Goal: Task Accomplishment & Management: Manage account settings

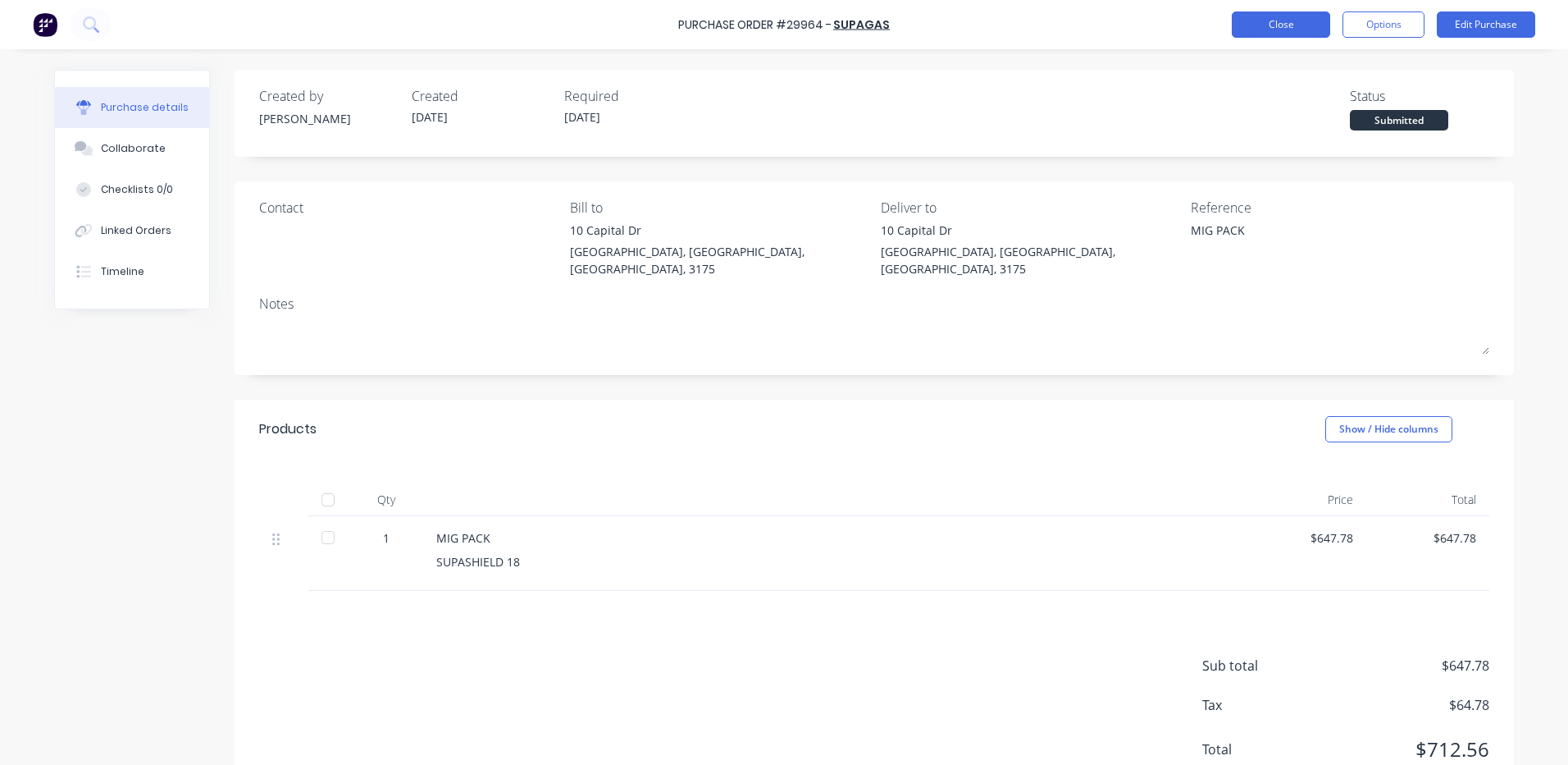
click at [1277, 27] on button "Close" at bounding box center [1281, 25] width 98 height 27
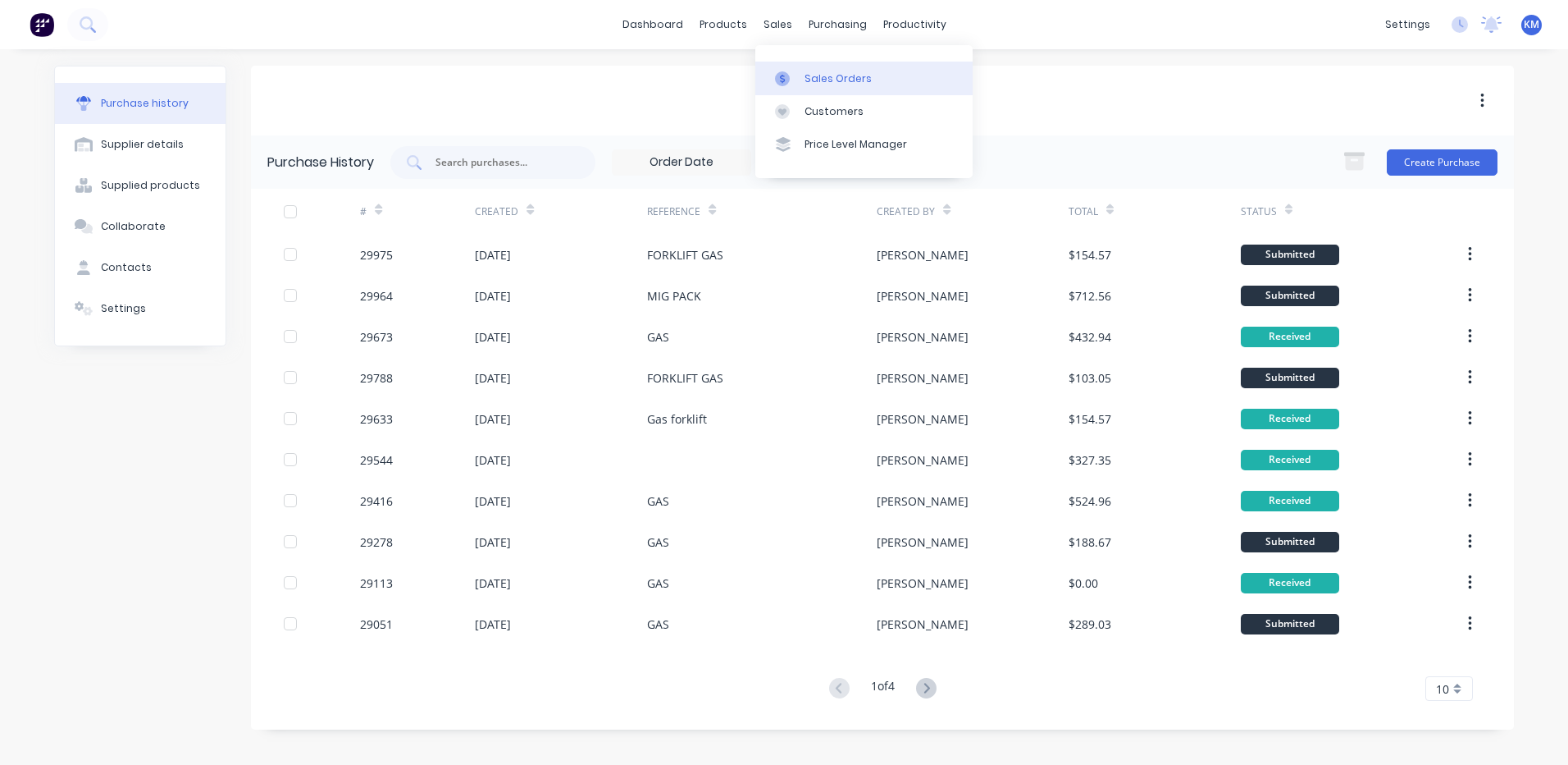
click at [798, 78] on div at bounding box center [787, 79] width 25 height 15
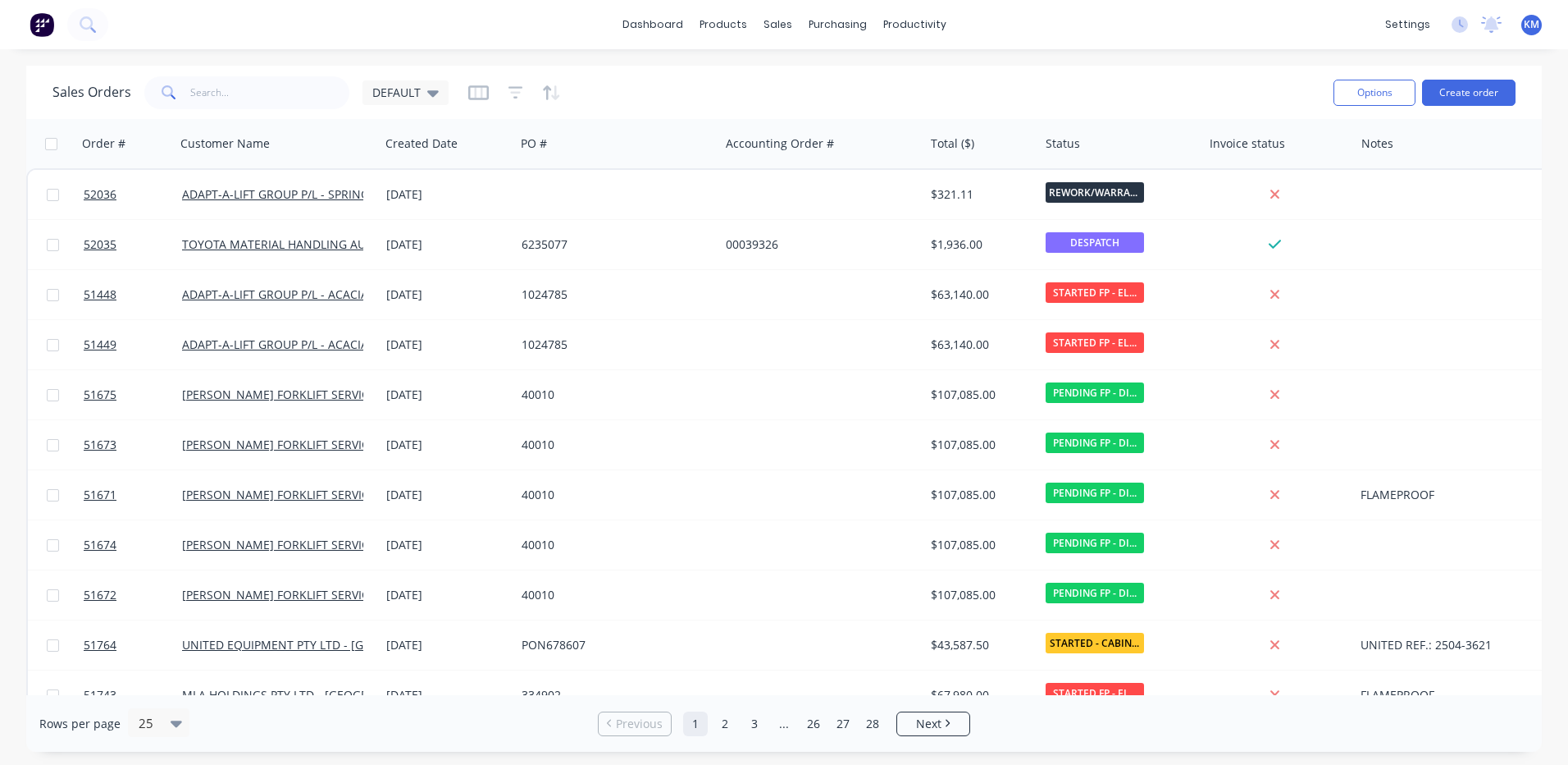
click at [280, 115] on div "Sales Orders DEFAULT Options Create order" at bounding box center [784, 92] width 1516 height 53
click at [285, 105] on input "text" at bounding box center [270, 93] width 160 height 33
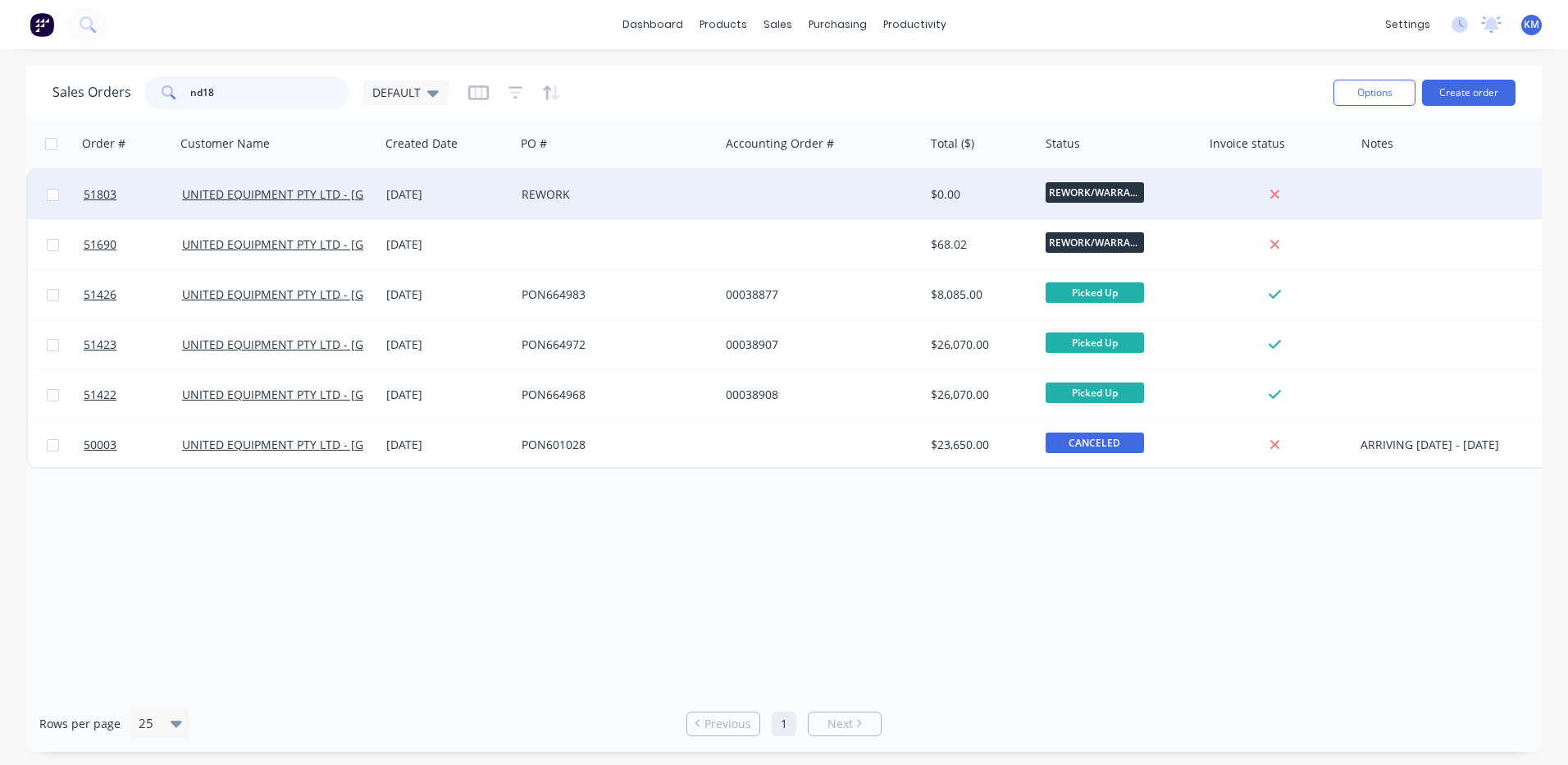
type input "nd18"
click at [484, 194] on div "[DATE]" at bounding box center [447, 194] width 122 height 16
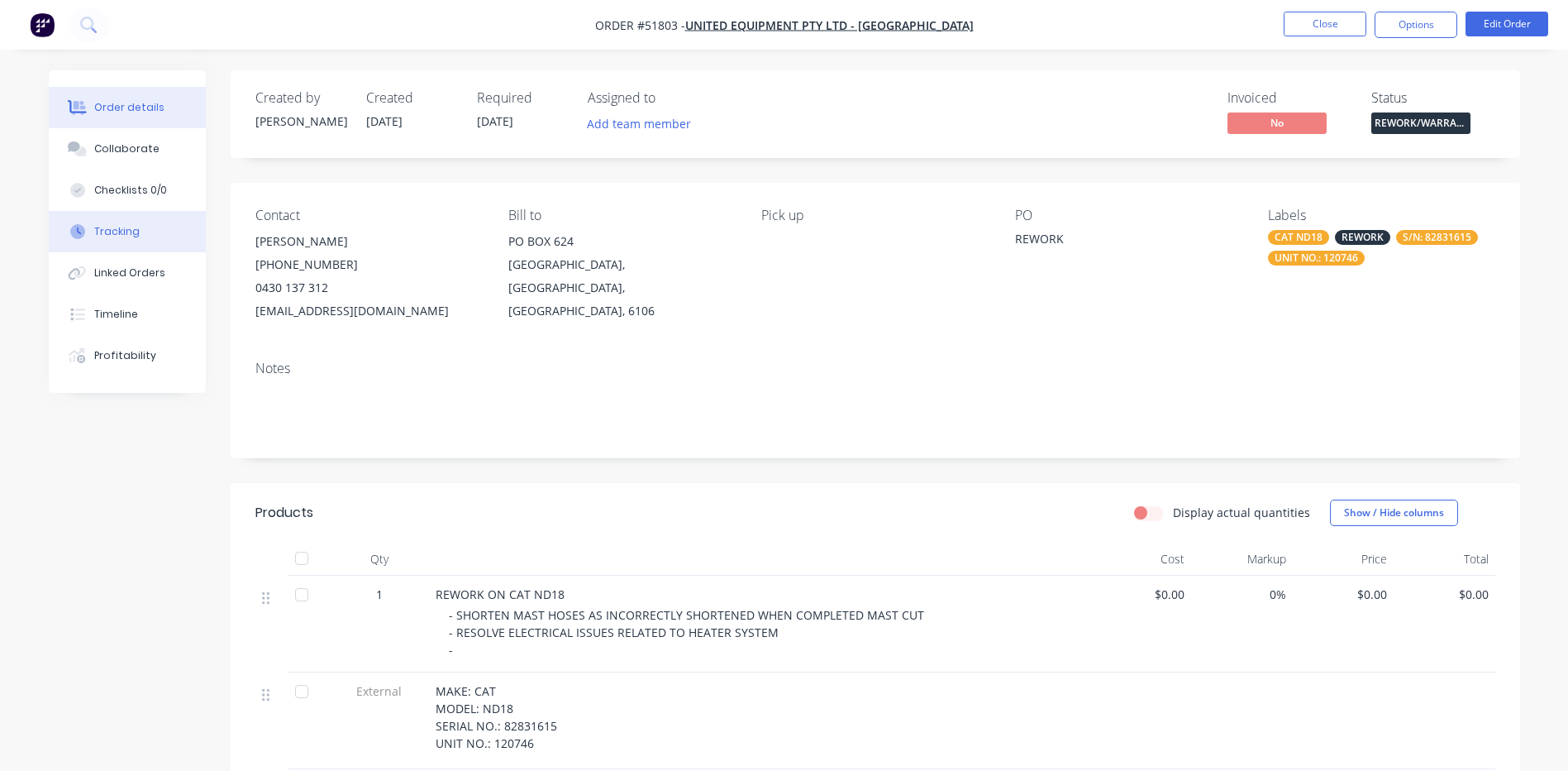
click at [113, 249] on button "Tracking" at bounding box center [127, 231] width 157 height 41
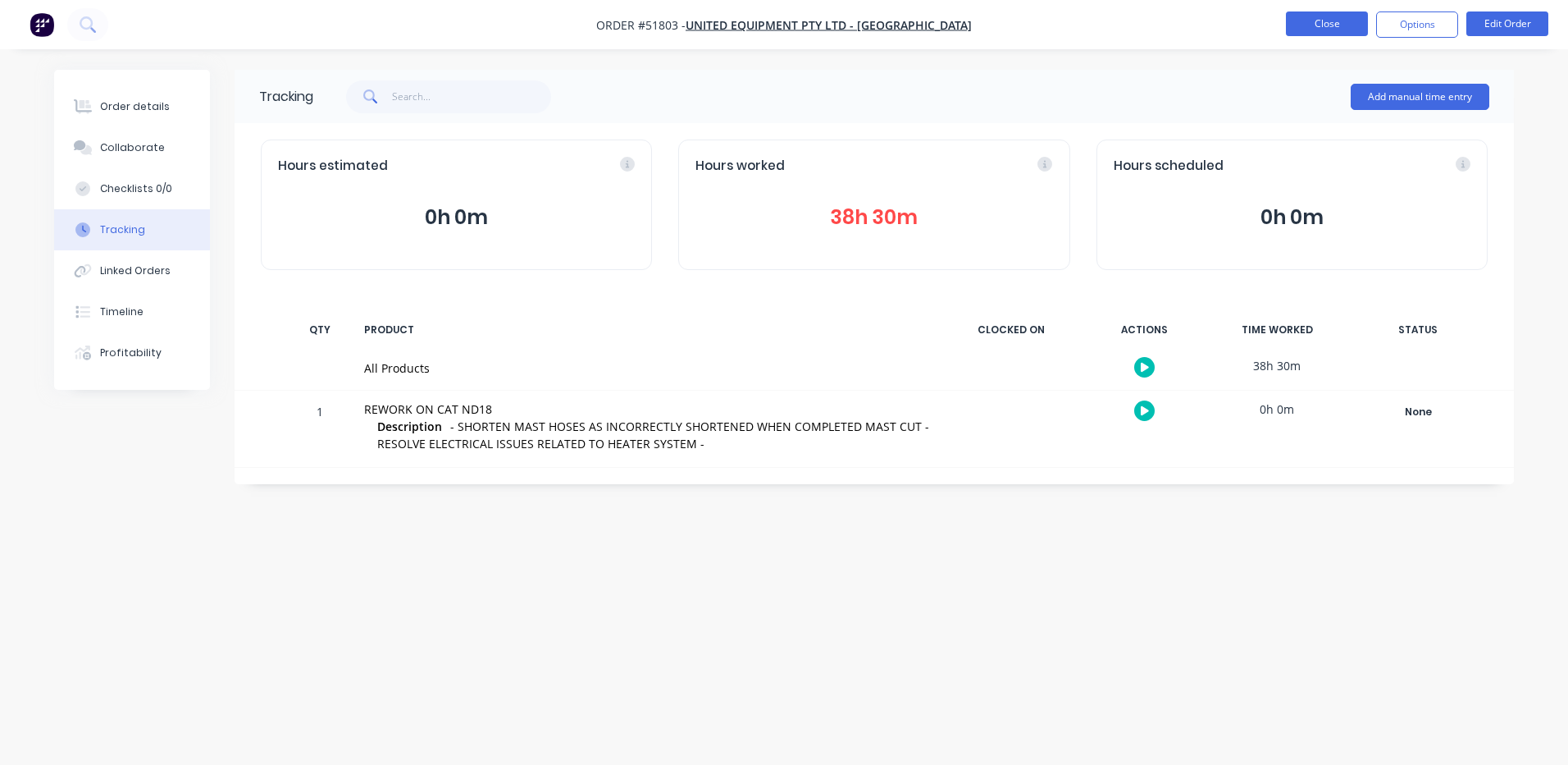
click at [1339, 27] on button "Close" at bounding box center [1327, 24] width 82 height 25
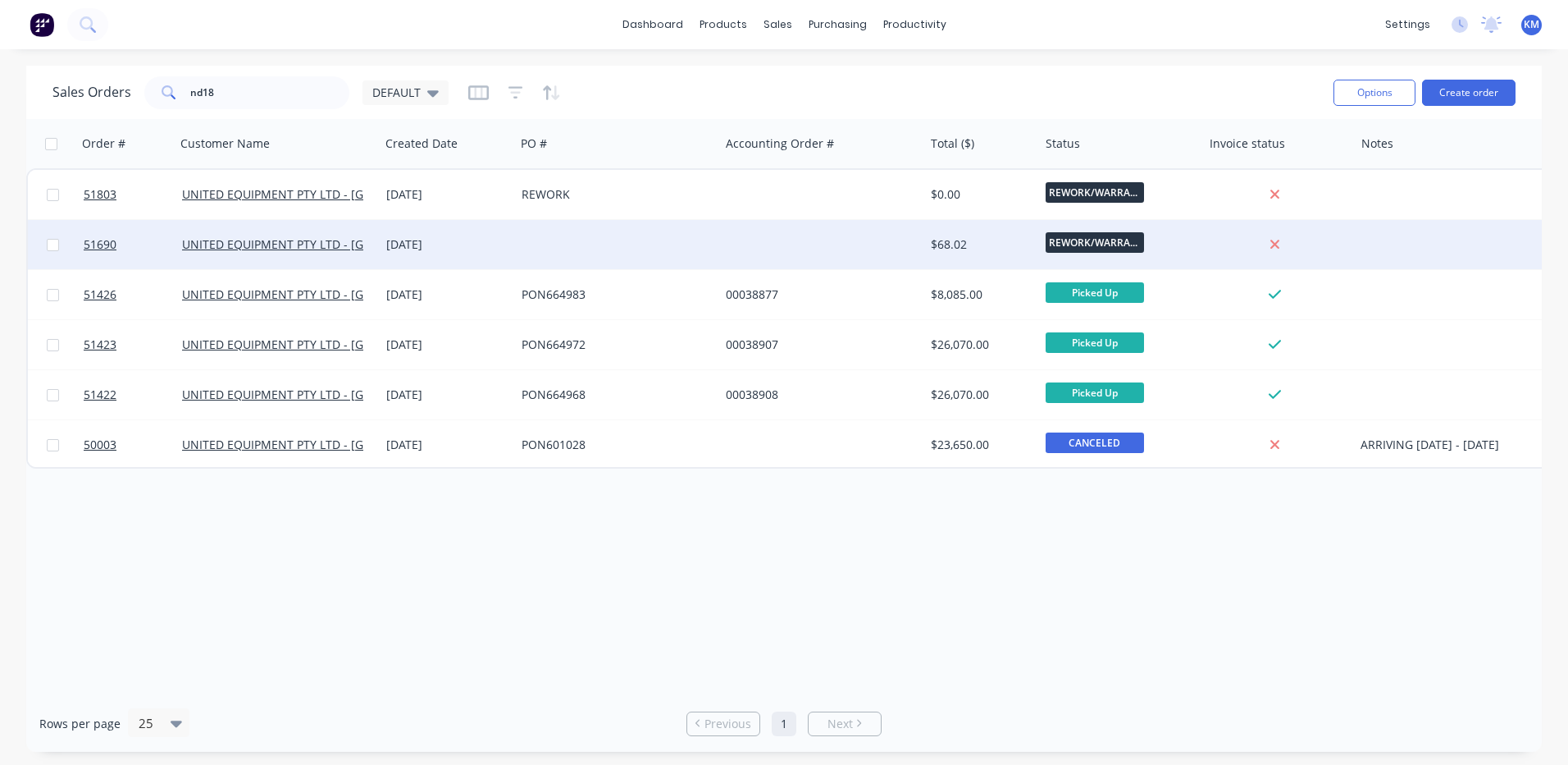
click at [576, 244] on div at bounding box center [617, 244] width 204 height 49
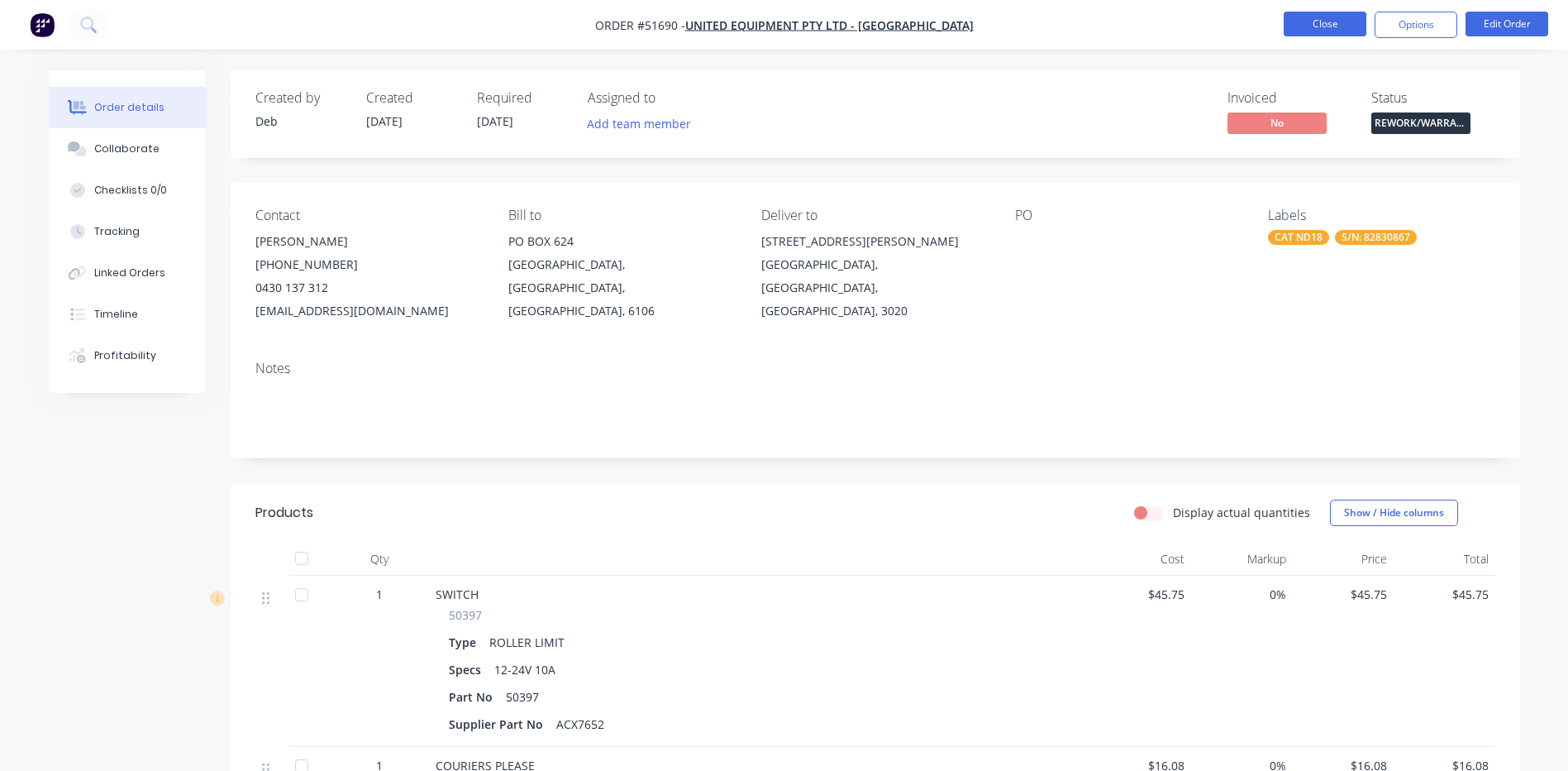
click at [1312, 26] on button "Close" at bounding box center [1325, 24] width 83 height 25
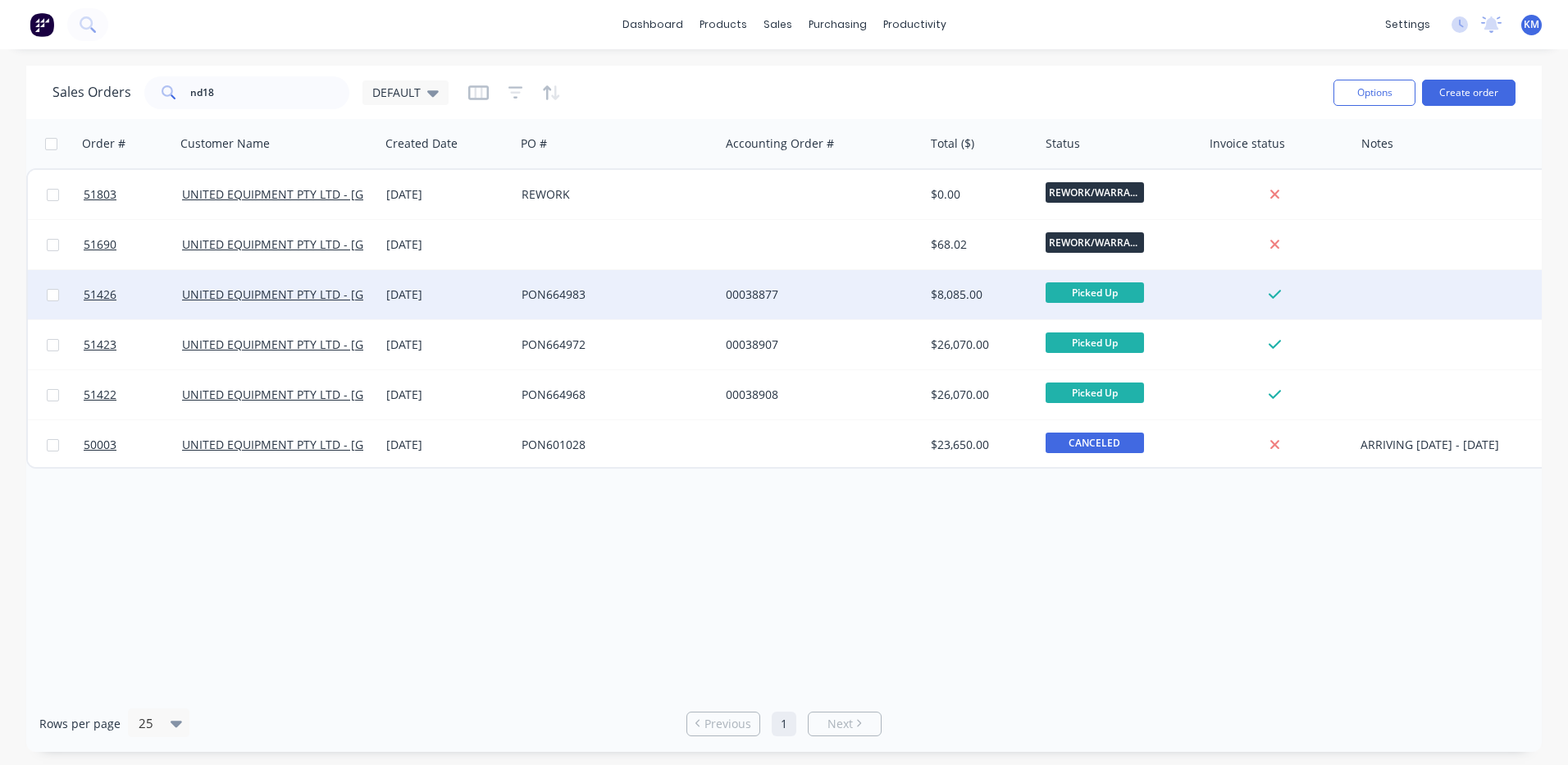
click at [663, 284] on div "PON664983" at bounding box center [617, 294] width 204 height 49
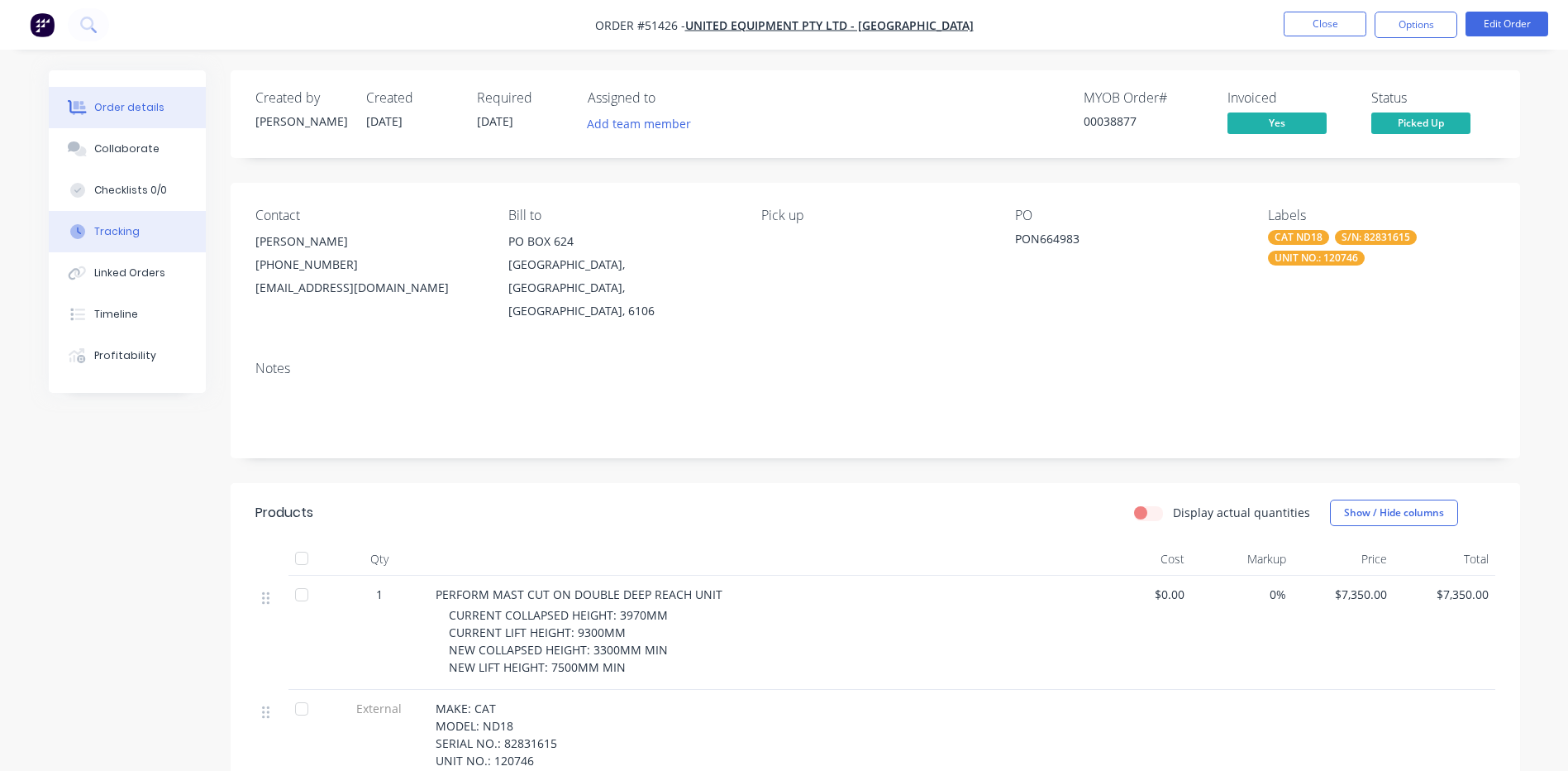
click at [156, 230] on button "Tracking" at bounding box center [127, 231] width 157 height 41
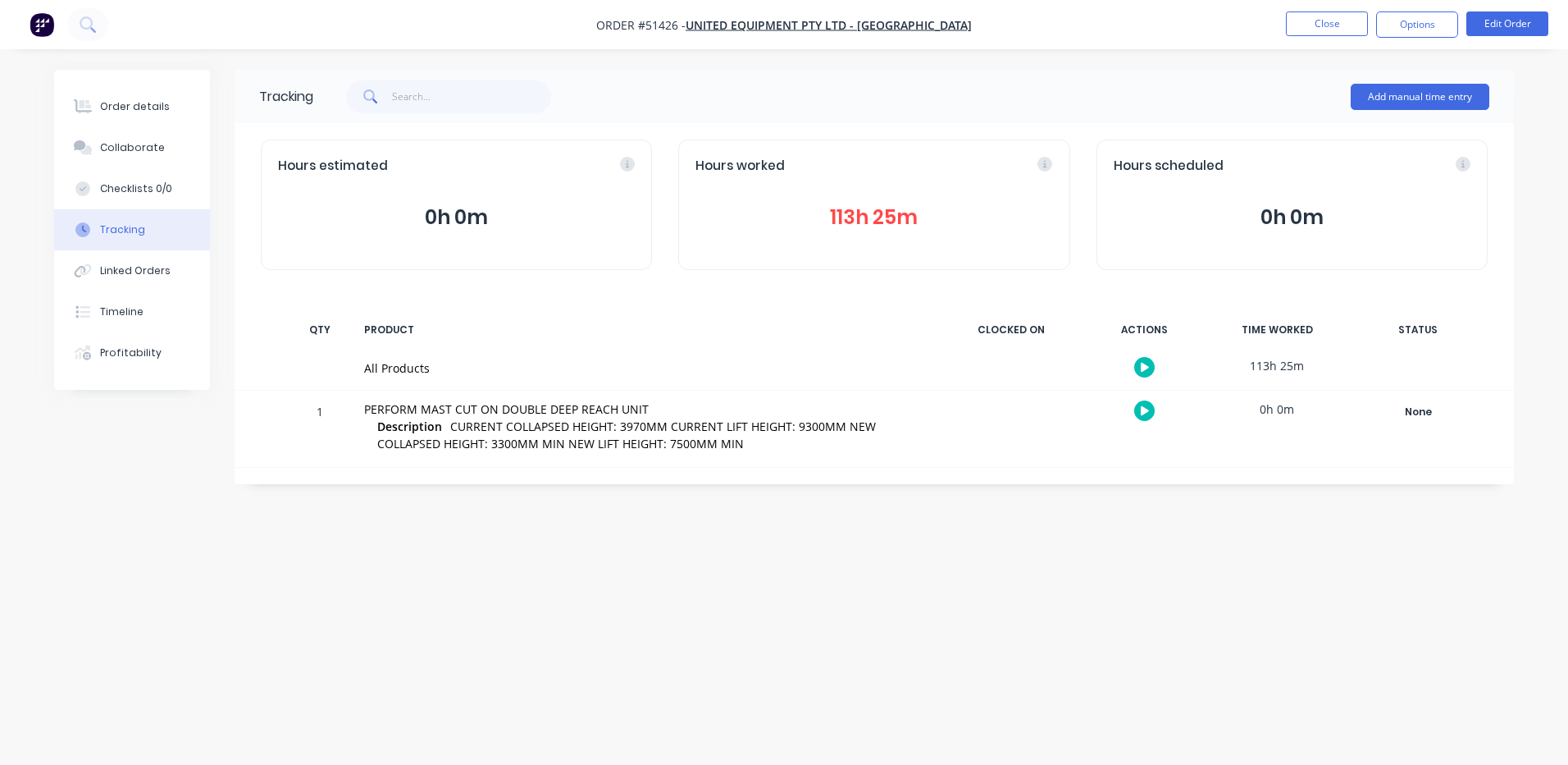
click at [884, 223] on button "113h 25m" at bounding box center [873, 217] width 357 height 31
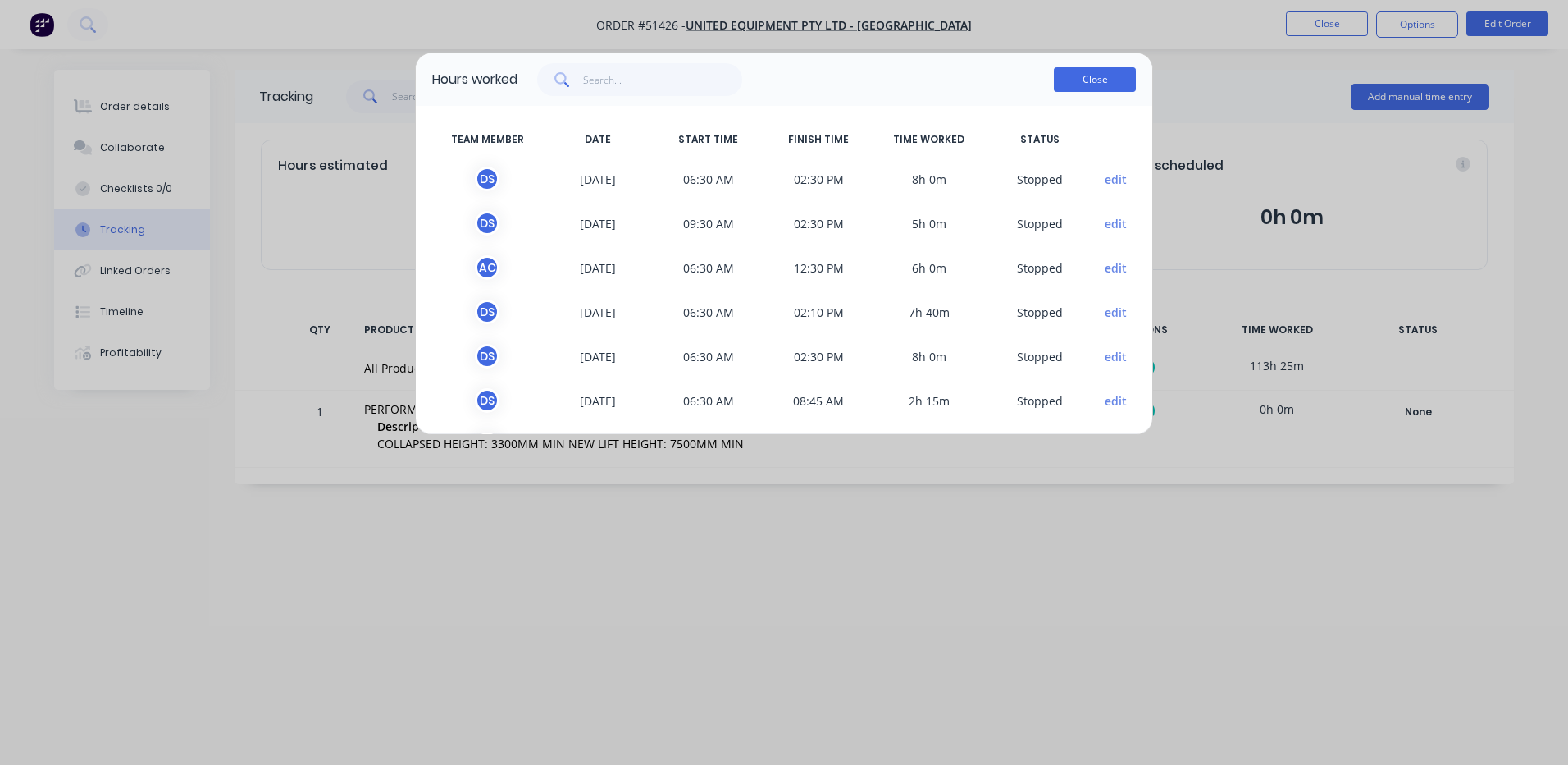
click at [1098, 80] on button "Close" at bounding box center [1095, 80] width 82 height 25
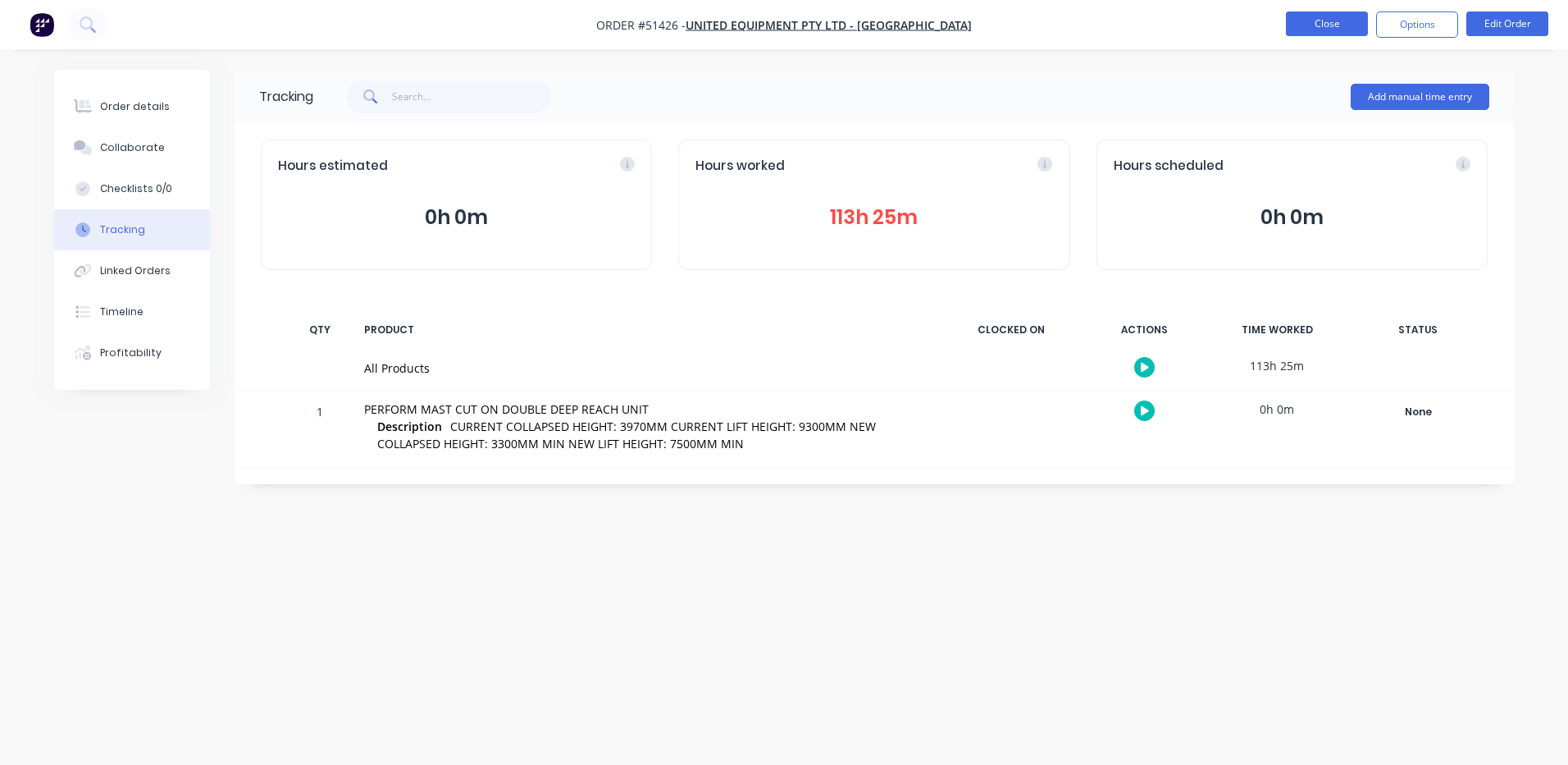
click at [1296, 32] on button "Close" at bounding box center [1327, 24] width 82 height 25
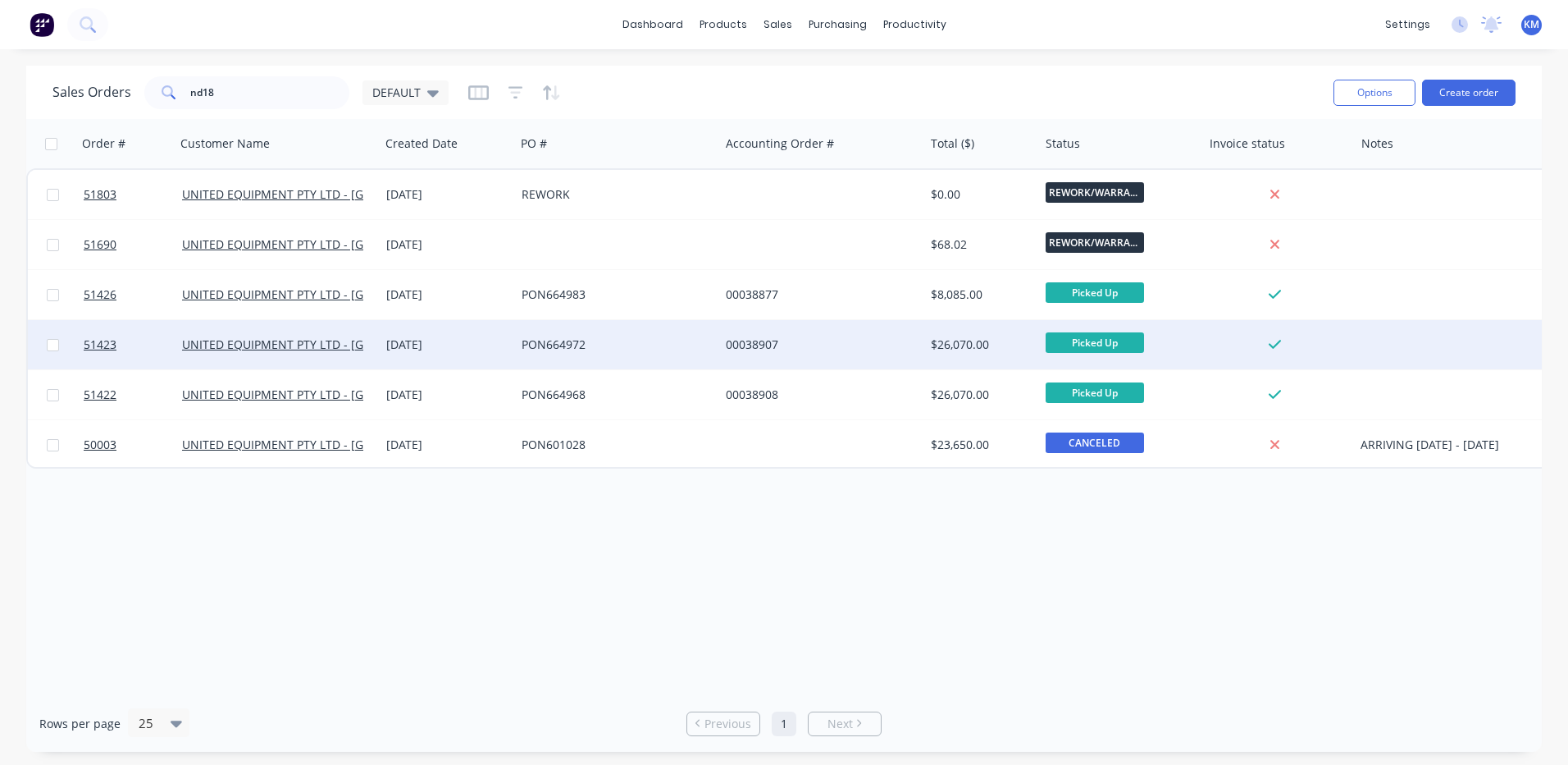
click at [853, 340] on div "00038907" at bounding box center [817, 344] width 182 height 16
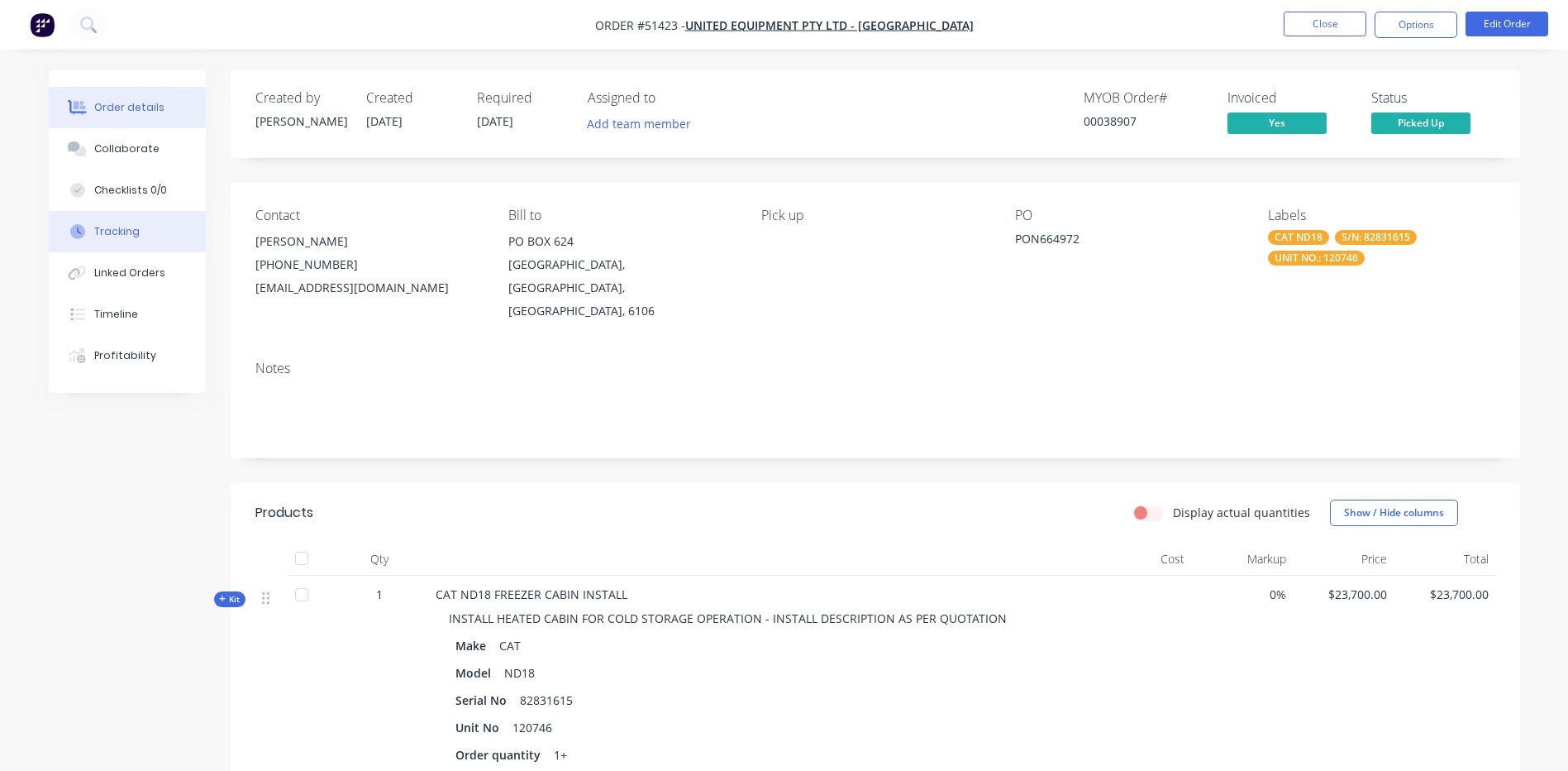
click at [127, 241] on button "Tracking" at bounding box center [127, 231] width 157 height 41
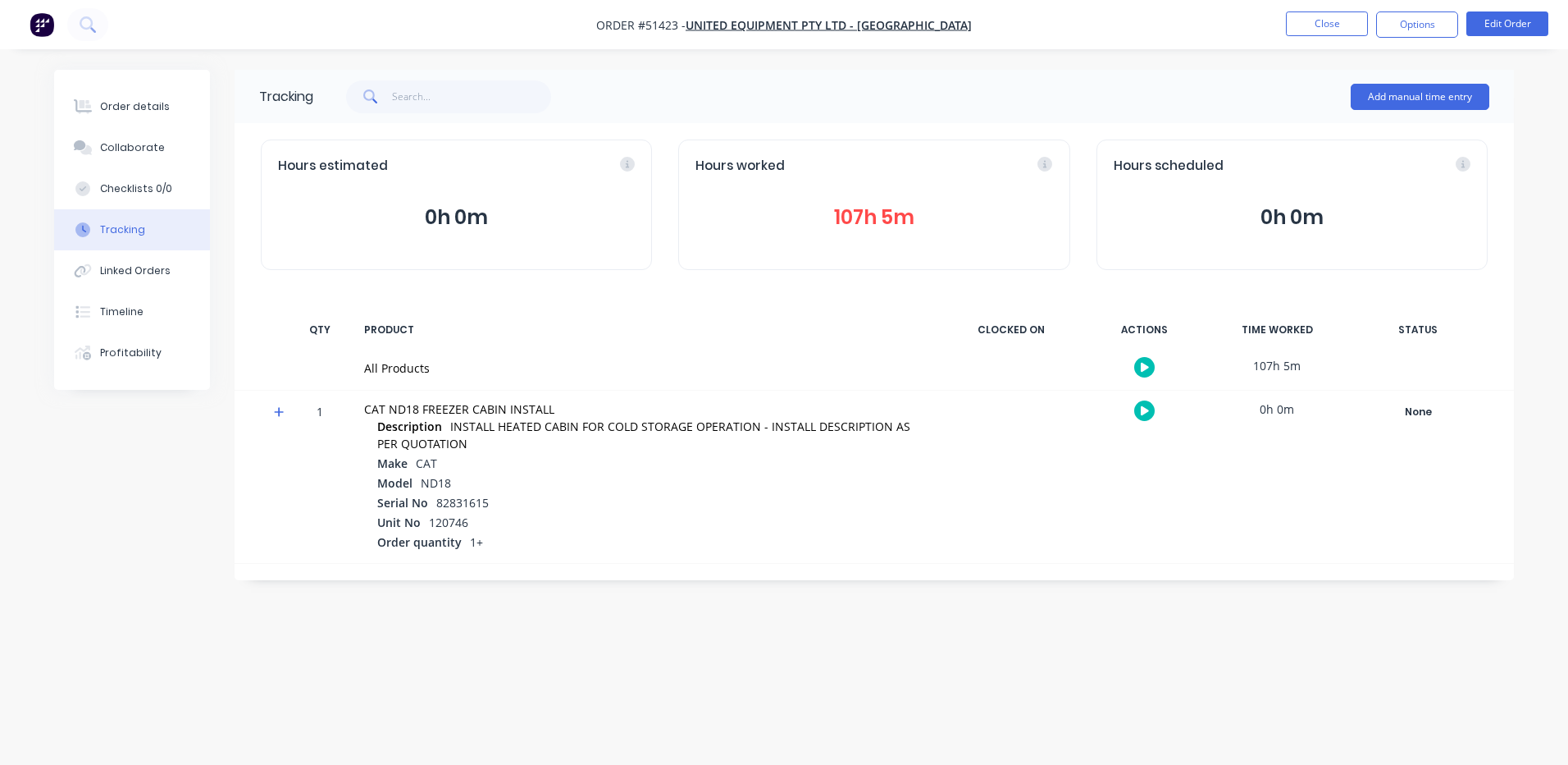
click at [908, 205] on button "107h 5m" at bounding box center [873, 217] width 357 height 31
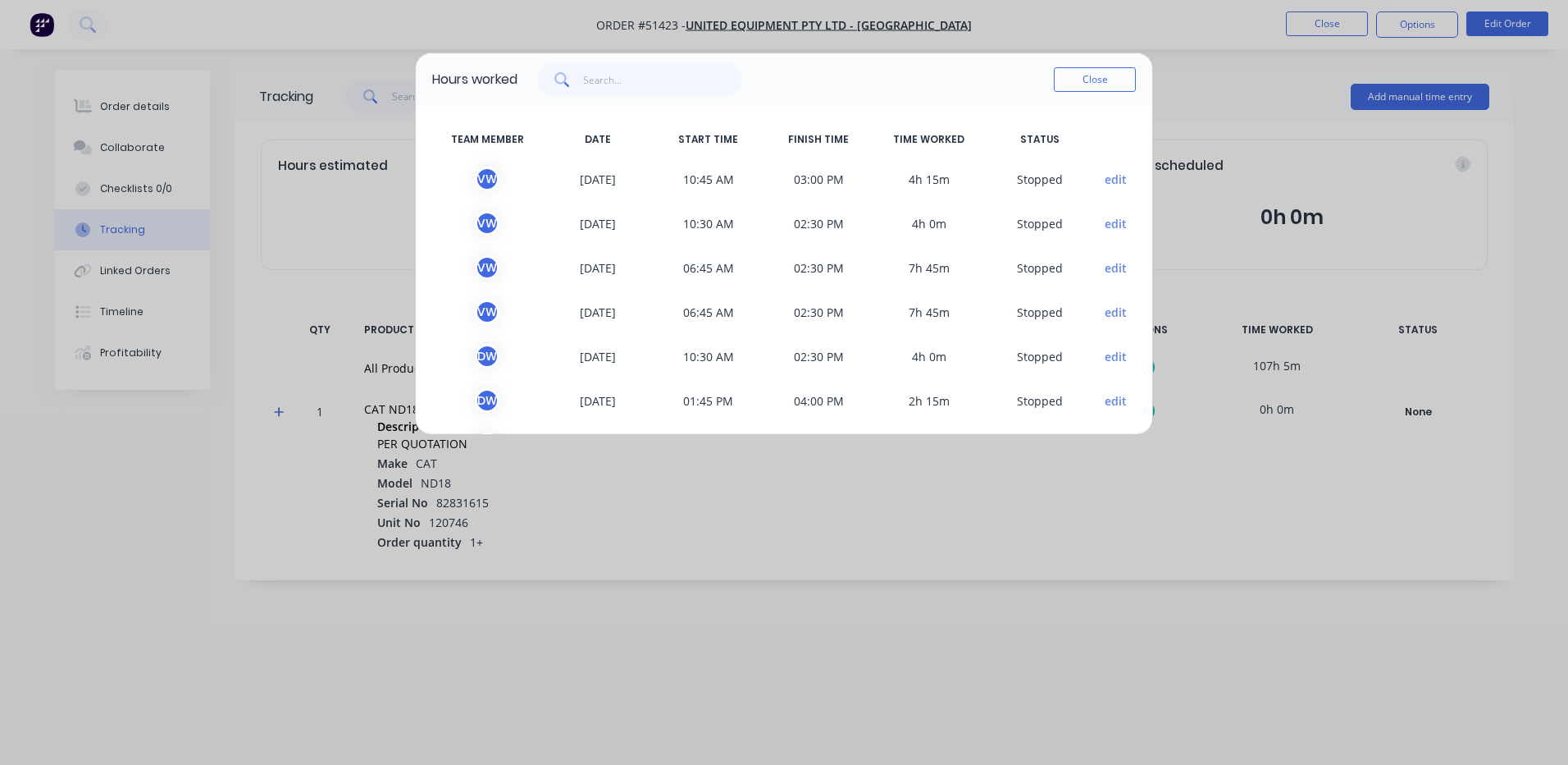
click at [1123, 66] on div "Close" at bounding box center [1095, 80] width 82 height 33
click at [1113, 77] on button "Close" at bounding box center [1095, 80] width 82 height 25
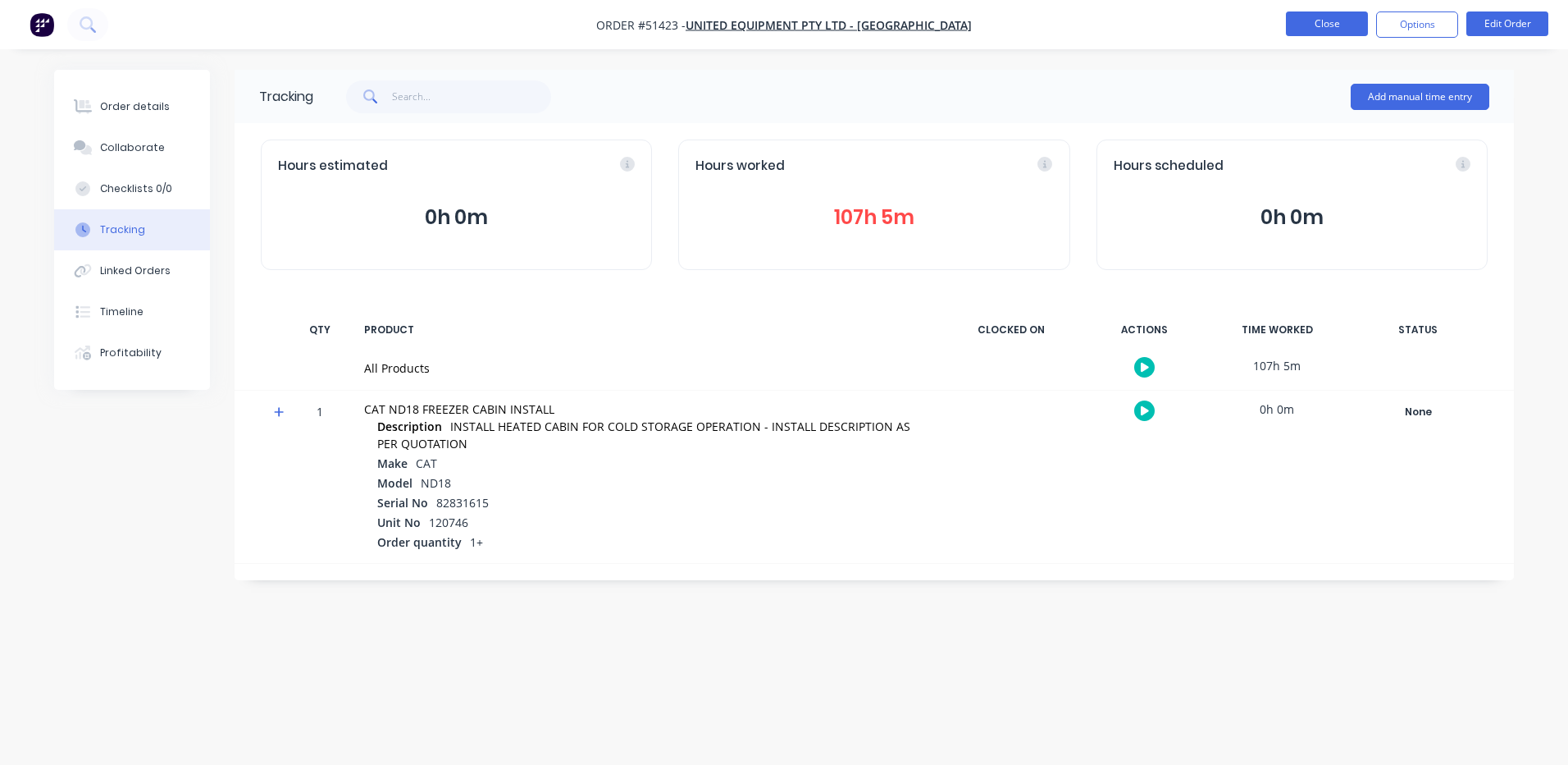
click at [1301, 30] on button "Close" at bounding box center [1327, 24] width 82 height 25
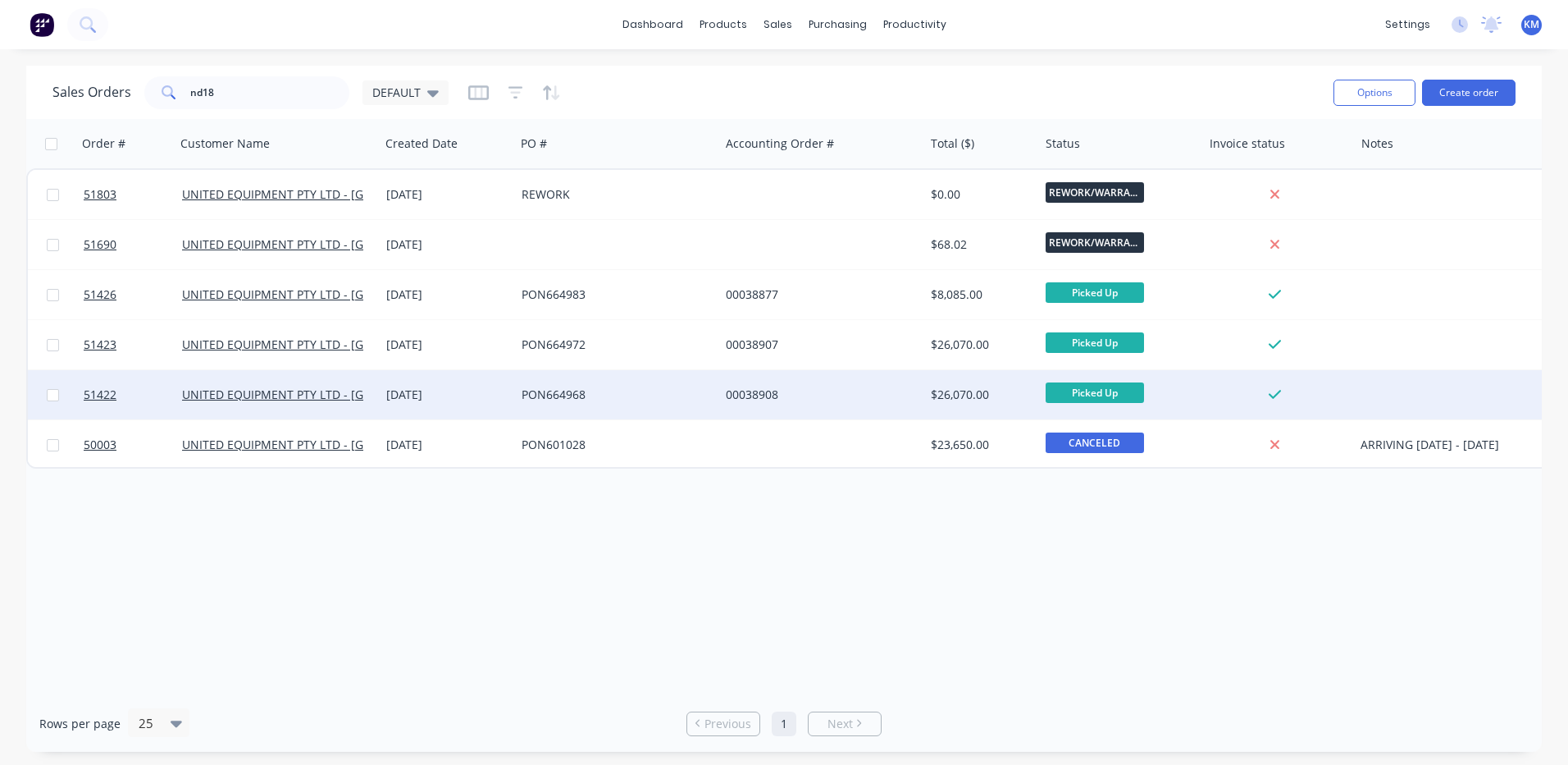
click at [890, 375] on div "00038908" at bounding box center [821, 395] width 204 height 49
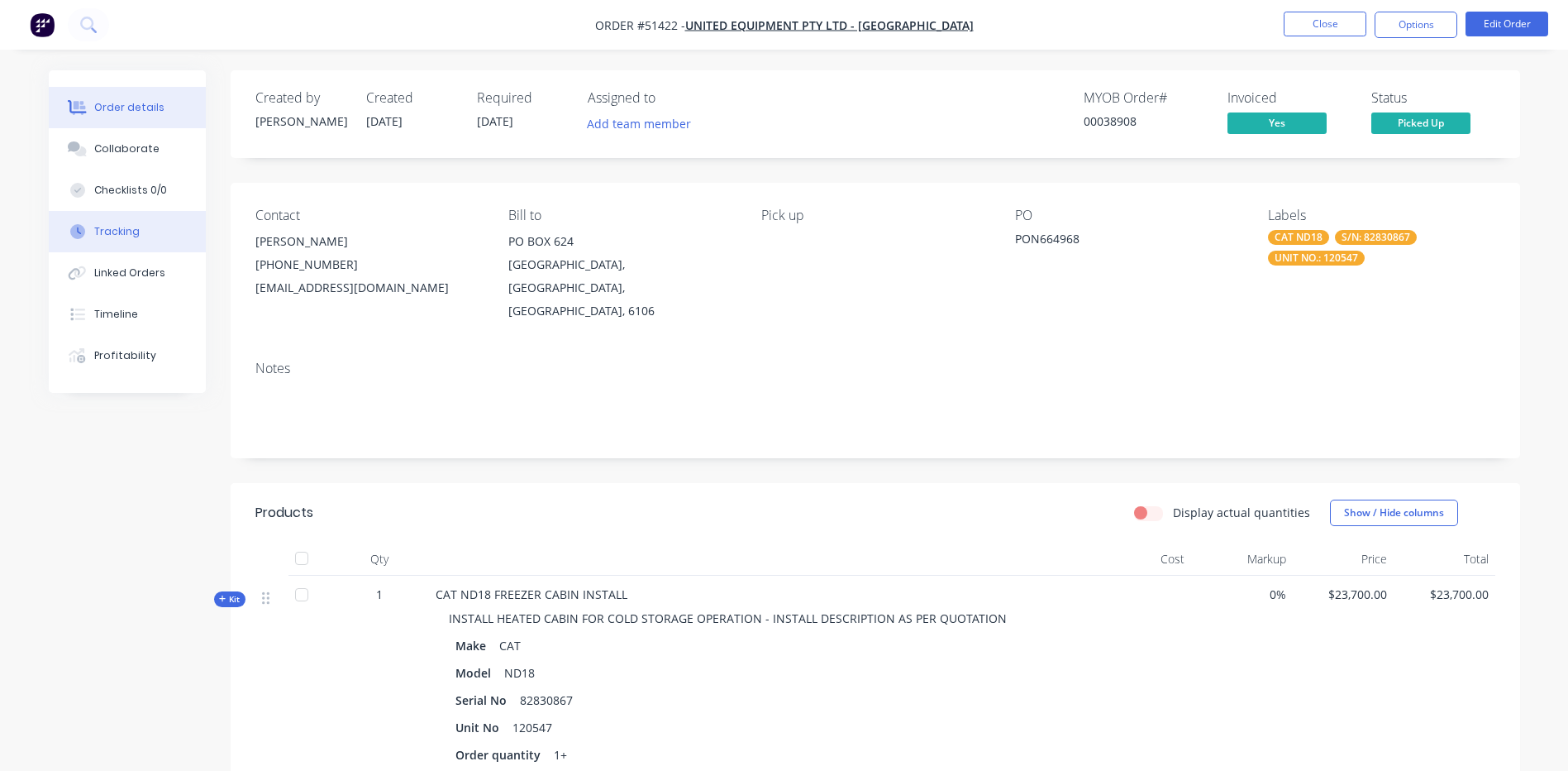
click at [125, 226] on div "Tracking" at bounding box center [117, 232] width 46 height 15
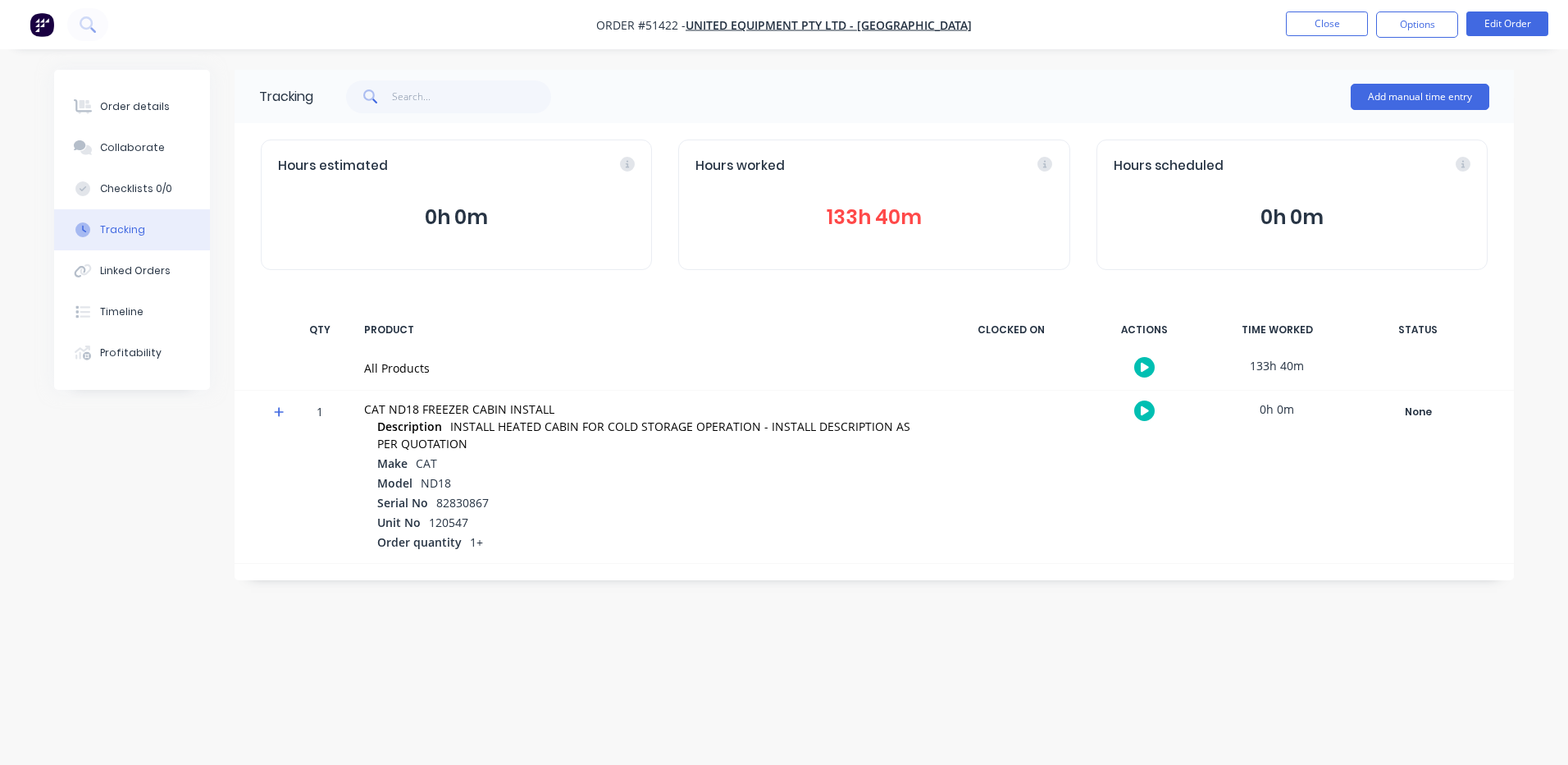
click at [926, 224] on button "133h 40m" at bounding box center [873, 217] width 357 height 31
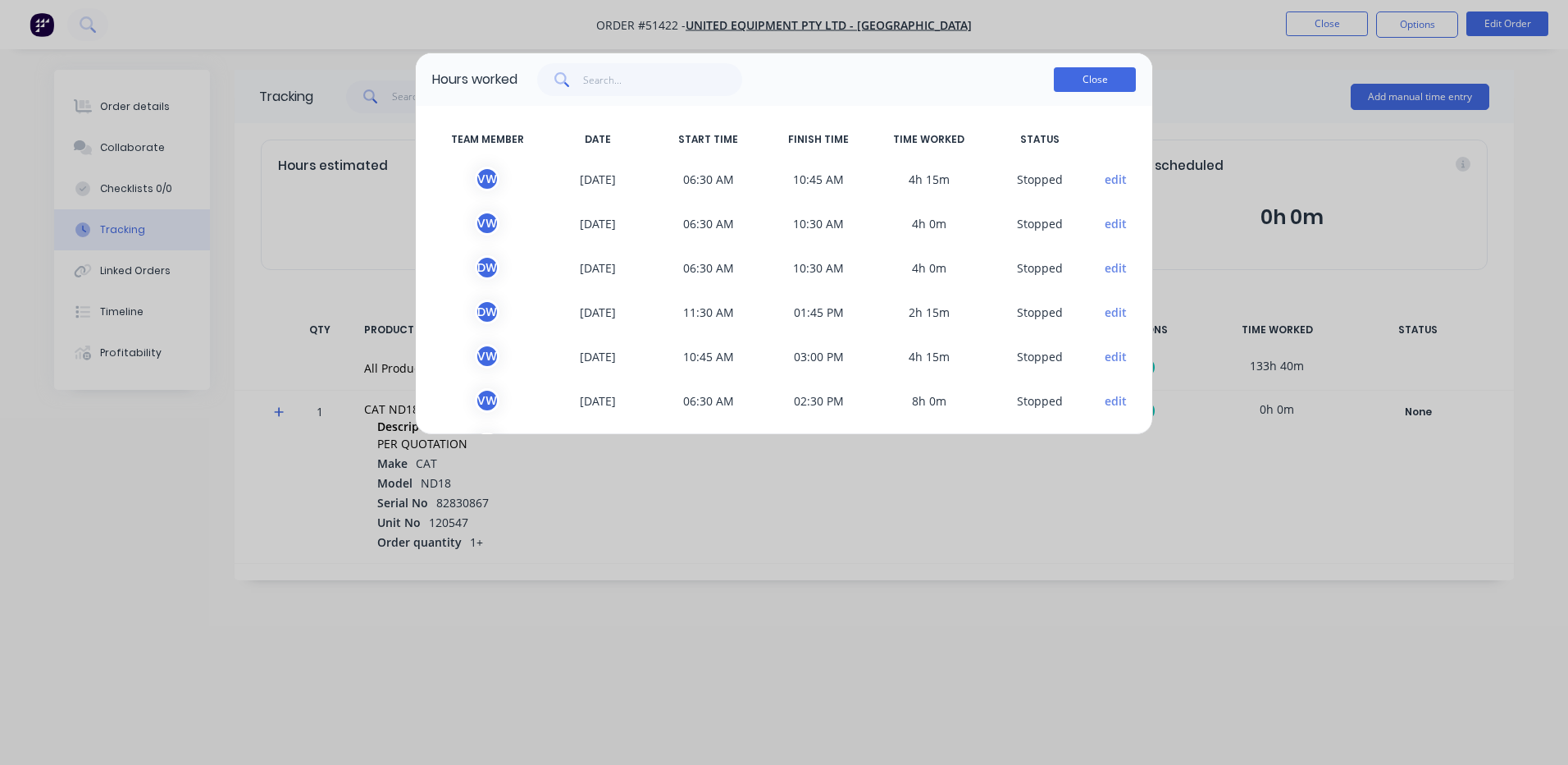
click at [1110, 83] on button "Close" at bounding box center [1095, 80] width 82 height 25
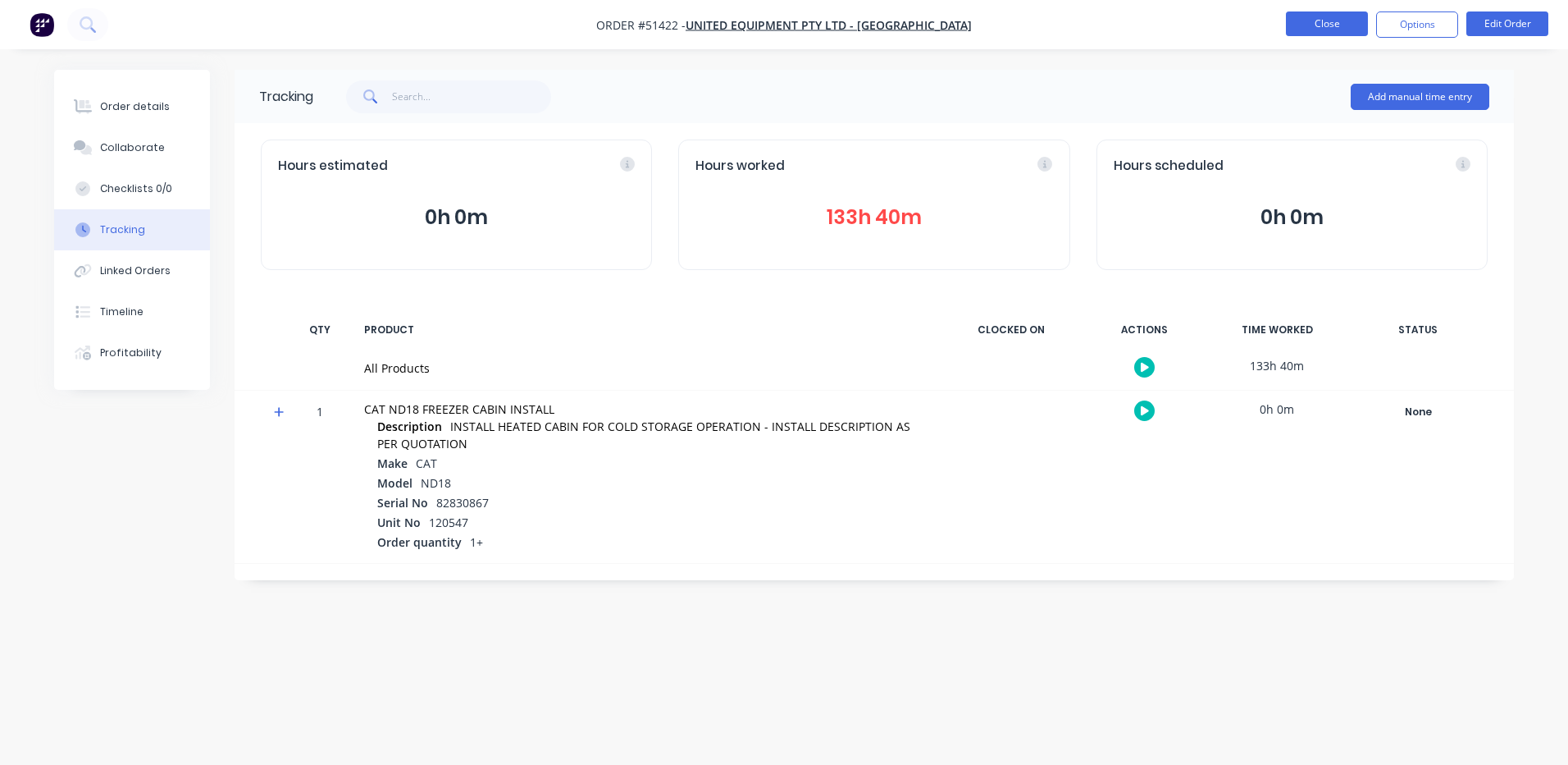
click at [1332, 21] on button "Close" at bounding box center [1327, 24] width 82 height 25
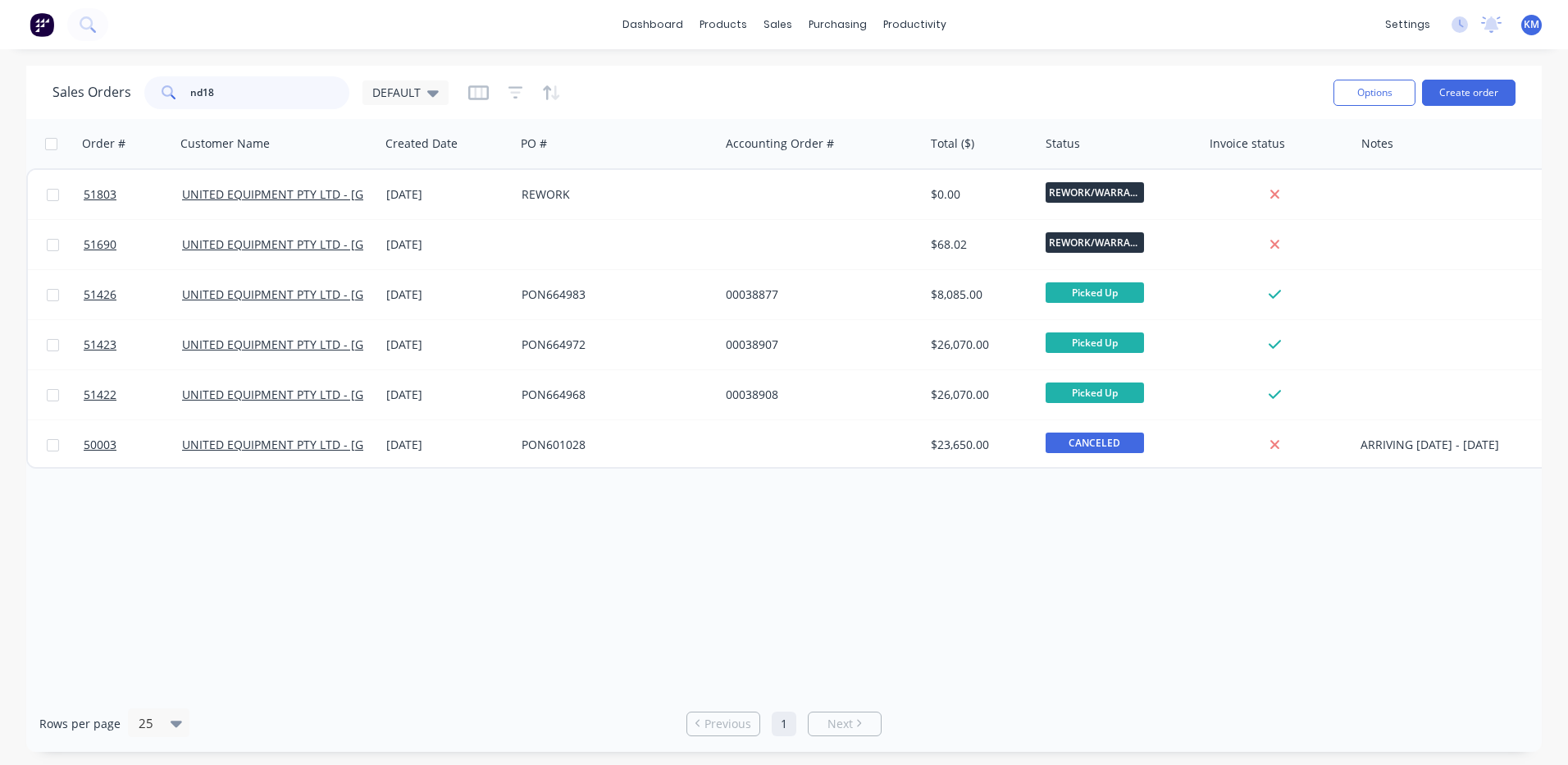
click at [289, 77] on input "nd18" at bounding box center [270, 93] width 160 height 33
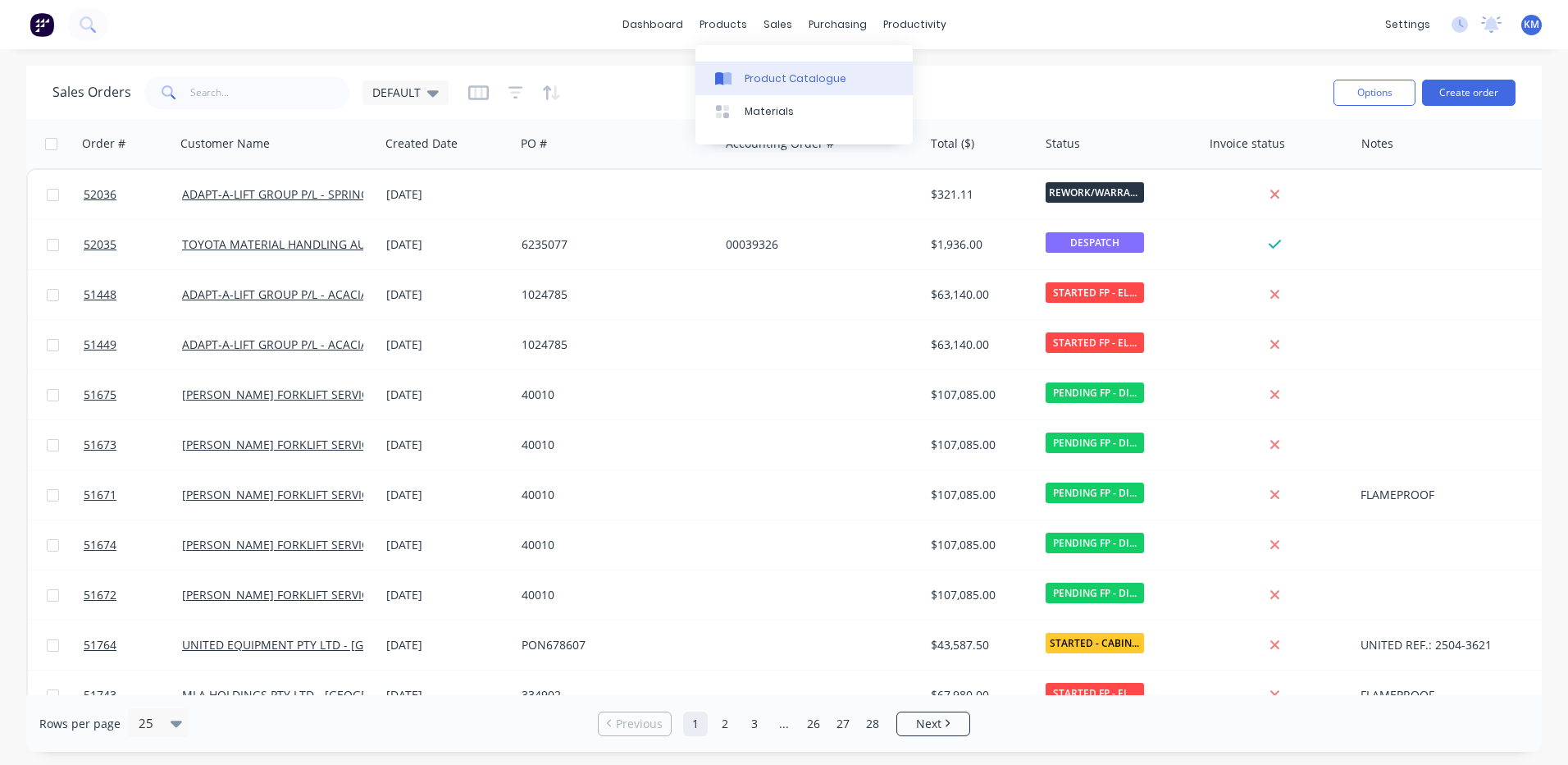
click at [719, 68] on link "Product Catalogue" at bounding box center [804, 78] width 218 height 33
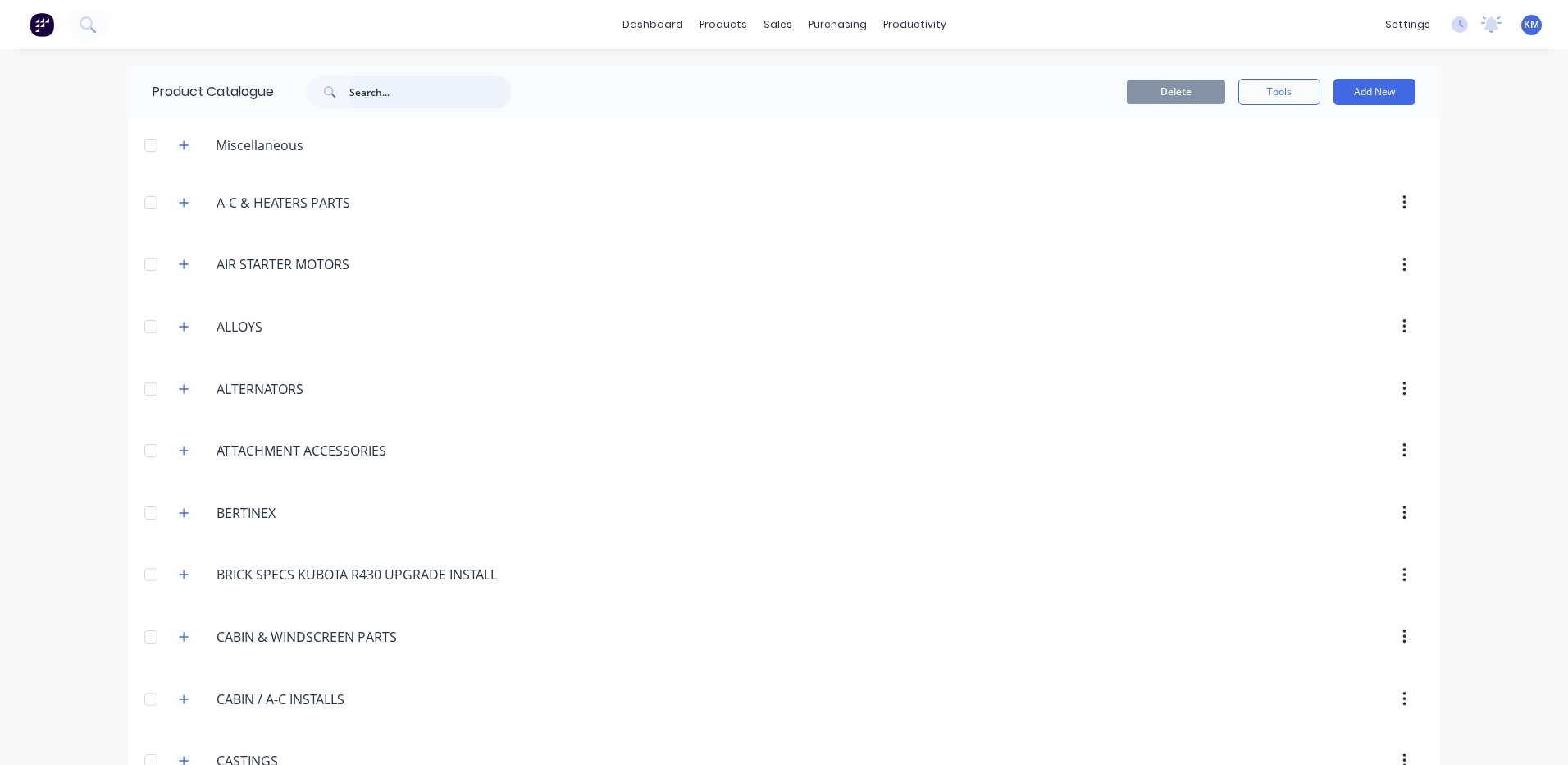
click at [387, 89] on input "text" at bounding box center [431, 92] width 163 height 33
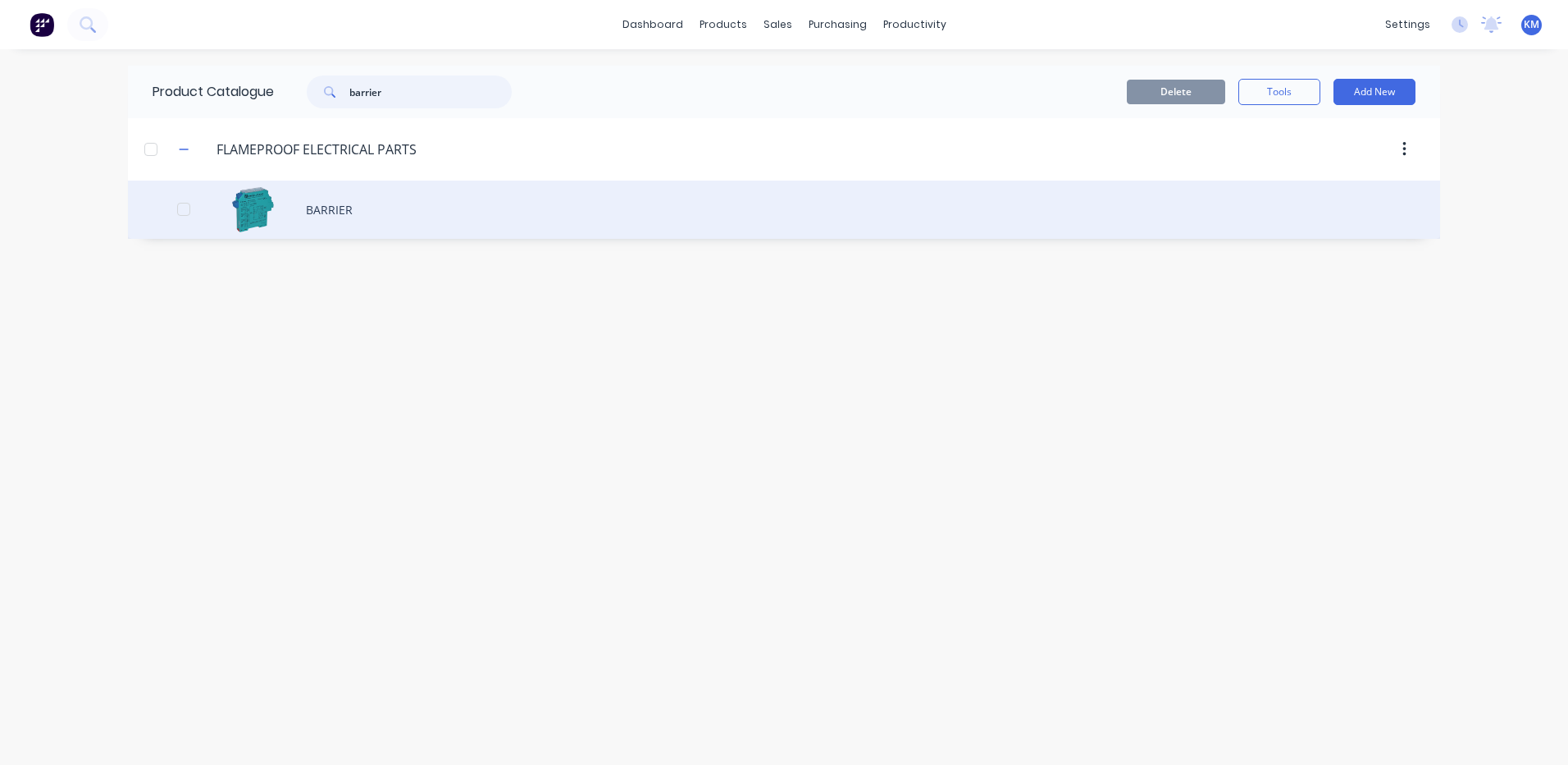
type input "barrier"
click at [455, 221] on div "BARRIER" at bounding box center [784, 210] width 1313 height 59
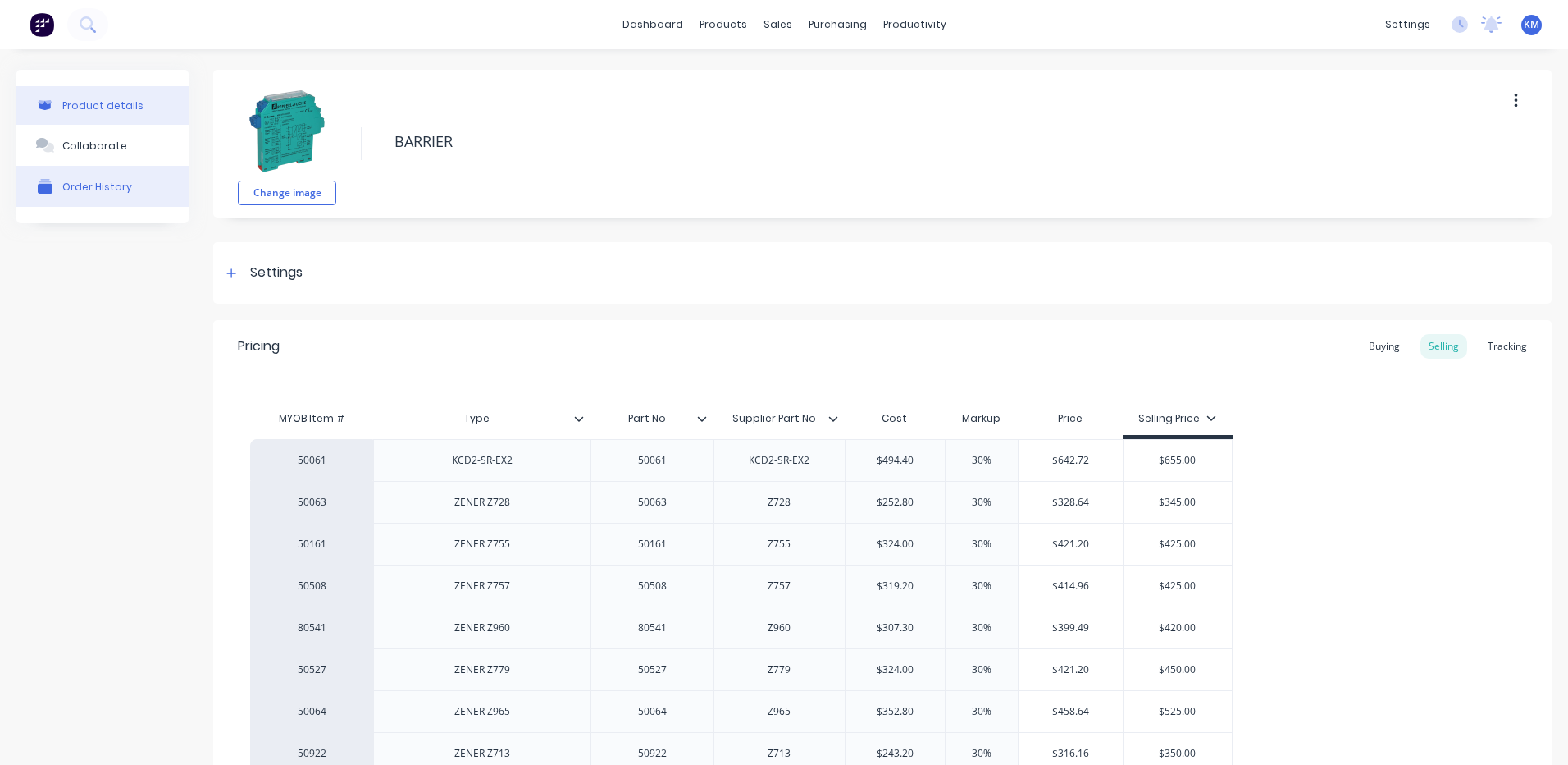
type textarea "x"
click at [92, 196] on button "Order History" at bounding box center [102, 186] width 172 height 41
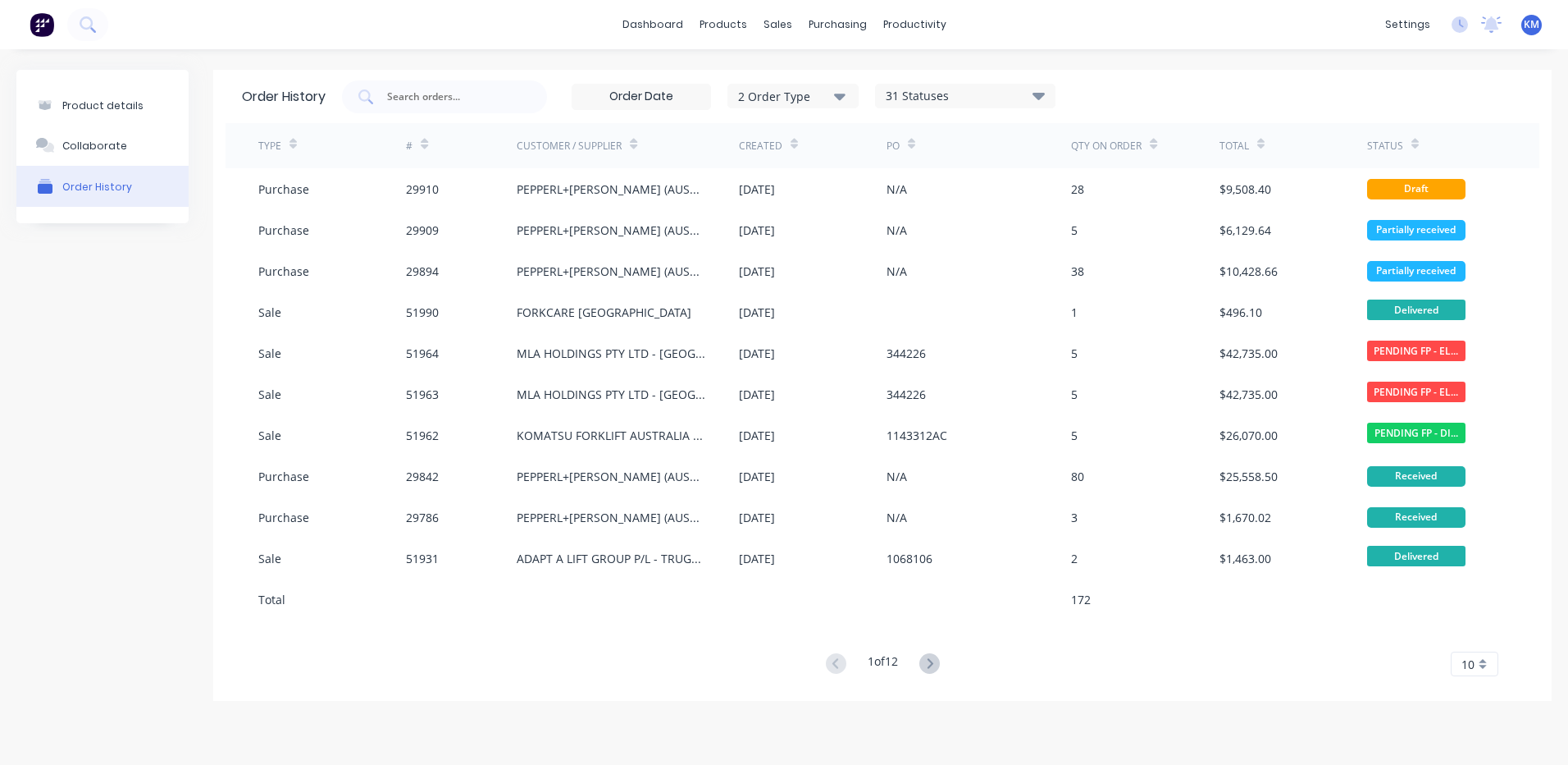
click at [1126, 148] on div "Qty on order" at bounding box center [1106, 146] width 71 height 15
click at [926, 88] on div "31 Statuses" at bounding box center [965, 96] width 179 height 18
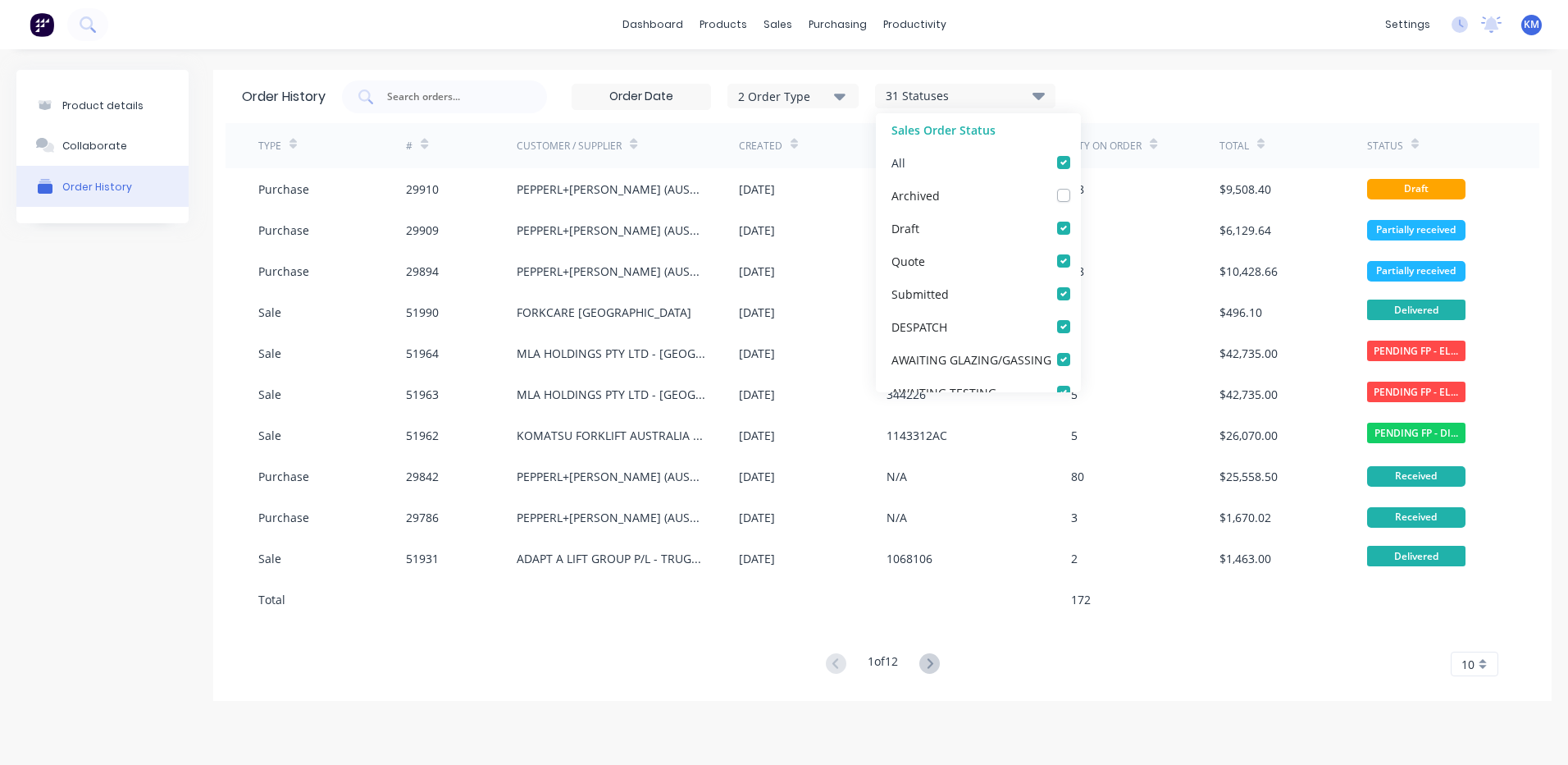
click at [1081, 153] on label at bounding box center [1081, 153] width 0 height 0
click at [1081, 162] on input "checkbox" at bounding box center [1087, 161] width 13 height 15
checkbox input "false"
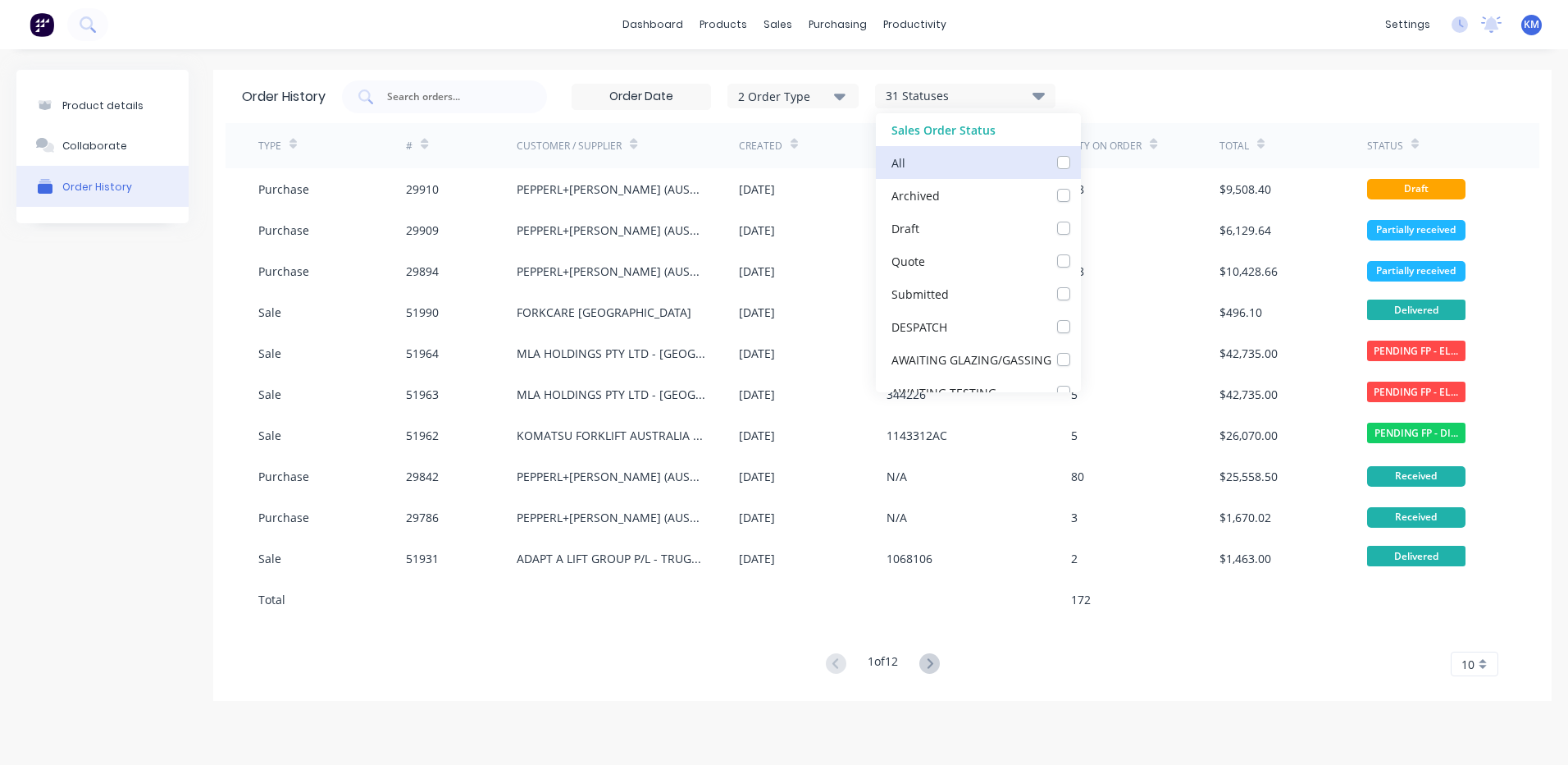
checkbox input "false"
checkbox GLAZING\/GASSING_checkbox_0cb1440e-c318-4835-8b7c-a1d67dbcee9eorder-history "false"
checkbox TESTING_checkbox_c5b4448f-f362-43a3-adbd-87a78313c1c5order-history "false"
checkbox DIESELS_checkbox_4ba7a2e8-1ffc-469d-b671-9a3f7452e65dorder-history "false"
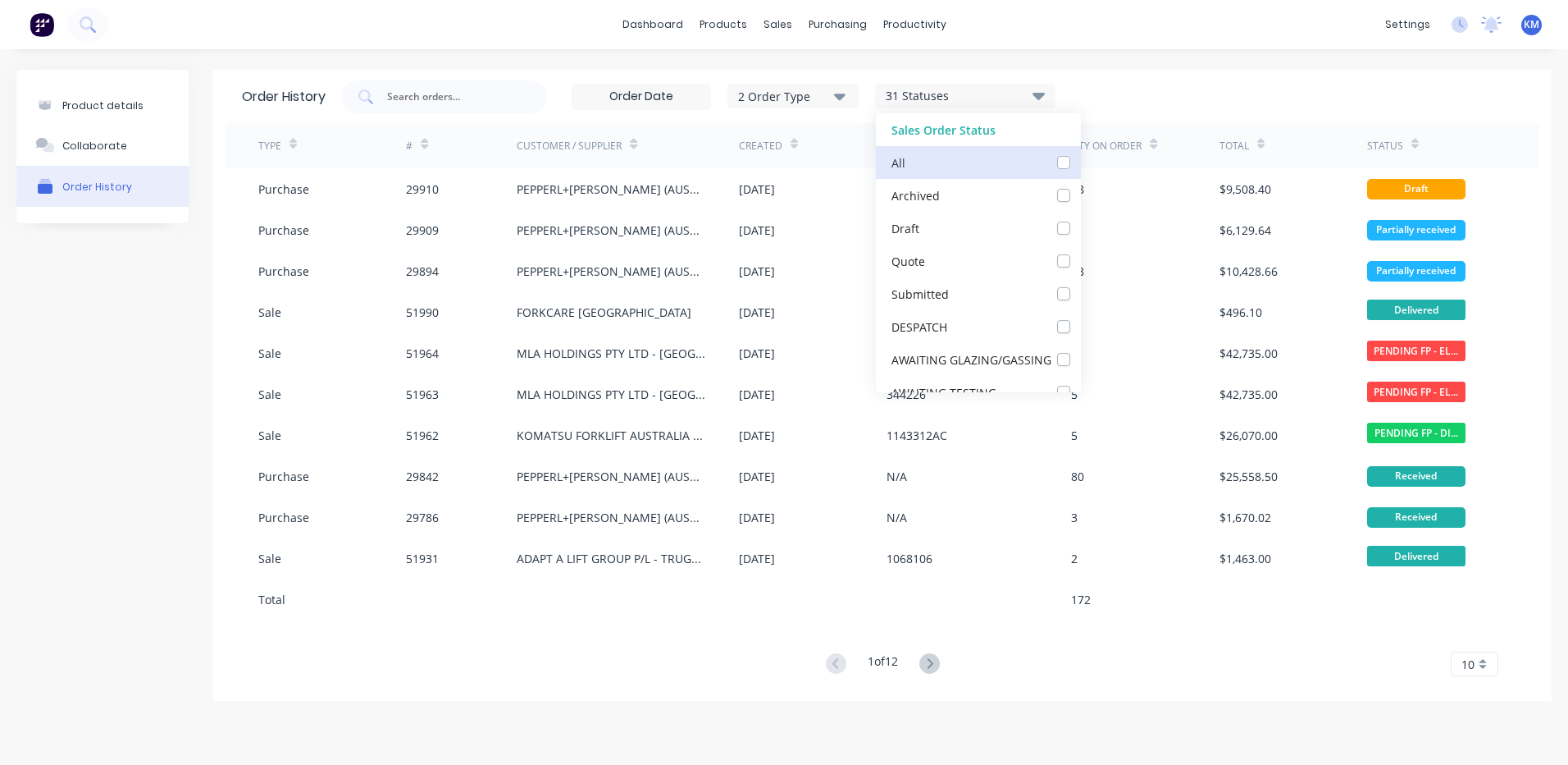
checkbox AIR-START_checkbox_d6e18687-ad14-4927-93c2-00ef6e941650order-history "false"
checkbox ELEC-START_checkbox_3c4013fd-ce33-4b9a-9c5c-427efdf5ddceorder-history "false"
checkbox _checkbox_bcc41977-b7c4-49dd-9245-887975ae6e3border-history "false"
checkbox ELECTRIC_checkbox_f592b03c-802d-4b13-80d9-af72cebc04edorder-history "false"
checkbox HEATERS_checkbox_e0fb226a-c131-43ef-a131-c7b830f632aborder-history "false"
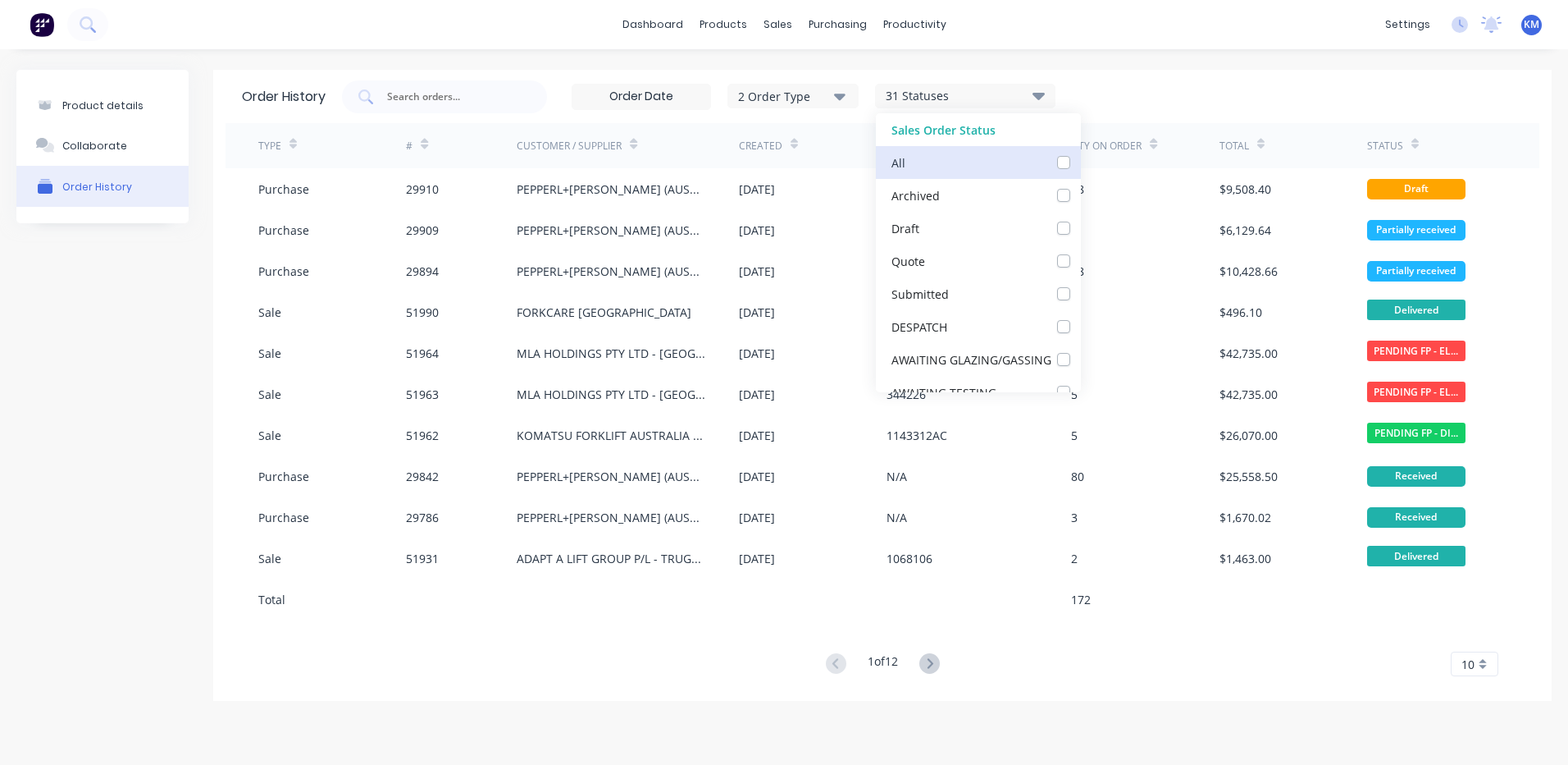
checkbox HEATERS_checkbox_2f6202a9-b25d-4a74-8644-306a2999d5dforder-history "false"
checkbox MODS_checkbox_d49df1f9-6365-47f6-9581-4cfd424049aaorder-history "false"
checkbox MODS_checkbox_25ab0229-91cd-4180-888a-12615691b5d5order-history "false"
checkbox input "false"
checkbox WORKS_checkbox_89276bc8-25ef-4791-b442-942a4a726af2order-history "false"
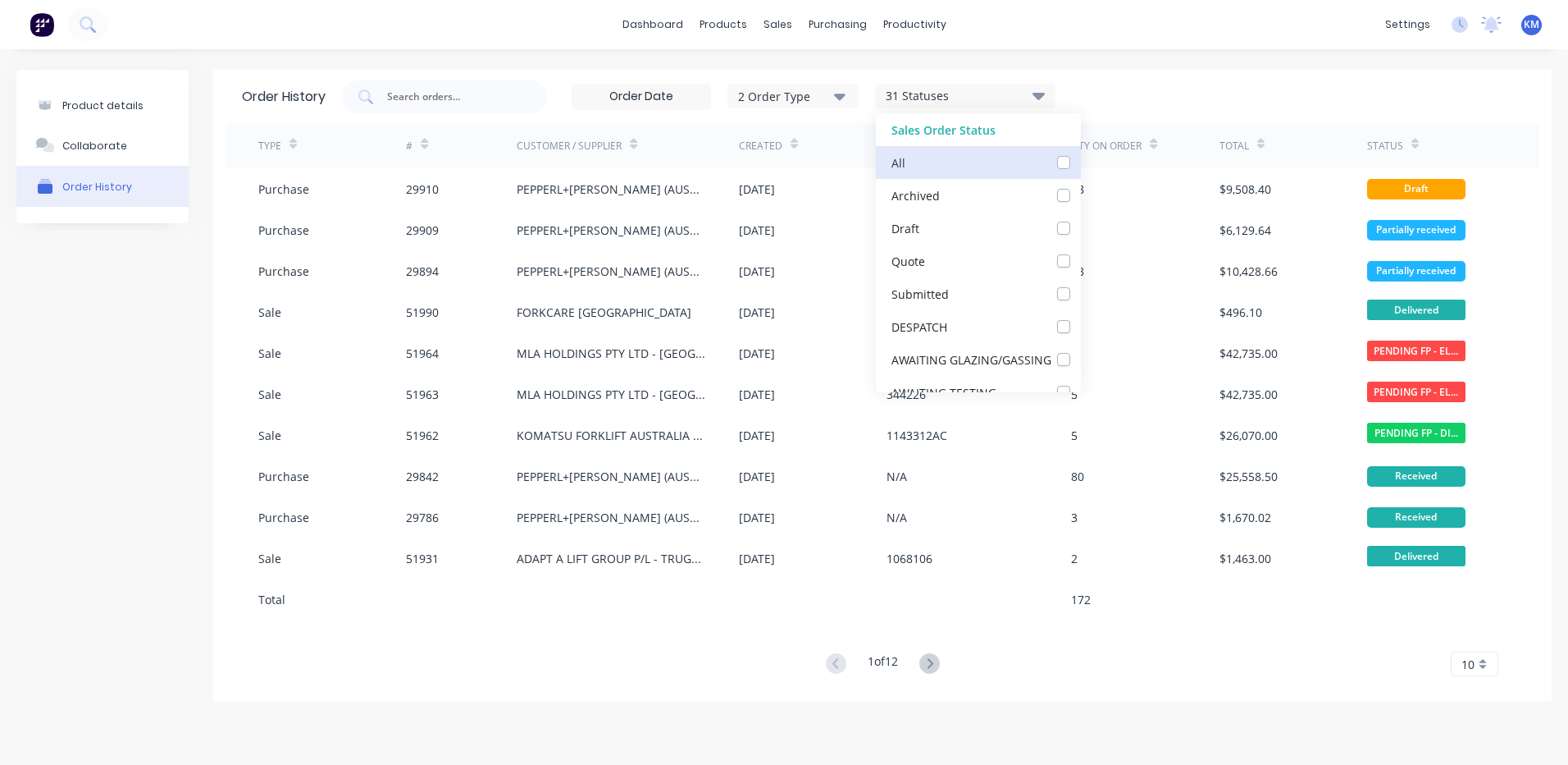
checkbox ORDER_checkbox_1557934b-0d8c-4066-a0f6-85c4cd66d60dorder-history "false"
checkbox REPAIRS_checkbox_8548b8d7-9029-4860-939f-ef51ebc68a66order-history "false"
checkbox PARTS_checkbox_c8234ce1-1174-44a2-906b-06d61a445918order-history "false"
checkbox STOCK_checkbox_a8e147f9-9fec-42b0-b97b-ada90b1414cborder-history "false"
checkbox input "false"
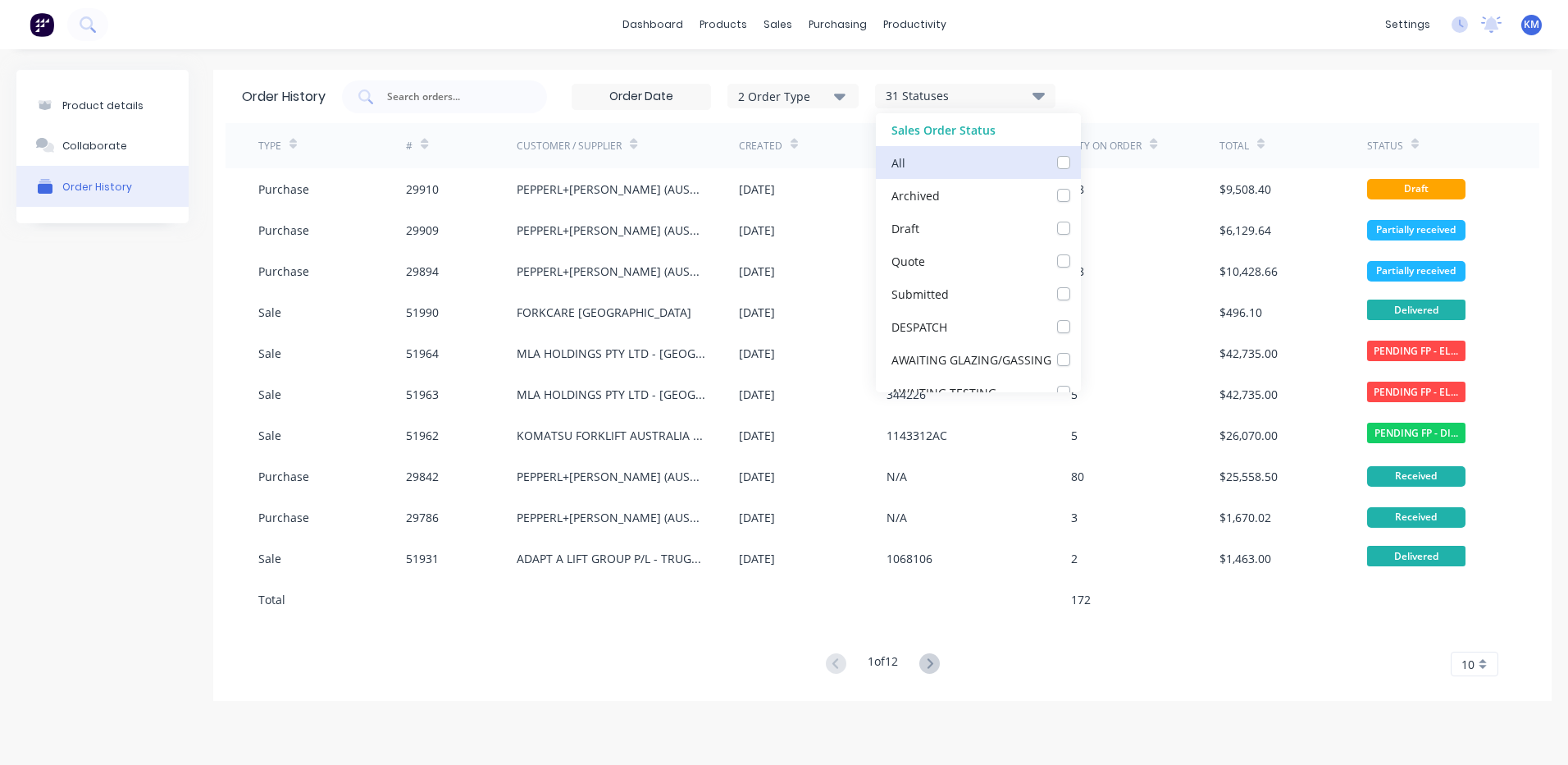
checkbox Work_checkbox_563c8426-ab42-42a8-9abe-74fb5c5845b4order-history "false"
checkbox input "false"
checkbox Up_checkbox_bmca1border-history "false"
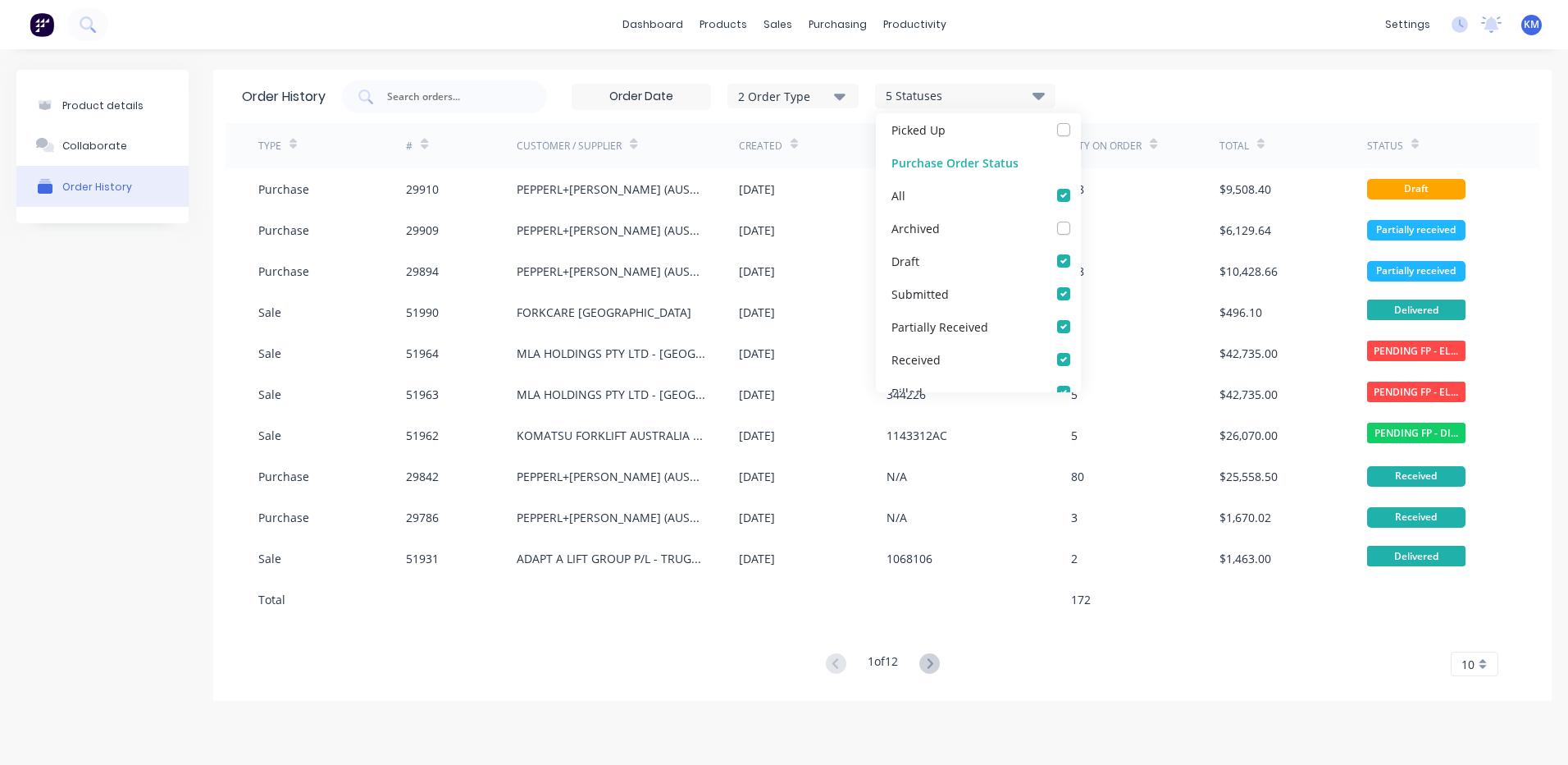
scroll to position [935, 0]
click at [1171, 96] on div "2 Order Type 5 Statuses Sales Order Status All Archived Draft Quote Submitted D…" at bounding box center [932, 97] width 1181 height 33
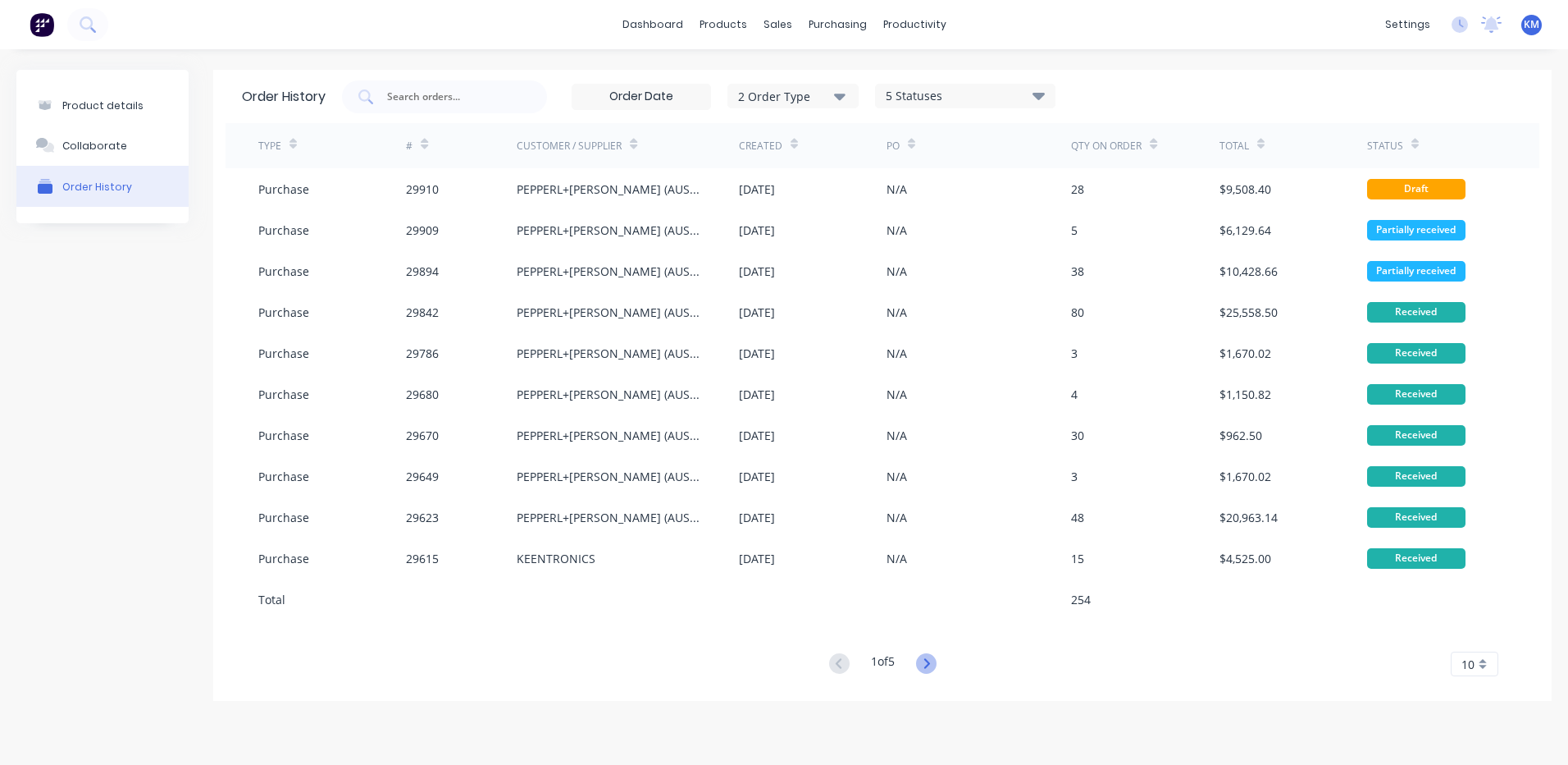
click at [922, 666] on icon at bounding box center [926, 664] width 21 height 21
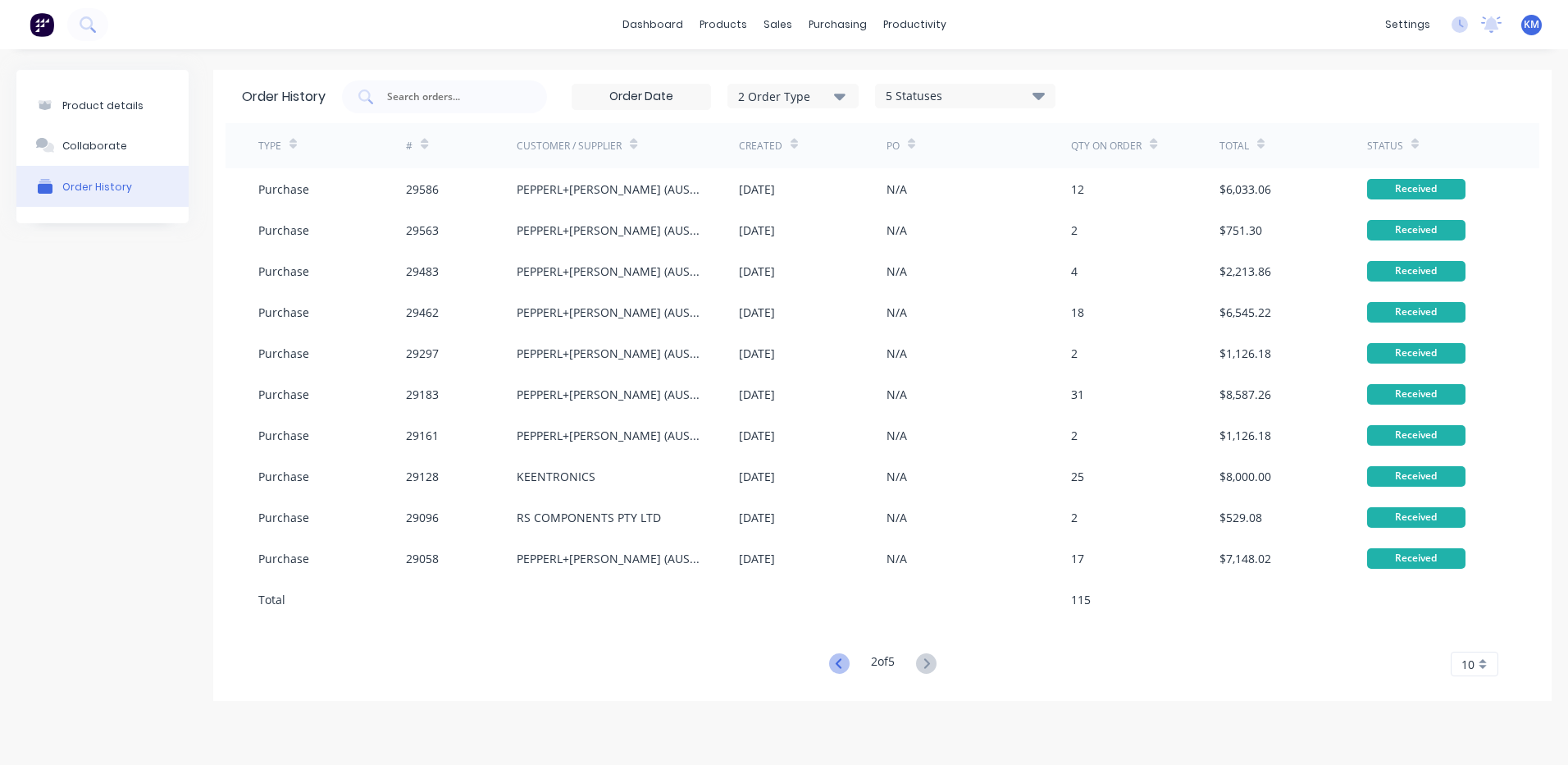
click at [830, 658] on icon at bounding box center [839, 664] width 21 height 21
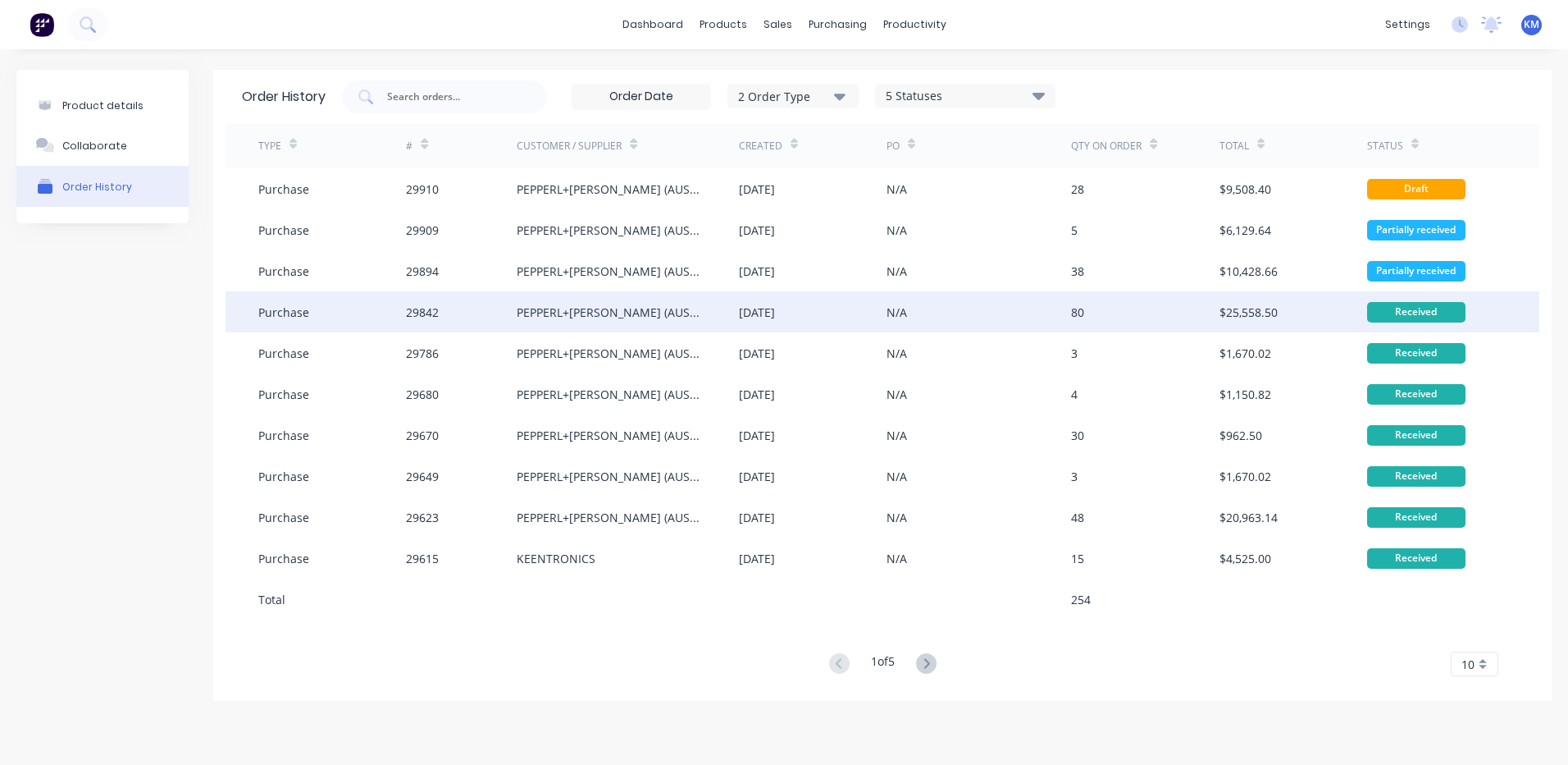
click at [1093, 328] on div "80" at bounding box center [1145, 311] width 148 height 41
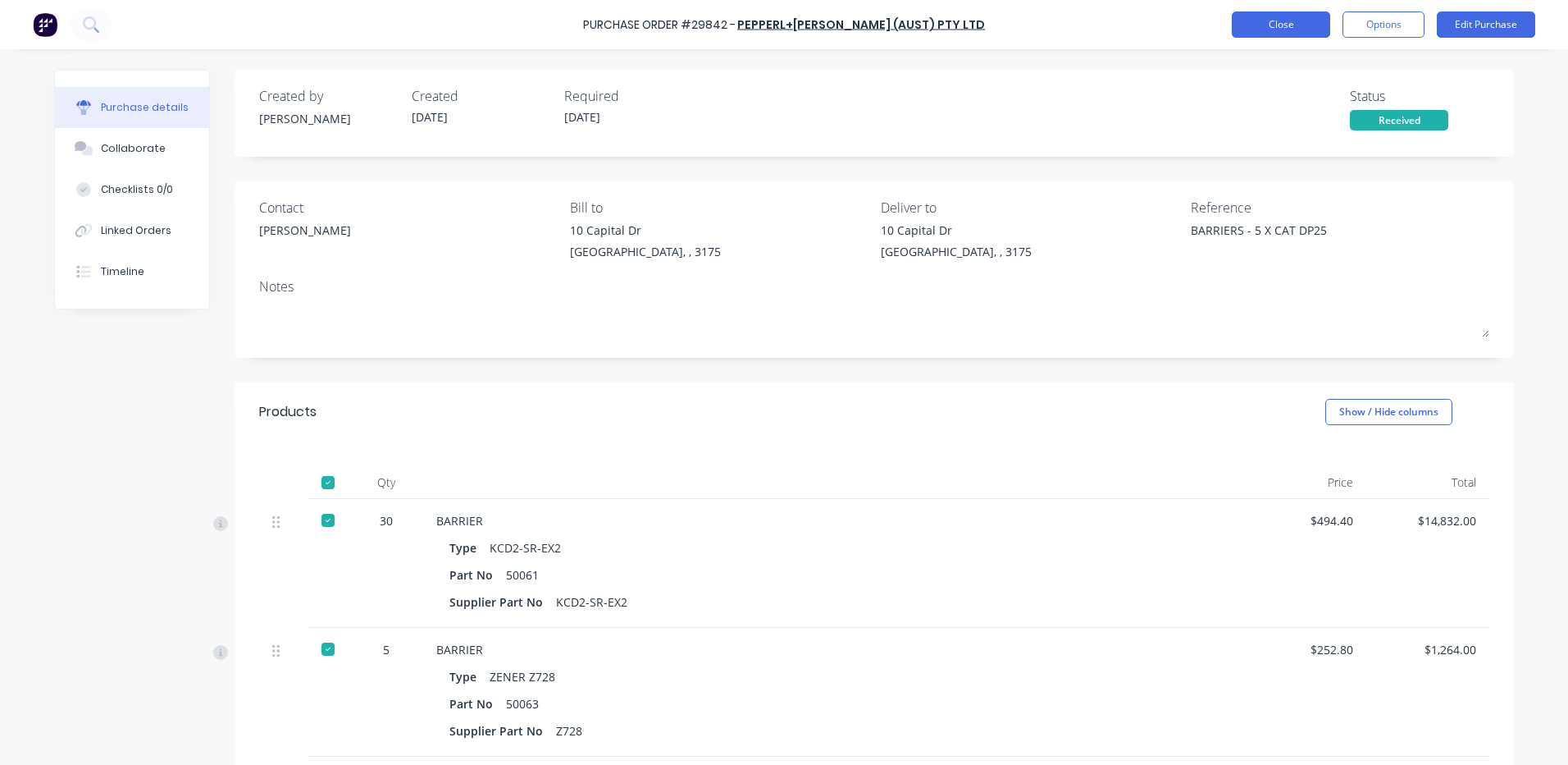
click at [1288, 29] on button "Close" at bounding box center [1281, 25] width 98 height 27
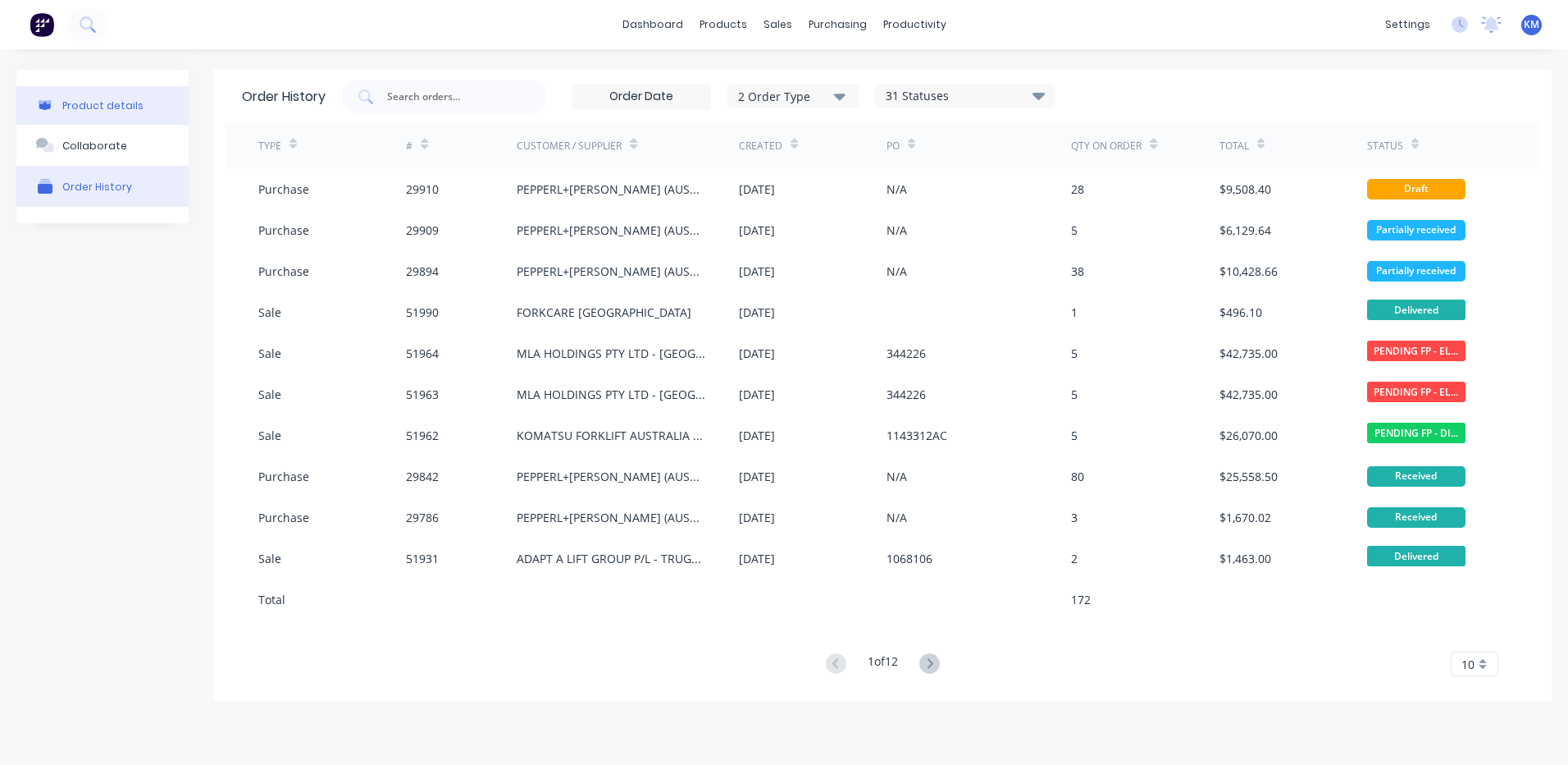
click at [138, 109] on button "Product details" at bounding box center [102, 105] width 172 height 39
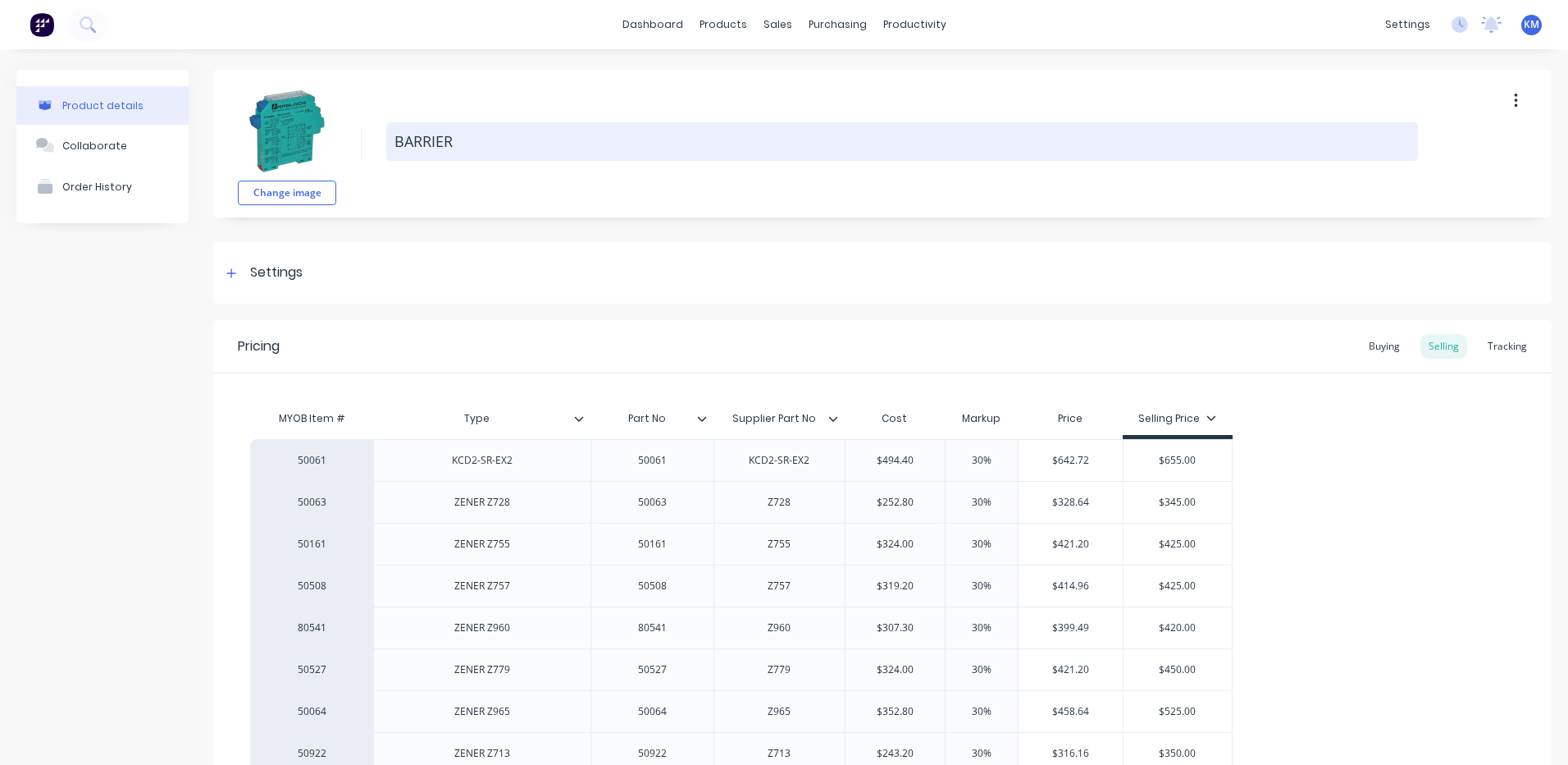
drag, startPoint x: 454, startPoint y: 141, endPoint x: 392, endPoint y: 136, distance: 62.2
click at [392, 136] on textarea "BARRIER" at bounding box center [902, 141] width 1031 height 39
click at [398, 137] on textarea "BARRIER" at bounding box center [902, 141] width 1031 height 39
click at [395, 138] on textarea "BARRIER" at bounding box center [902, 141] width 1031 height 39
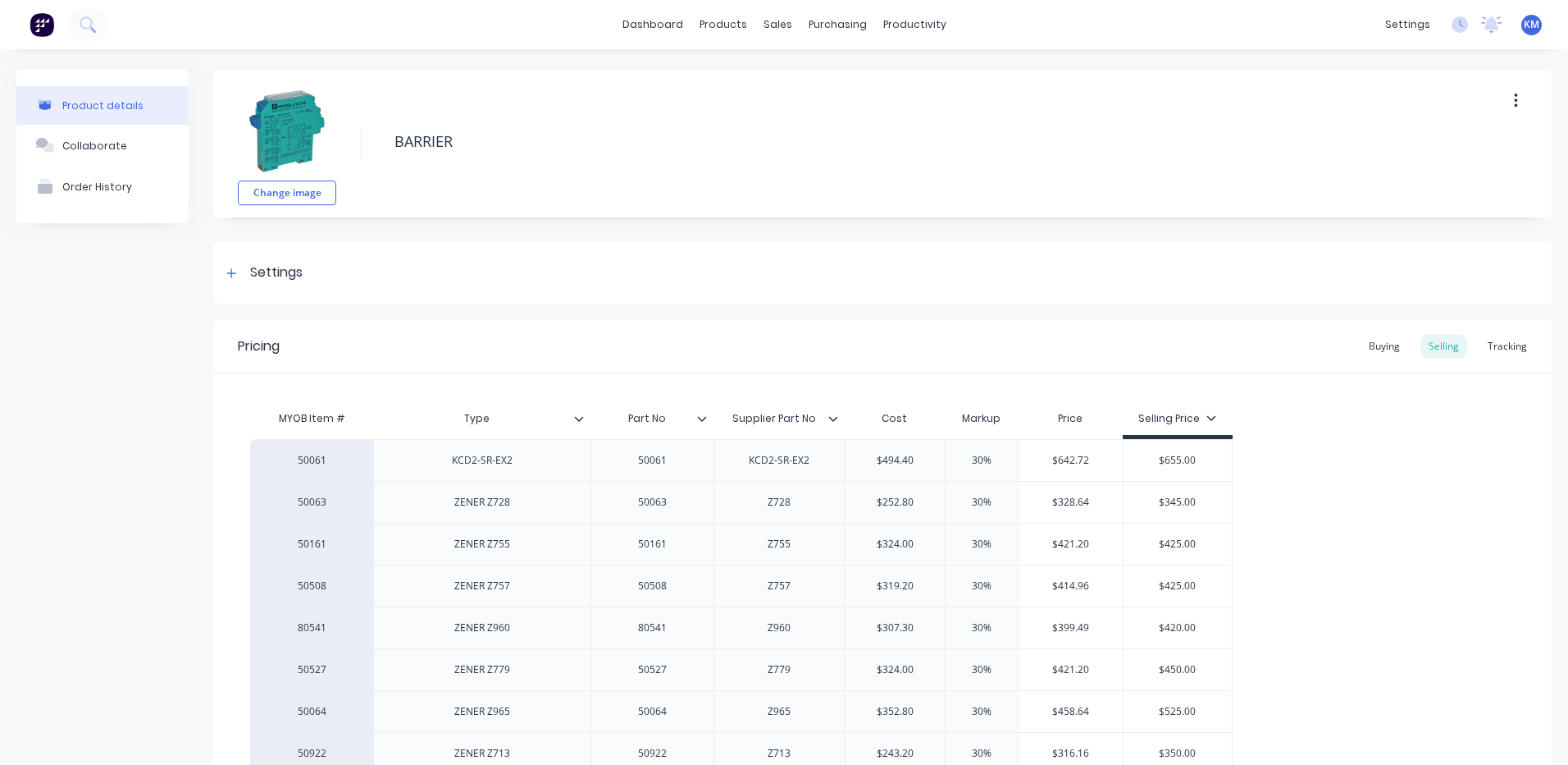
type textarea "x"
click at [437, 188] on div "Change image BARRIER" at bounding box center [882, 144] width 1339 height 148
click at [854, 109] on div "Suppliers" at bounding box center [865, 112] width 49 height 15
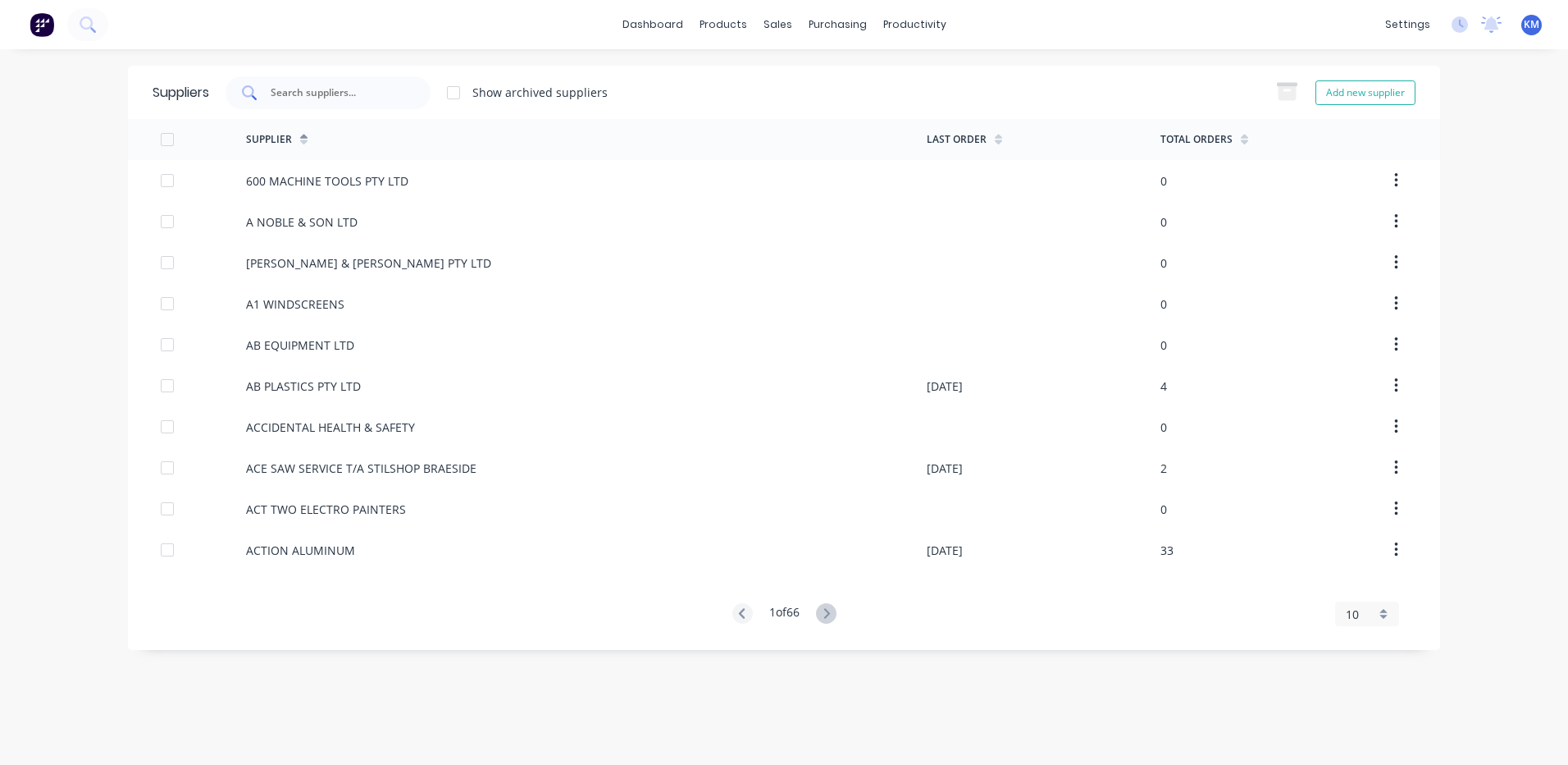
click at [396, 107] on div at bounding box center [327, 93] width 205 height 33
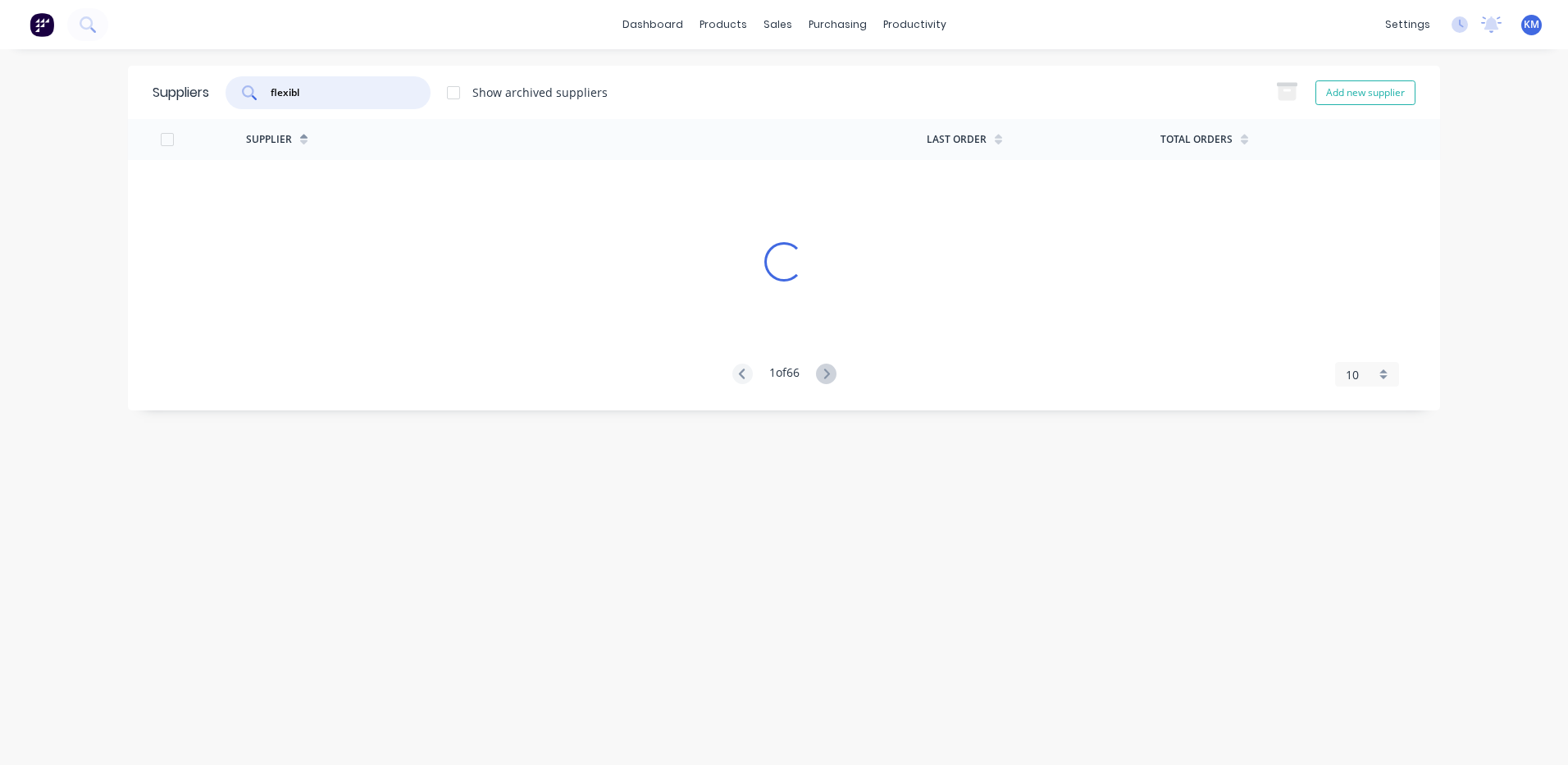
type input "flexible"
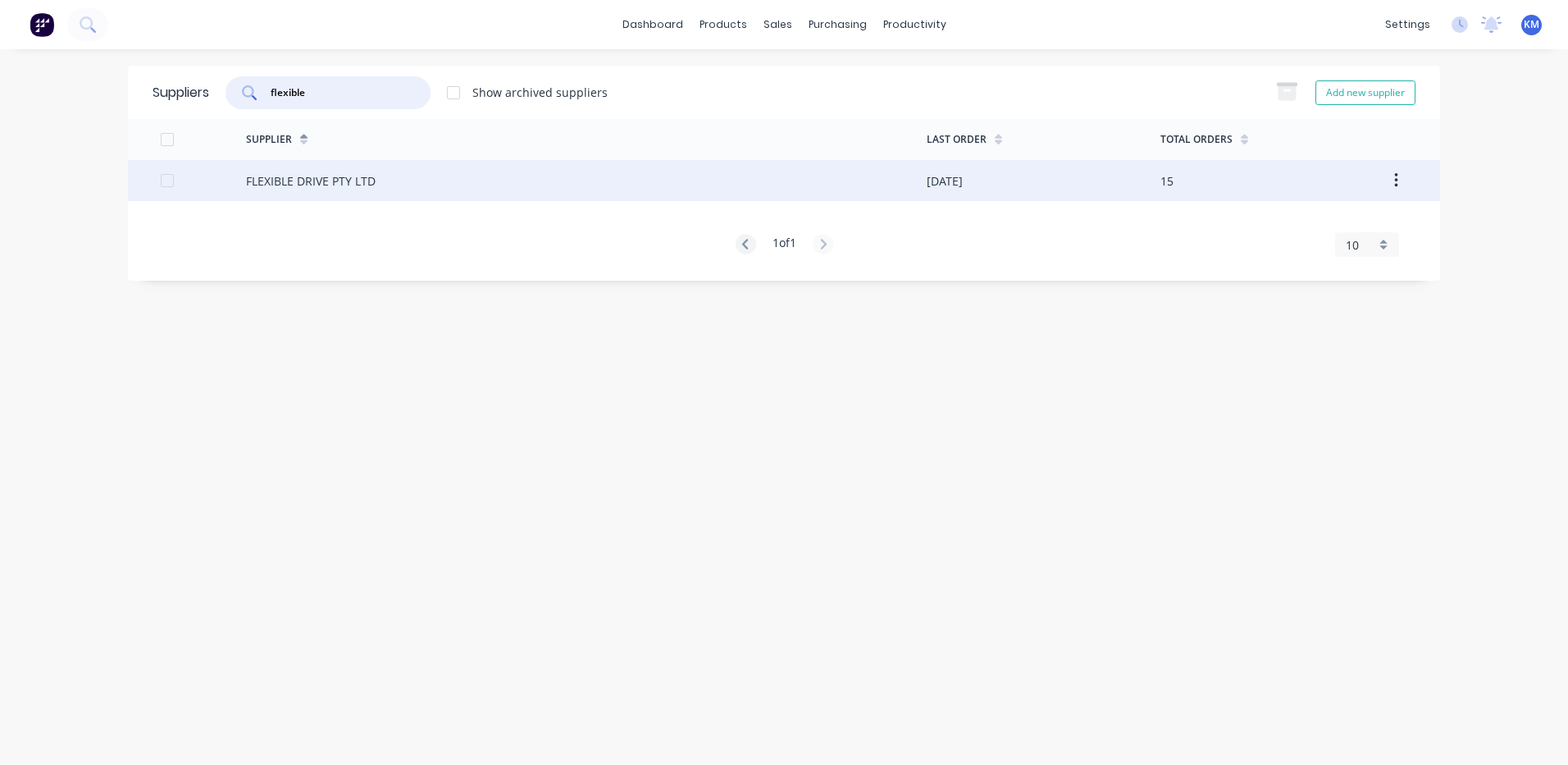
click at [420, 168] on div "FLEXIBLE DRIVE PTY LTD" at bounding box center [586, 180] width 680 height 41
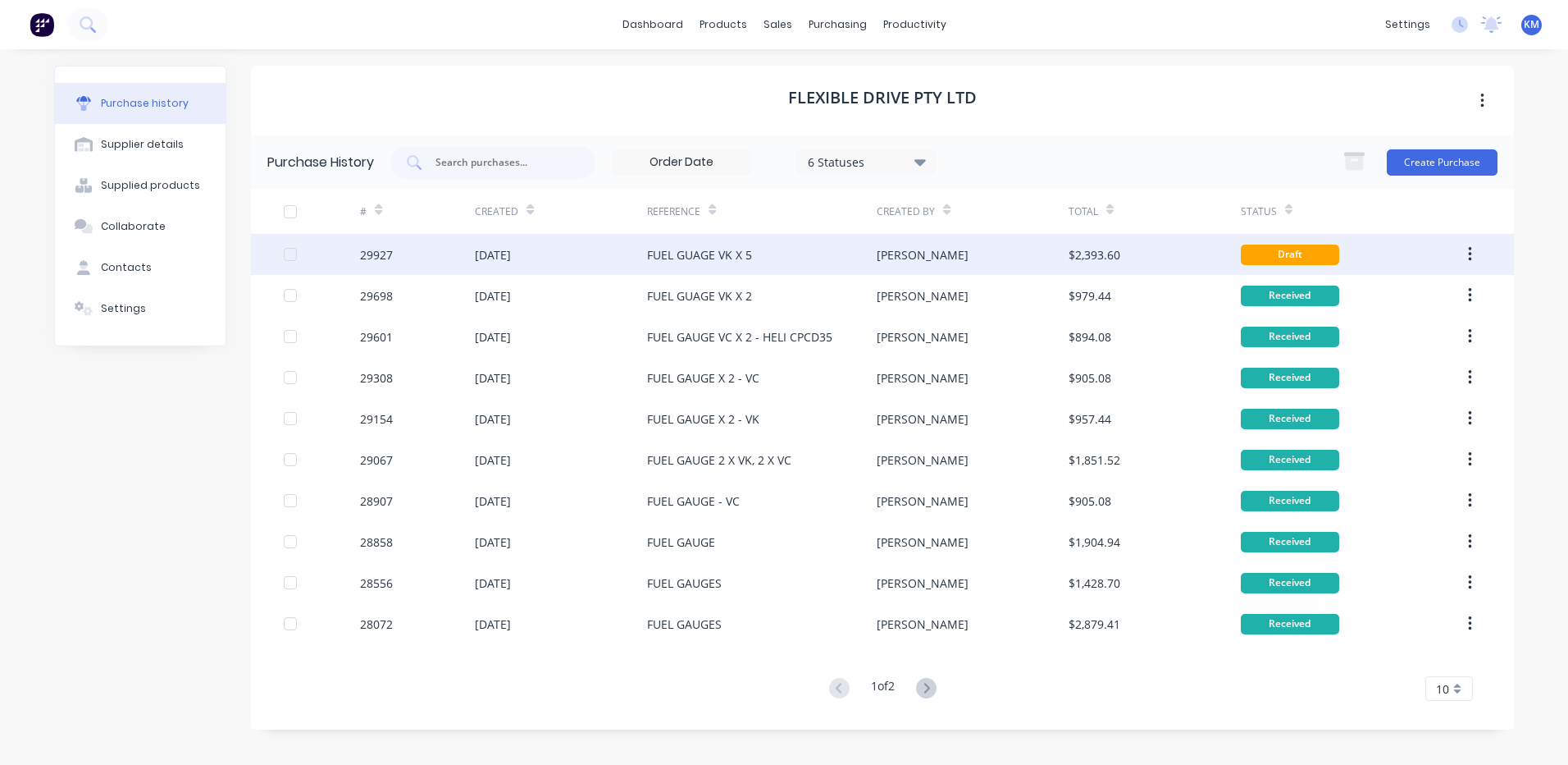
click at [894, 255] on div "[PERSON_NAME]" at bounding box center [923, 255] width 92 height 17
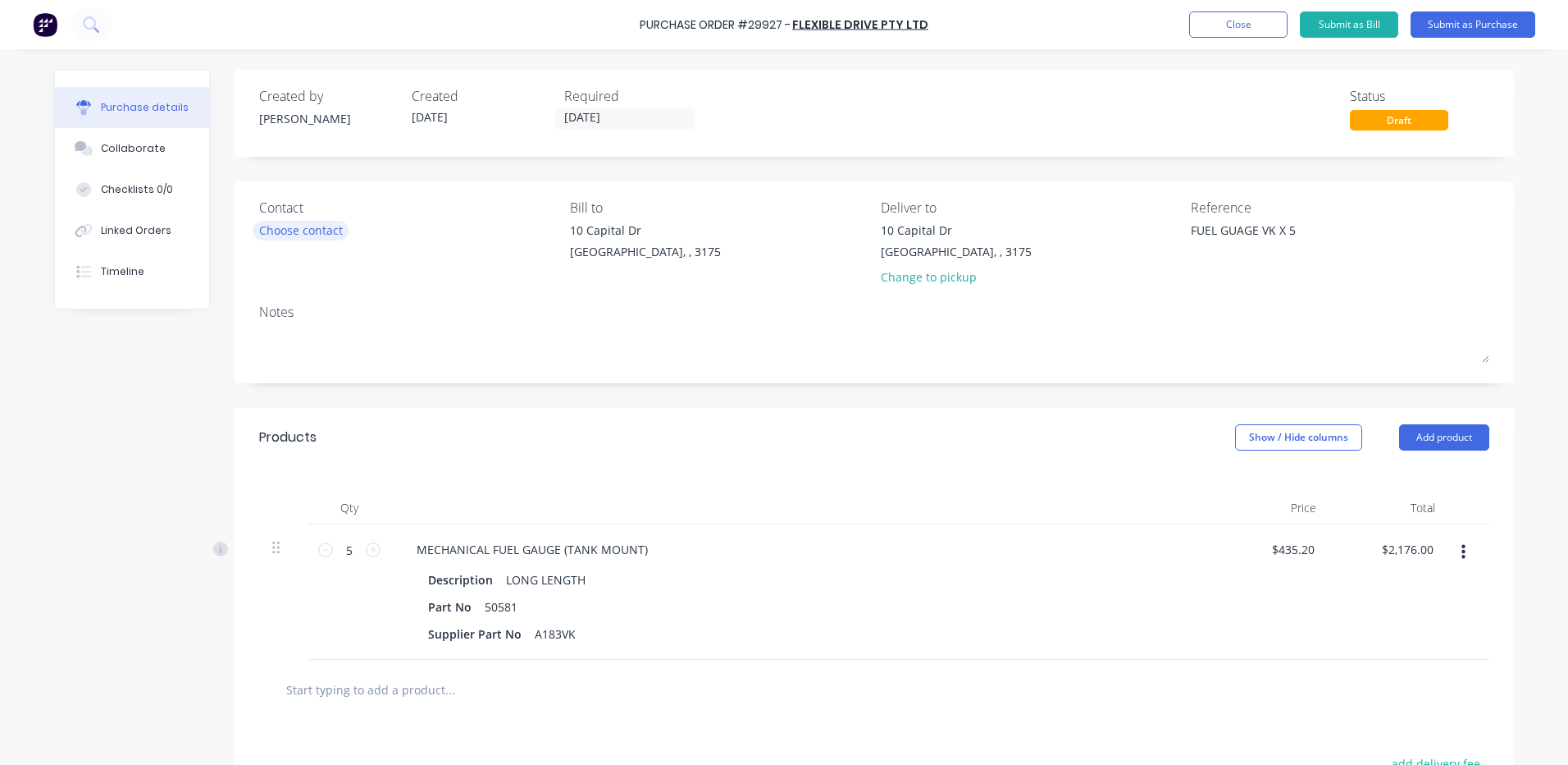
click at [324, 235] on div "Choose contact" at bounding box center [301, 230] width 83 height 17
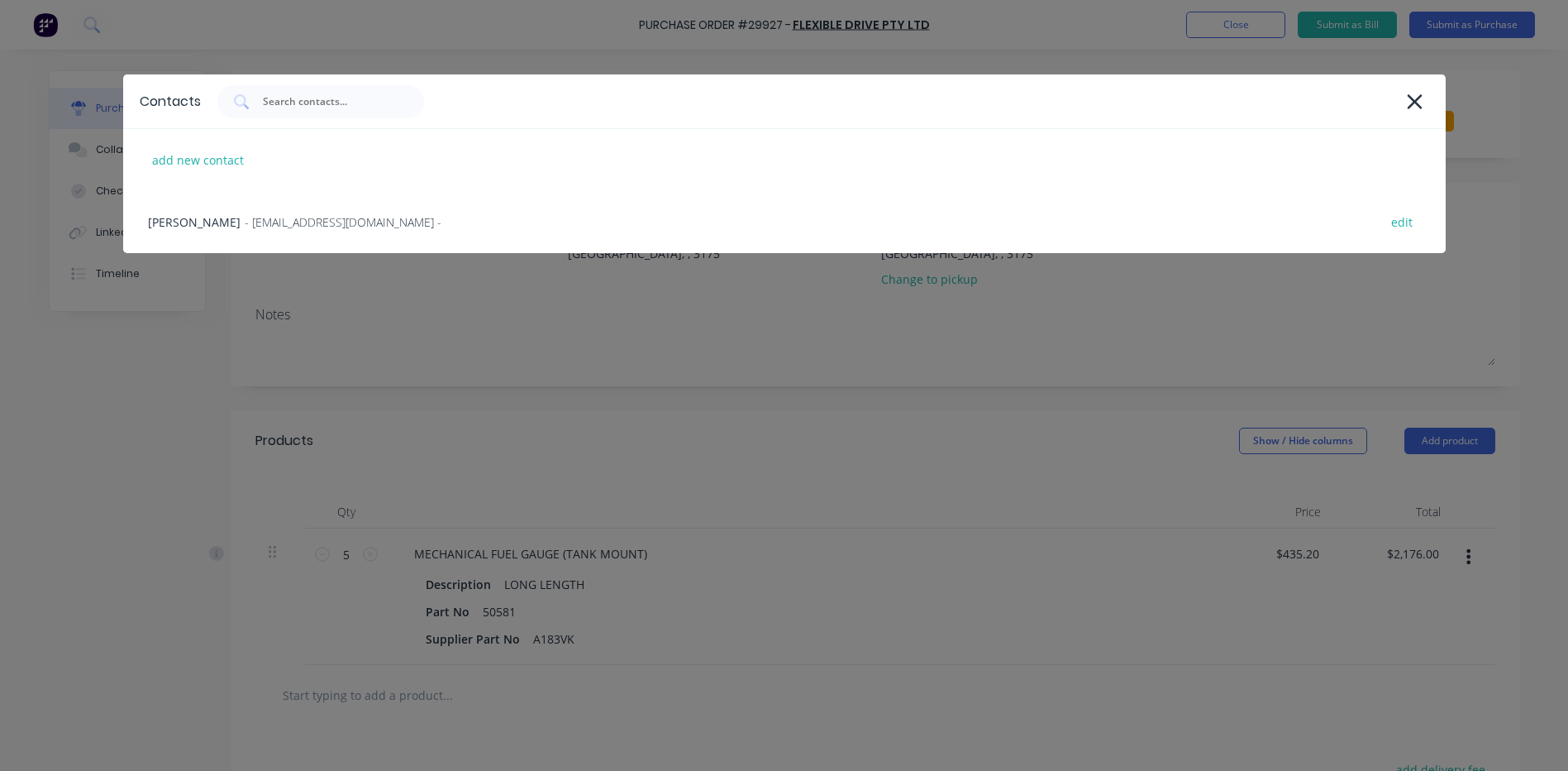
click at [326, 237] on div "[PERSON_NAME] - [PERSON_NAME][EMAIL_ADDRESS][DOMAIN_NAME] - edit" at bounding box center [784, 221] width 1323 height 62
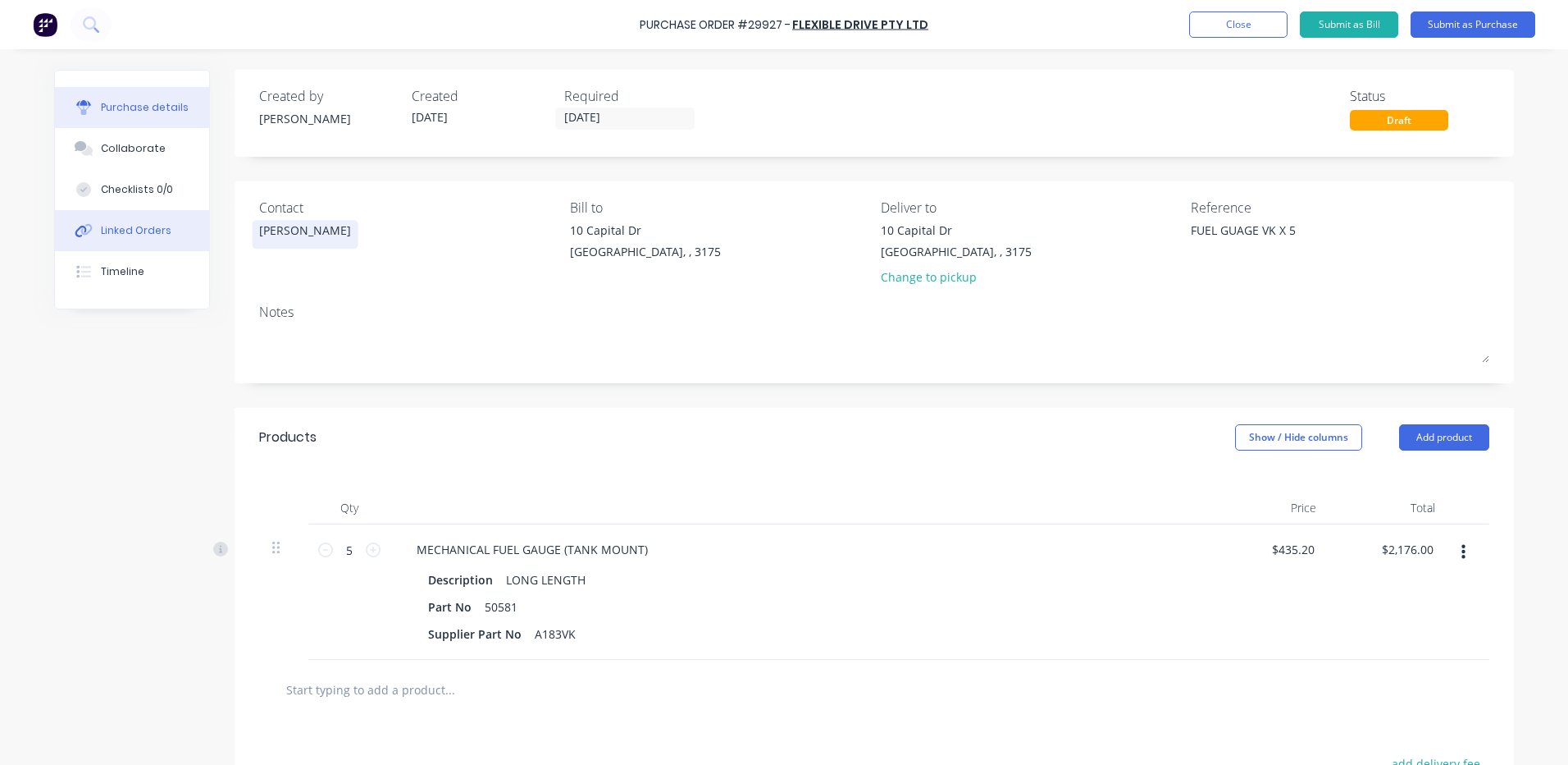
type textarea "x"
click at [93, 238] on button "Linked Orders" at bounding box center [132, 230] width 154 height 41
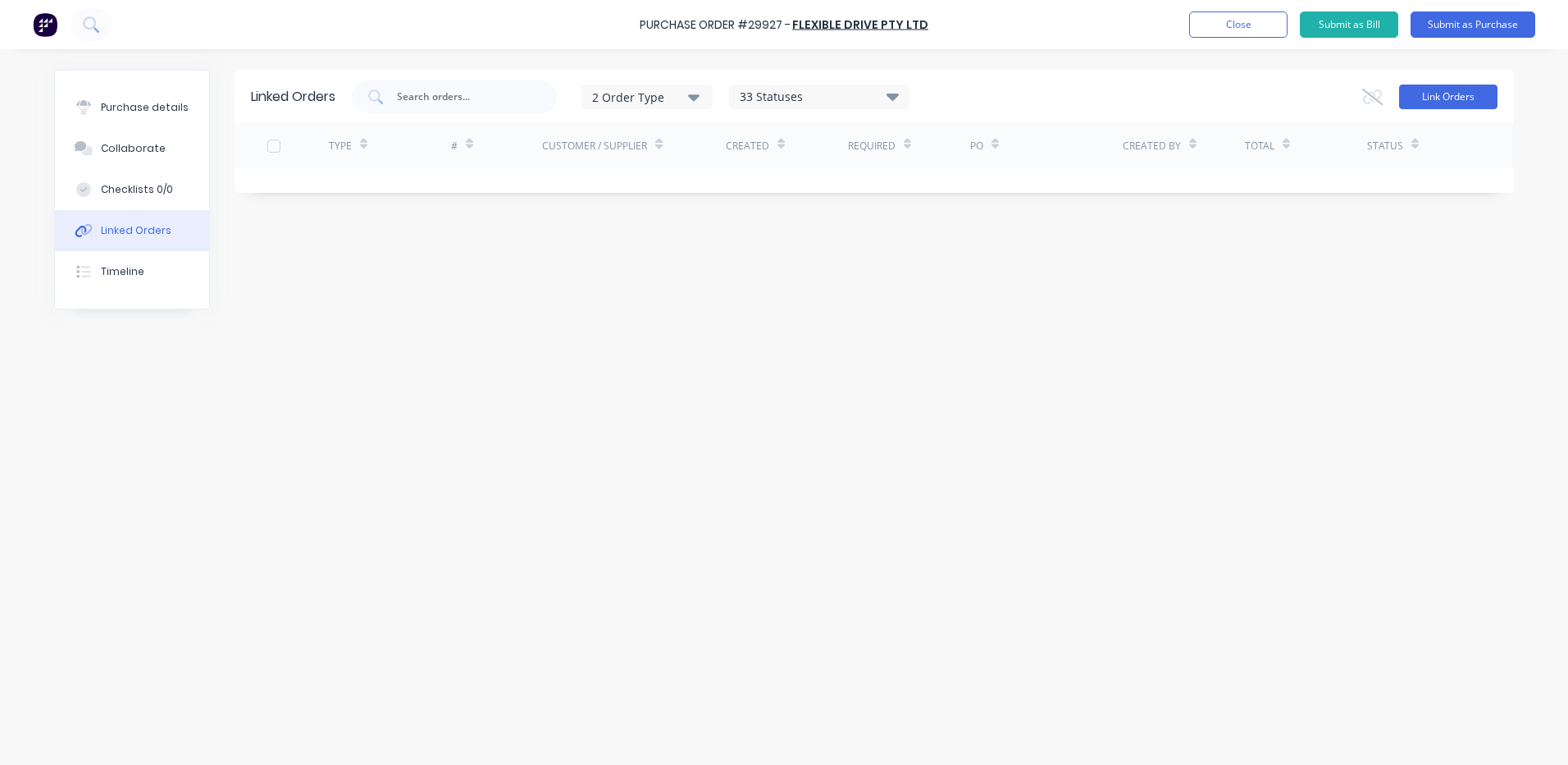
click at [1425, 97] on button "Link Orders" at bounding box center [1449, 97] width 98 height 25
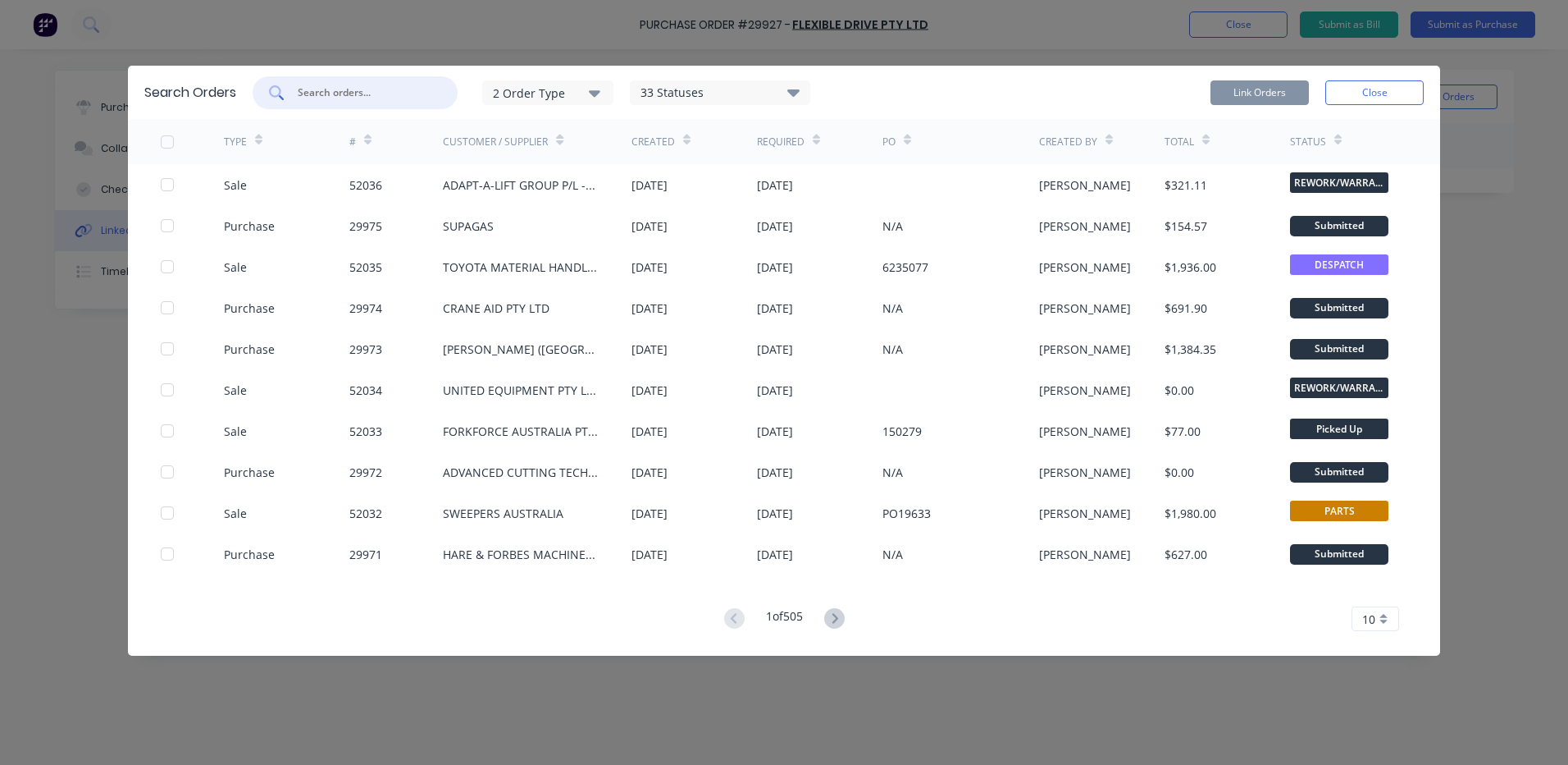
click at [382, 97] on input "text" at bounding box center [364, 92] width 136 height 16
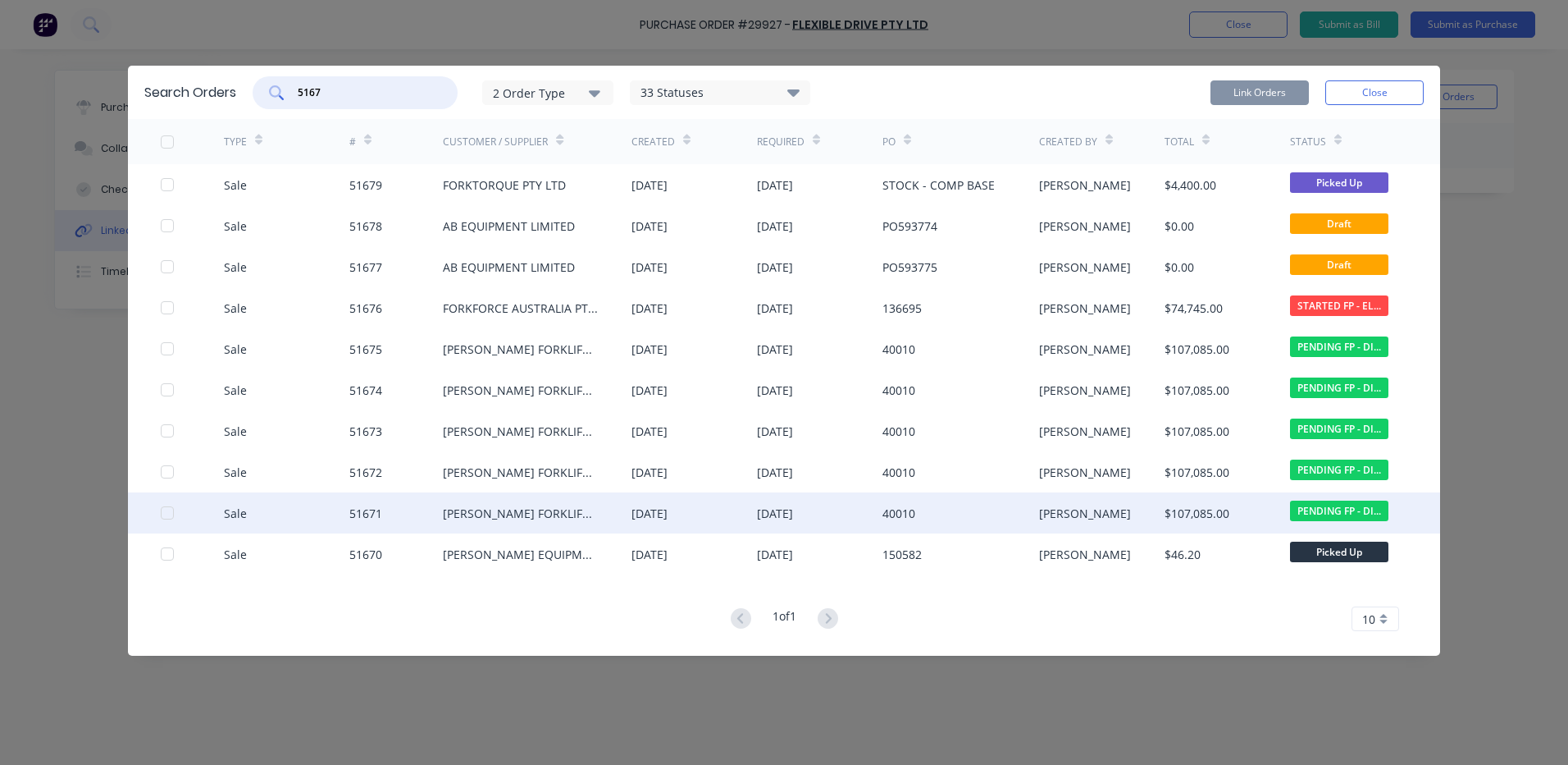
type input "5167"
click at [157, 514] on div "Sale 51671 [PERSON_NAME] FORKLIFT SERVICES - [GEOGRAPHIC_DATA] [DATE] [DATE] 40…" at bounding box center [784, 512] width 1313 height 41
click at [167, 508] on div at bounding box center [167, 512] width 33 height 33
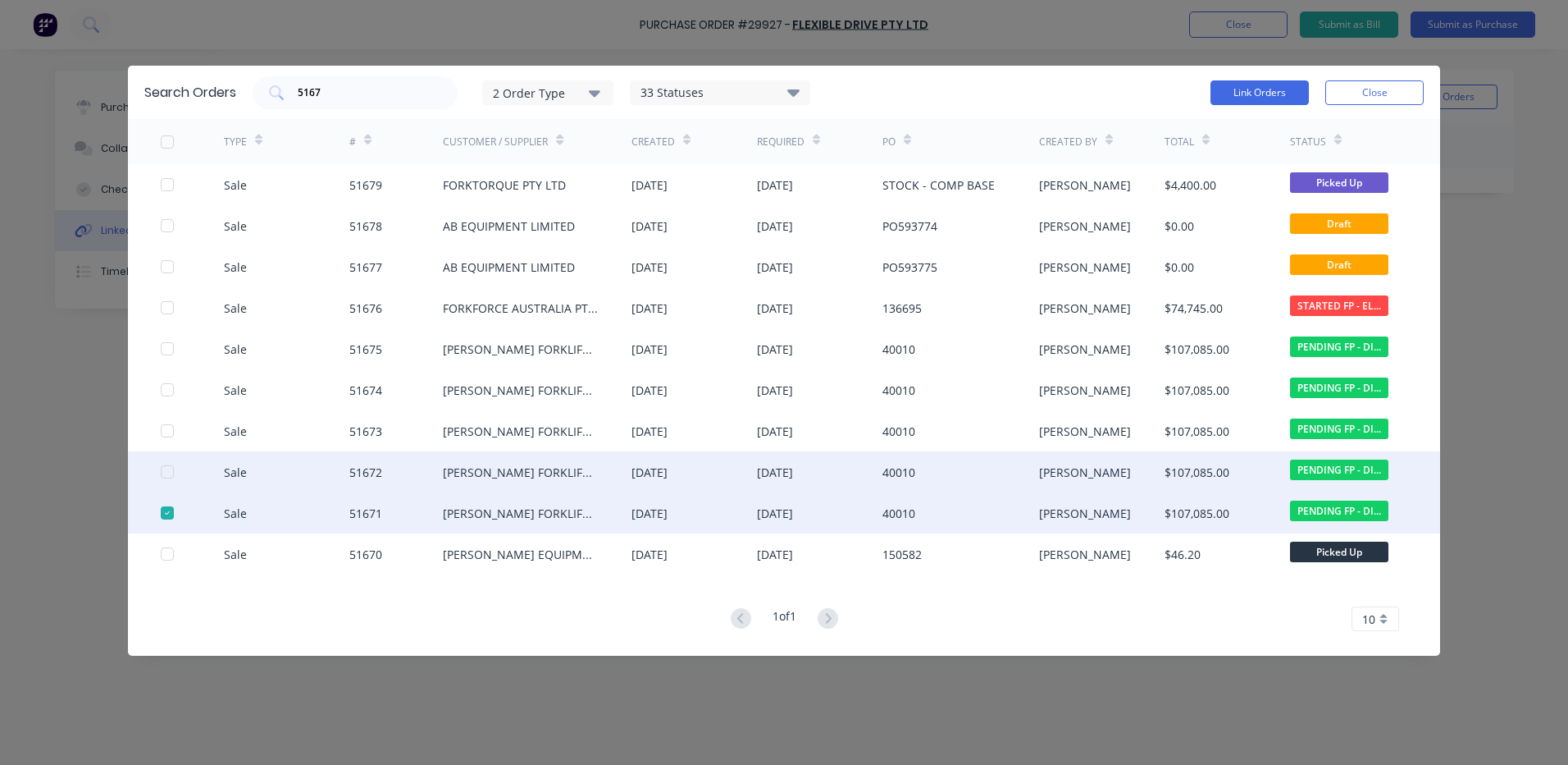
drag, startPoint x: 167, startPoint y: 469, endPoint x: 167, endPoint y: 454, distance: 15.0
click at [167, 467] on div at bounding box center [167, 471] width 33 height 33
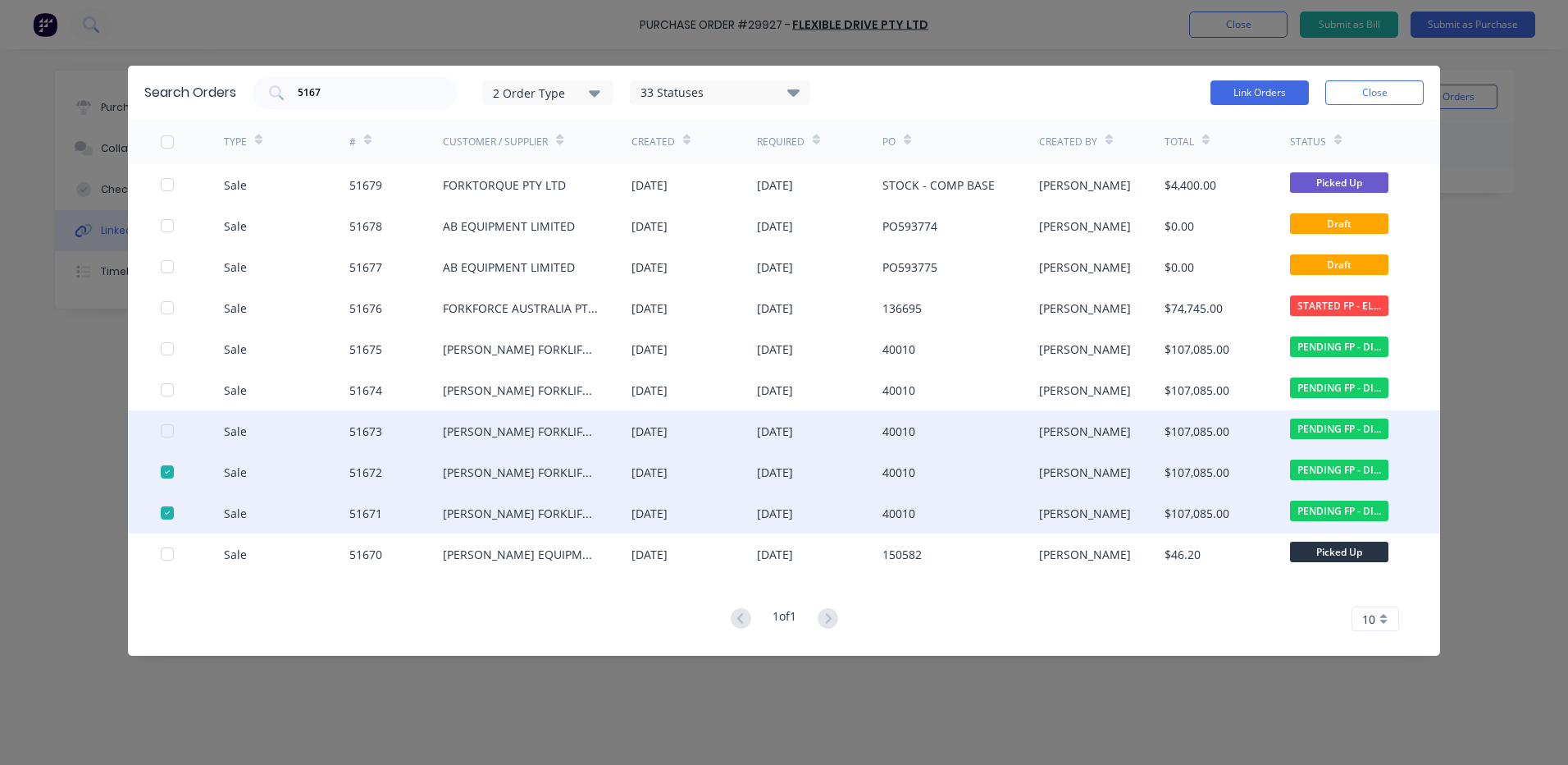
click at [162, 429] on div at bounding box center [167, 431] width 33 height 33
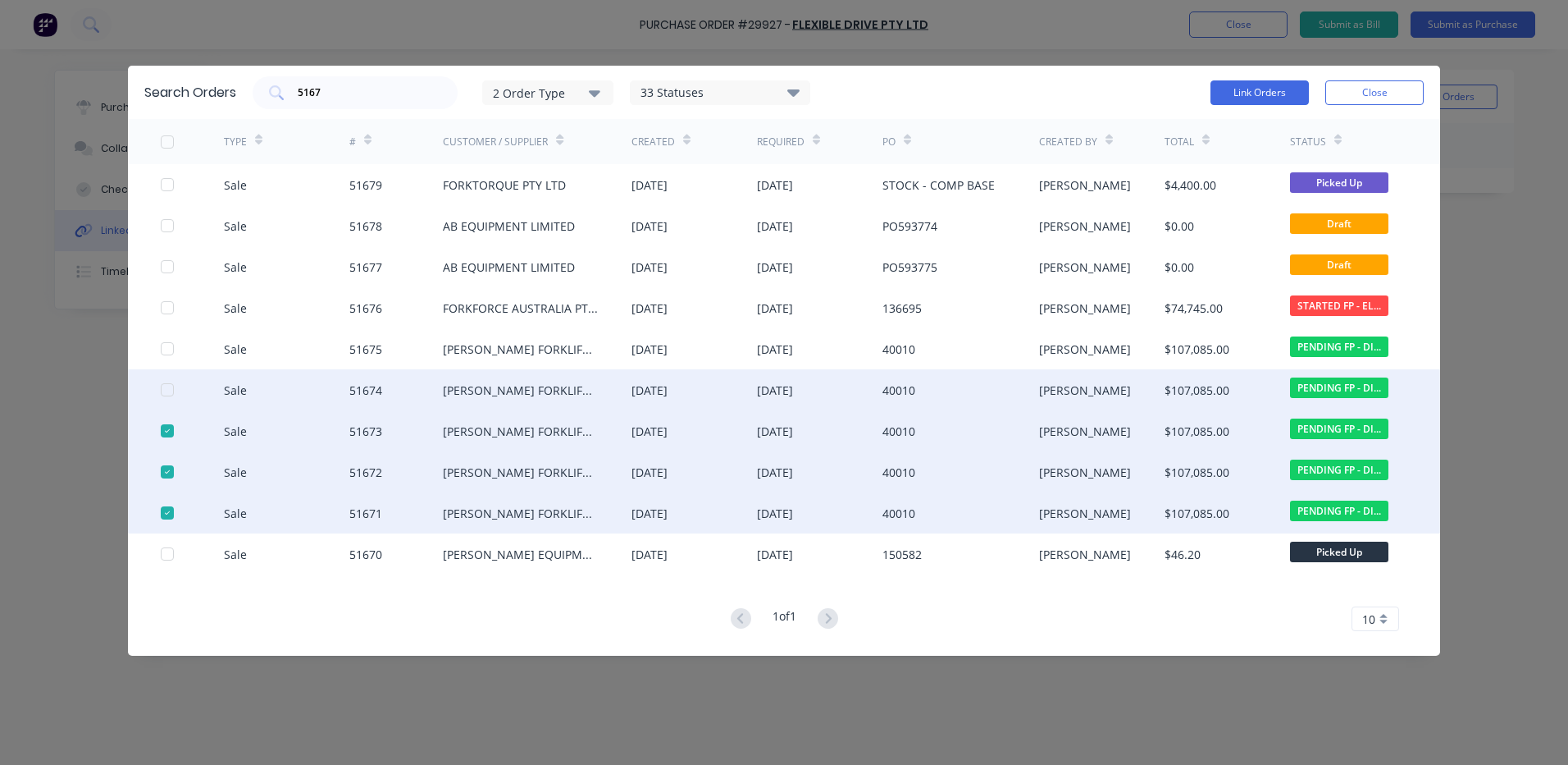
click at [163, 391] on div at bounding box center [167, 389] width 33 height 33
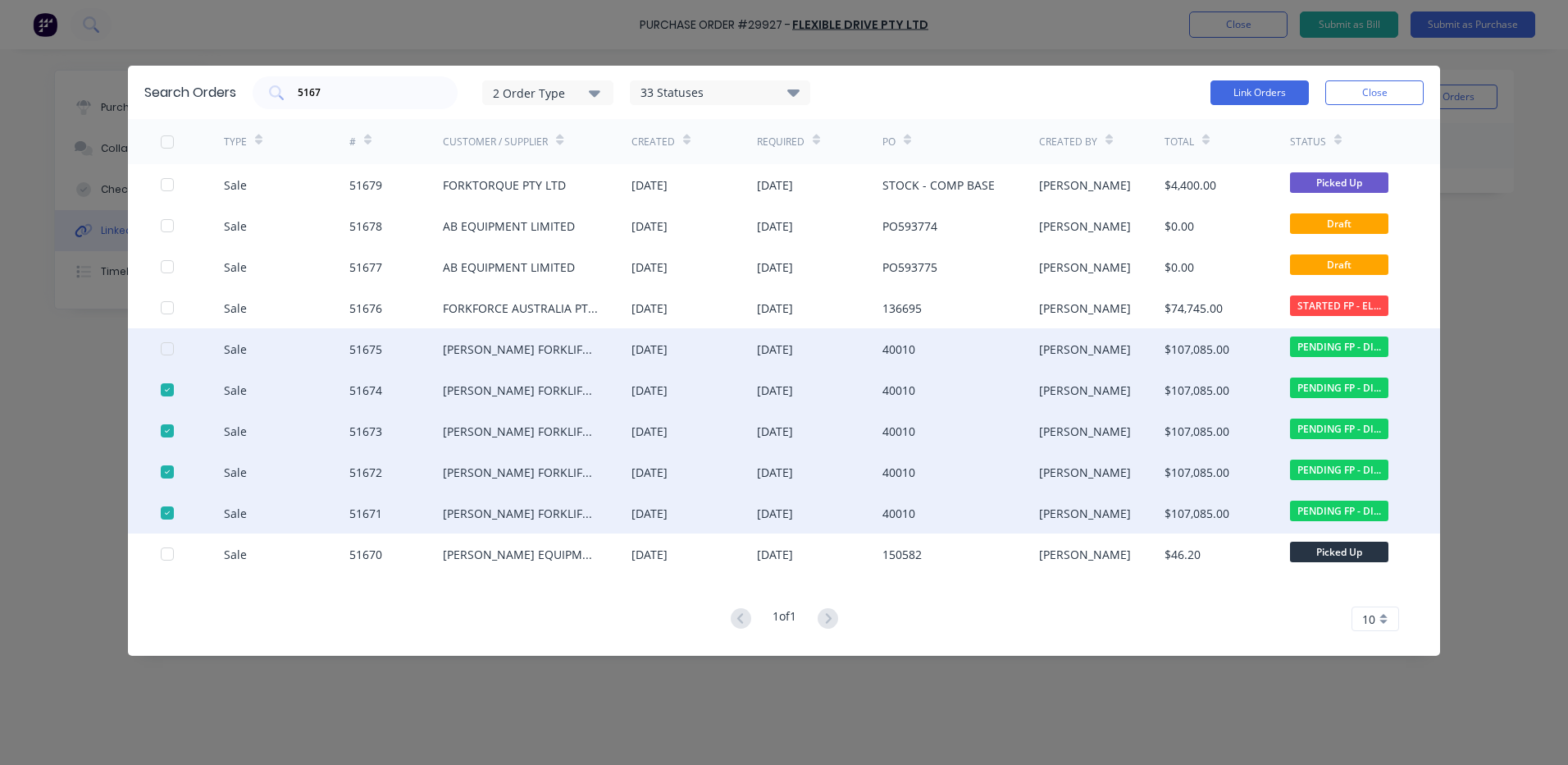
click at [169, 350] on div at bounding box center [167, 348] width 33 height 33
click at [1232, 96] on button "Link Orders" at bounding box center [1260, 93] width 98 height 25
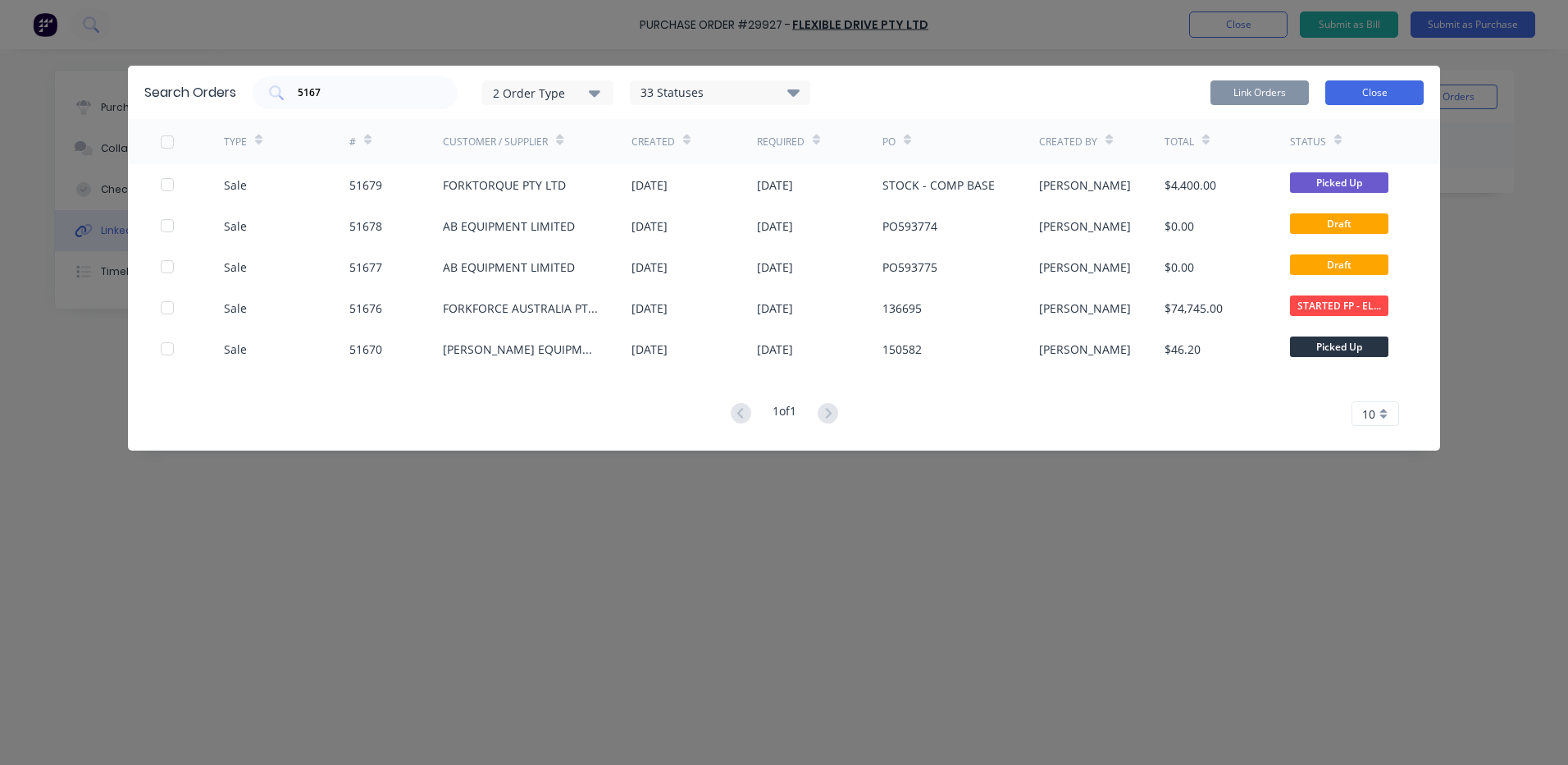
click at [1348, 95] on button "Close" at bounding box center [1375, 93] width 98 height 25
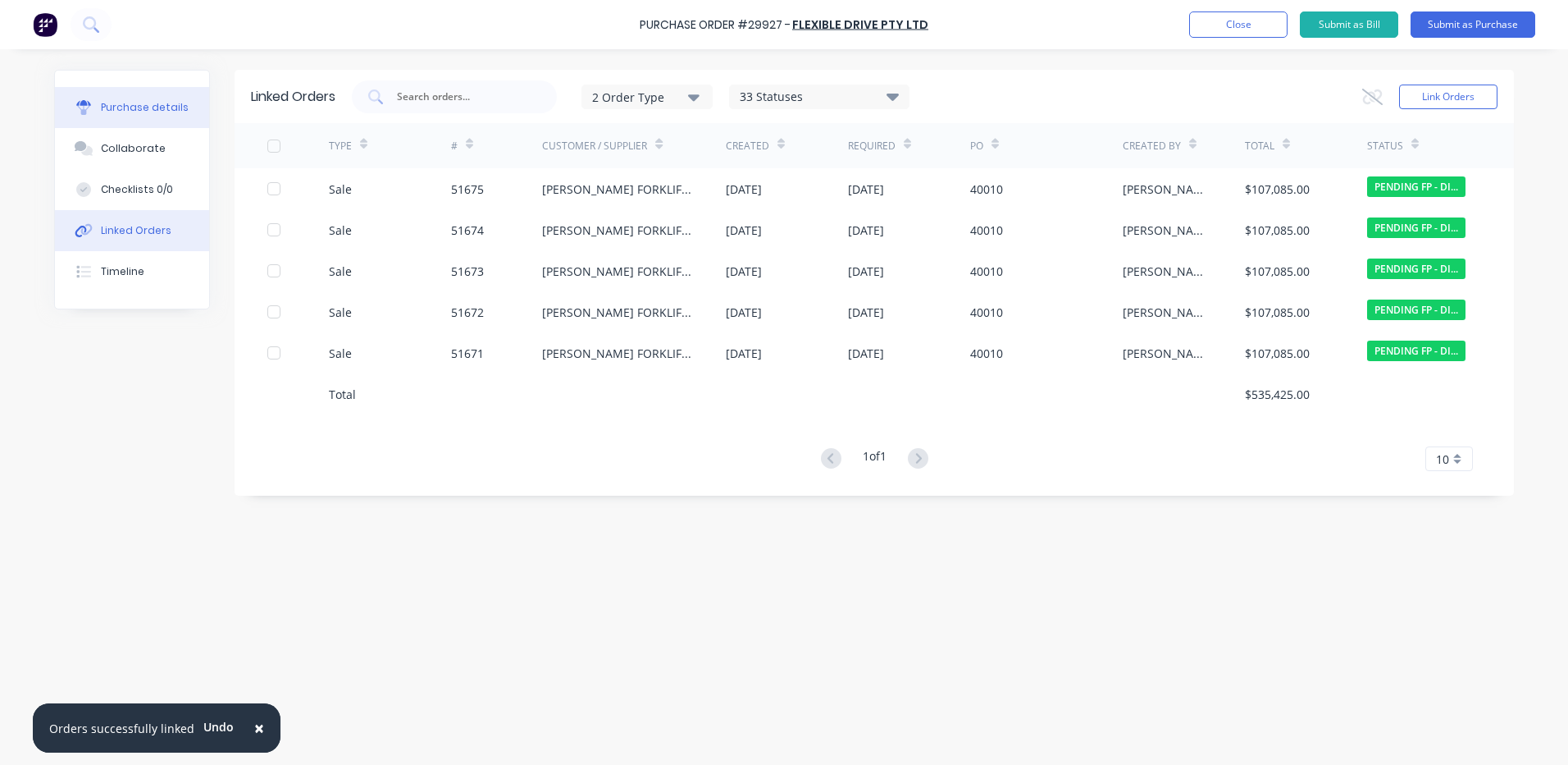
click at [79, 120] on button "Purchase details" at bounding box center [132, 107] width 154 height 41
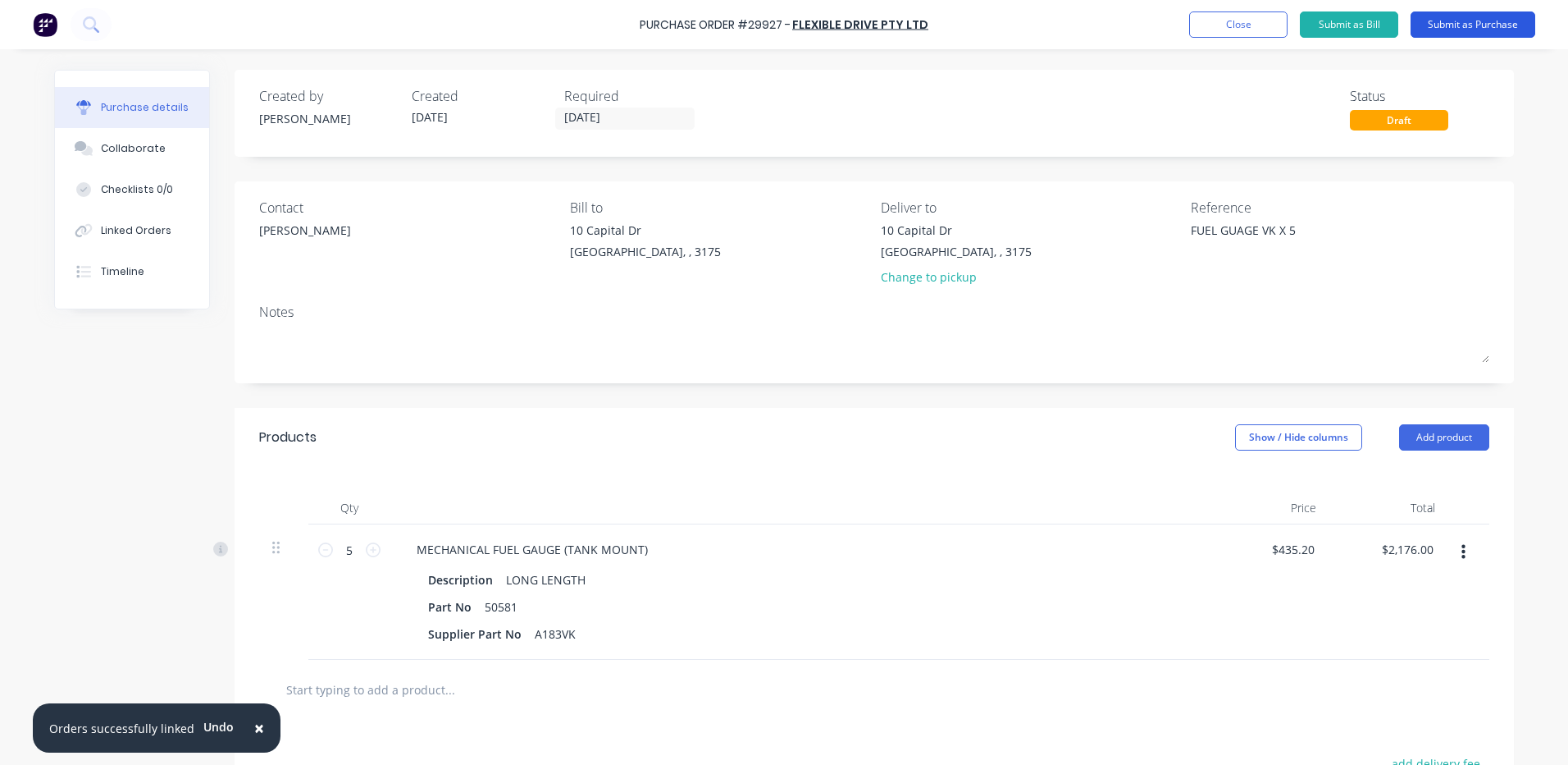
click at [1478, 25] on button "Submit as Purchase" at bounding box center [1473, 25] width 125 height 27
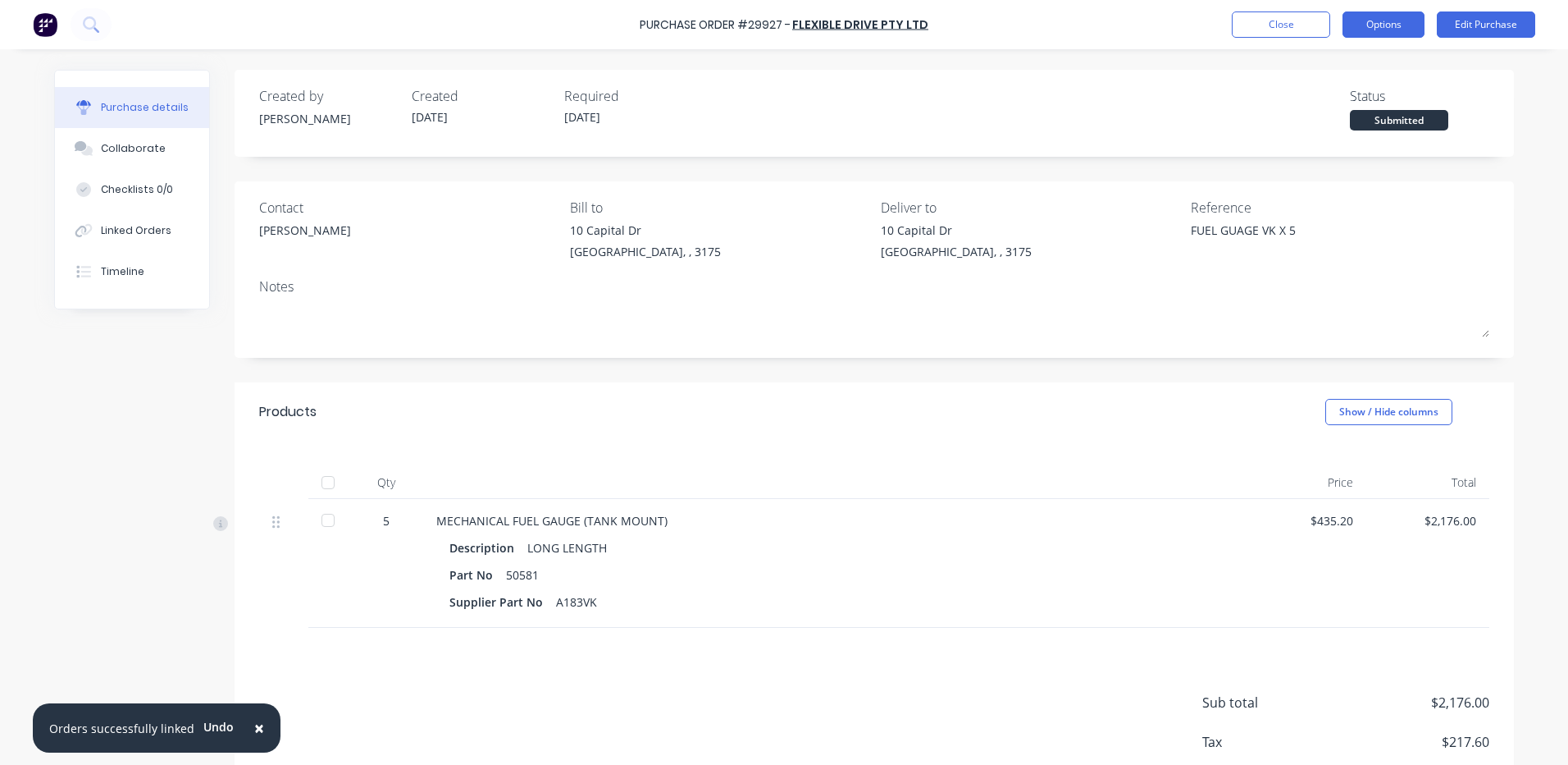
click at [1384, 22] on button "Options" at bounding box center [1383, 25] width 82 height 27
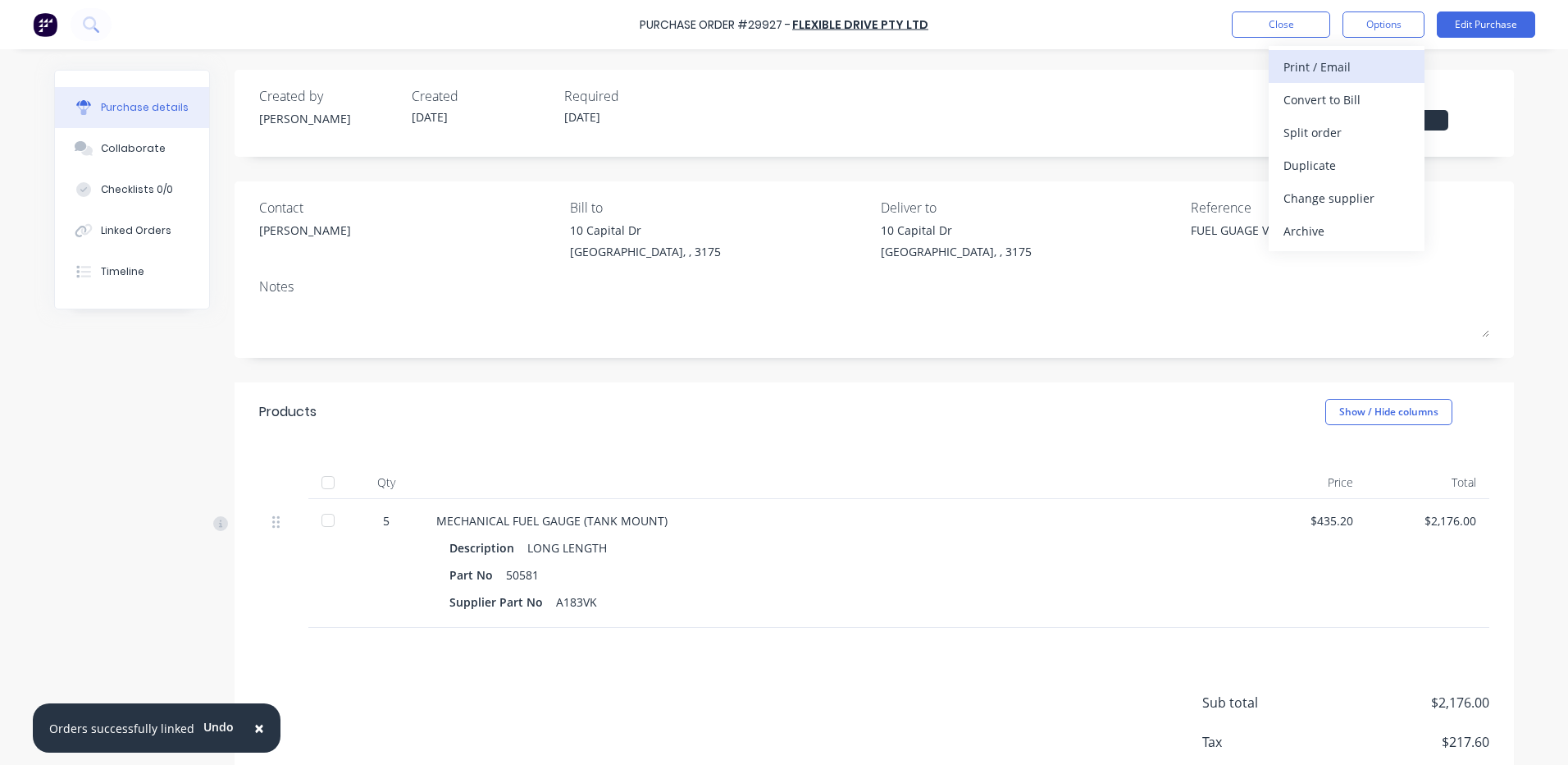
click at [1344, 64] on div "Print / Email" at bounding box center [1346, 66] width 126 height 24
click at [1298, 98] on div "With pricing" at bounding box center [1346, 99] width 126 height 24
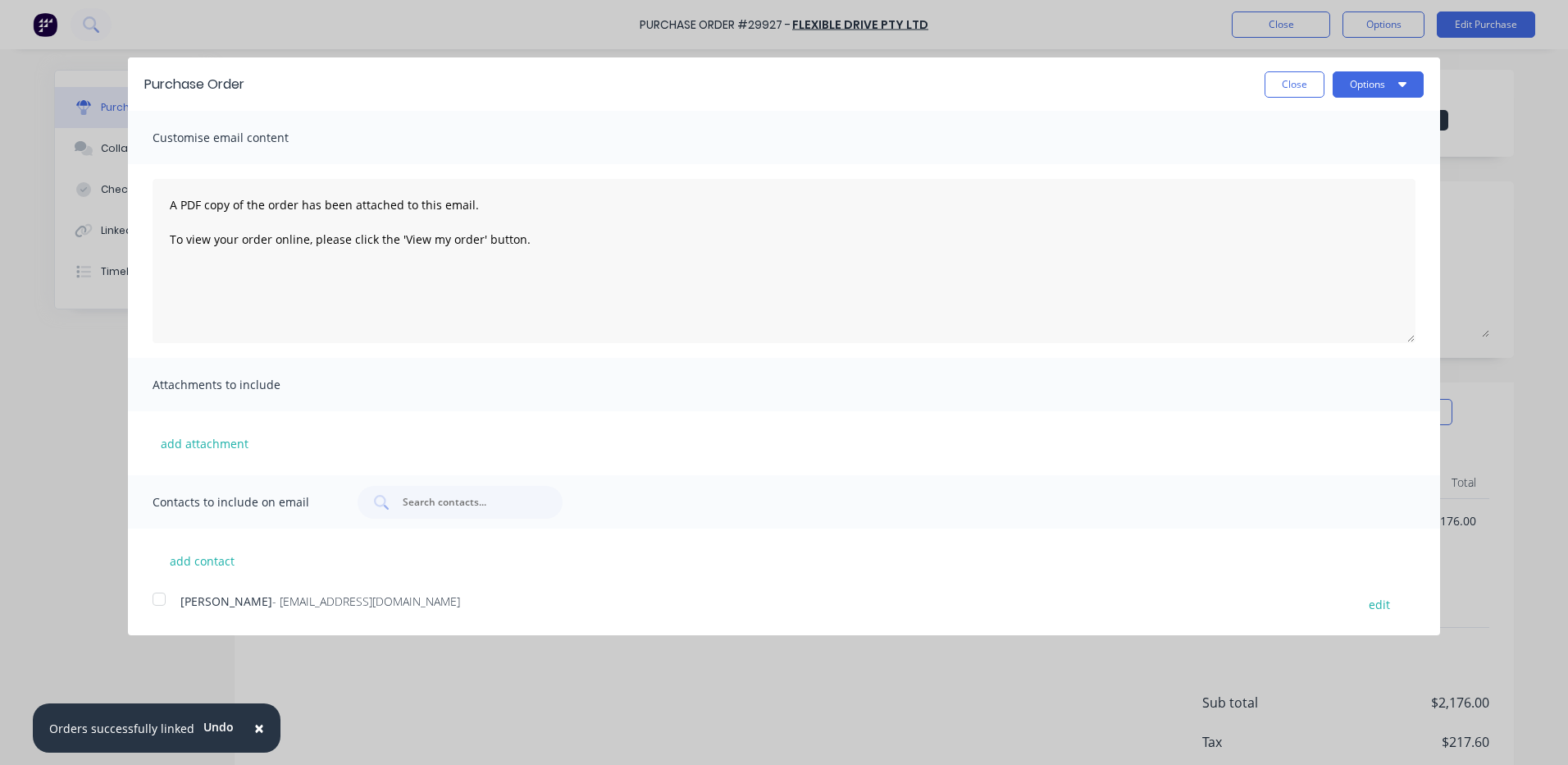
click at [158, 598] on div at bounding box center [159, 598] width 33 height 33
click at [1397, 86] on button "Options" at bounding box center [1379, 84] width 91 height 27
click at [1355, 157] on div "Email" at bounding box center [1346, 158] width 126 height 24
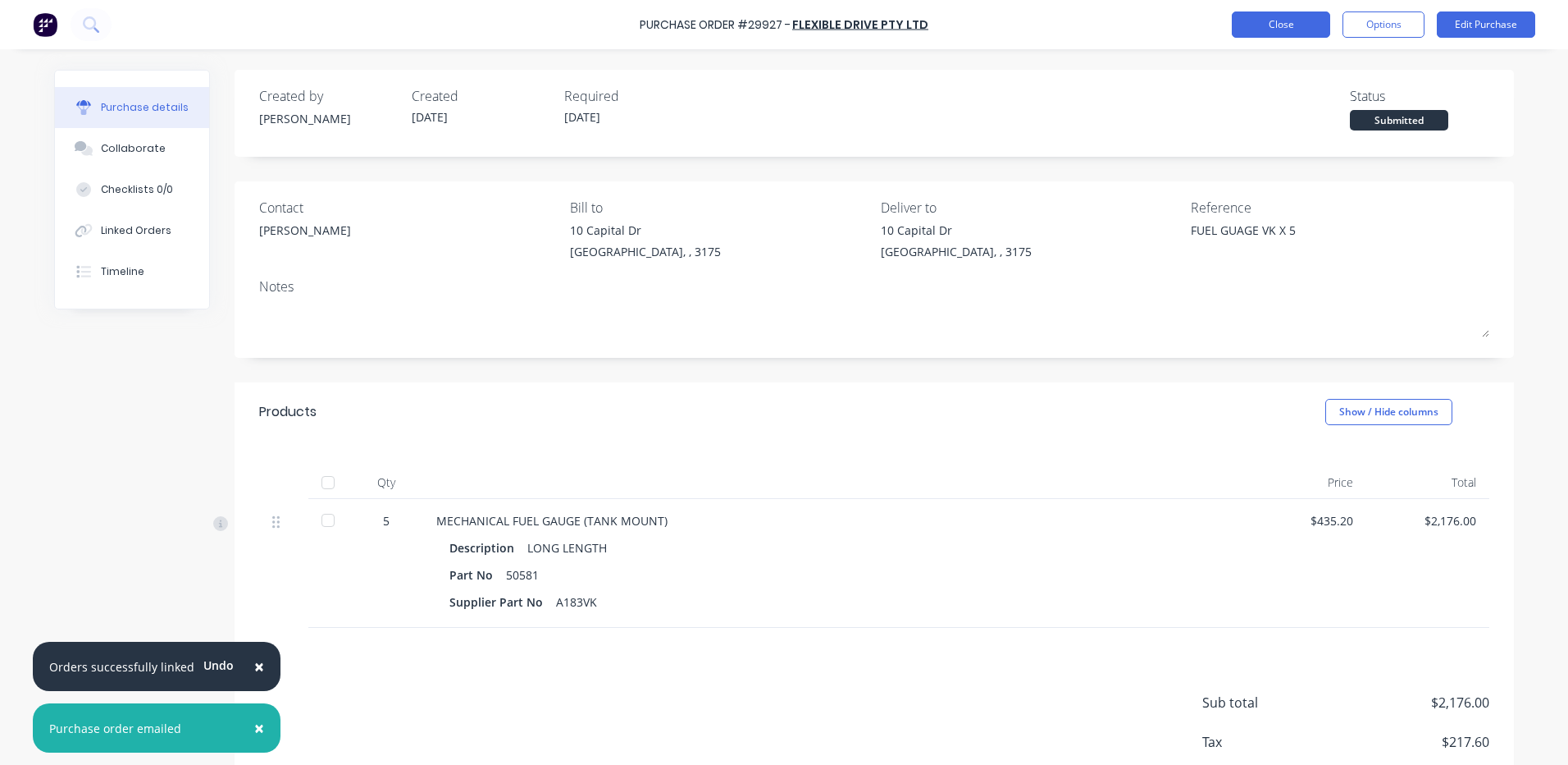
click at [1298, 24] on button "Close" at bounding box center [1281, 25] width 98 height 27
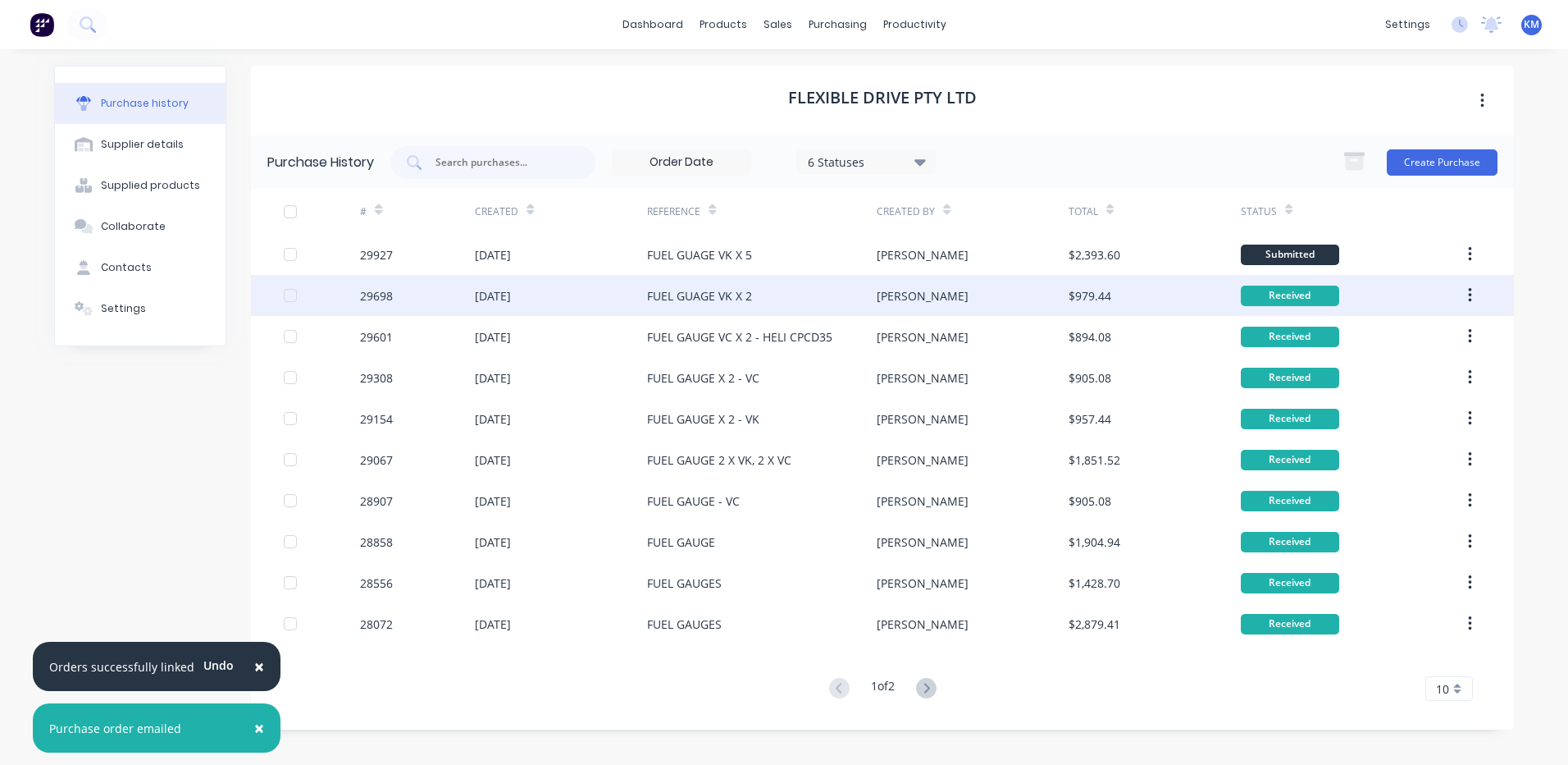
click at [866, 293] on div "FUEL GUAGE VK X 2" at bounding box center [762, 294] width 230 height 41
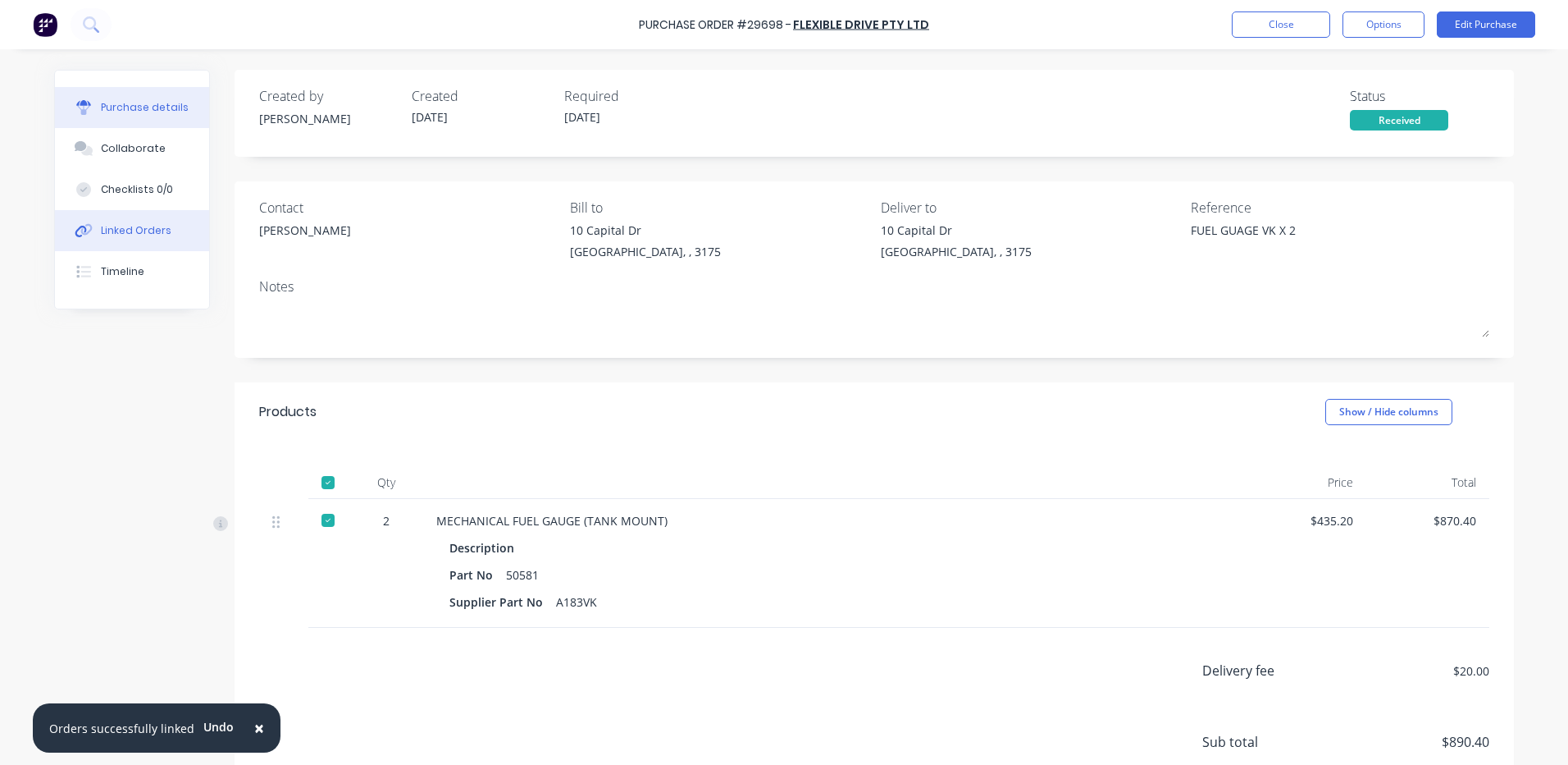
click at [132, 218] on button "Linked Orders" at bounding box center [132, 230] width 154 height 41
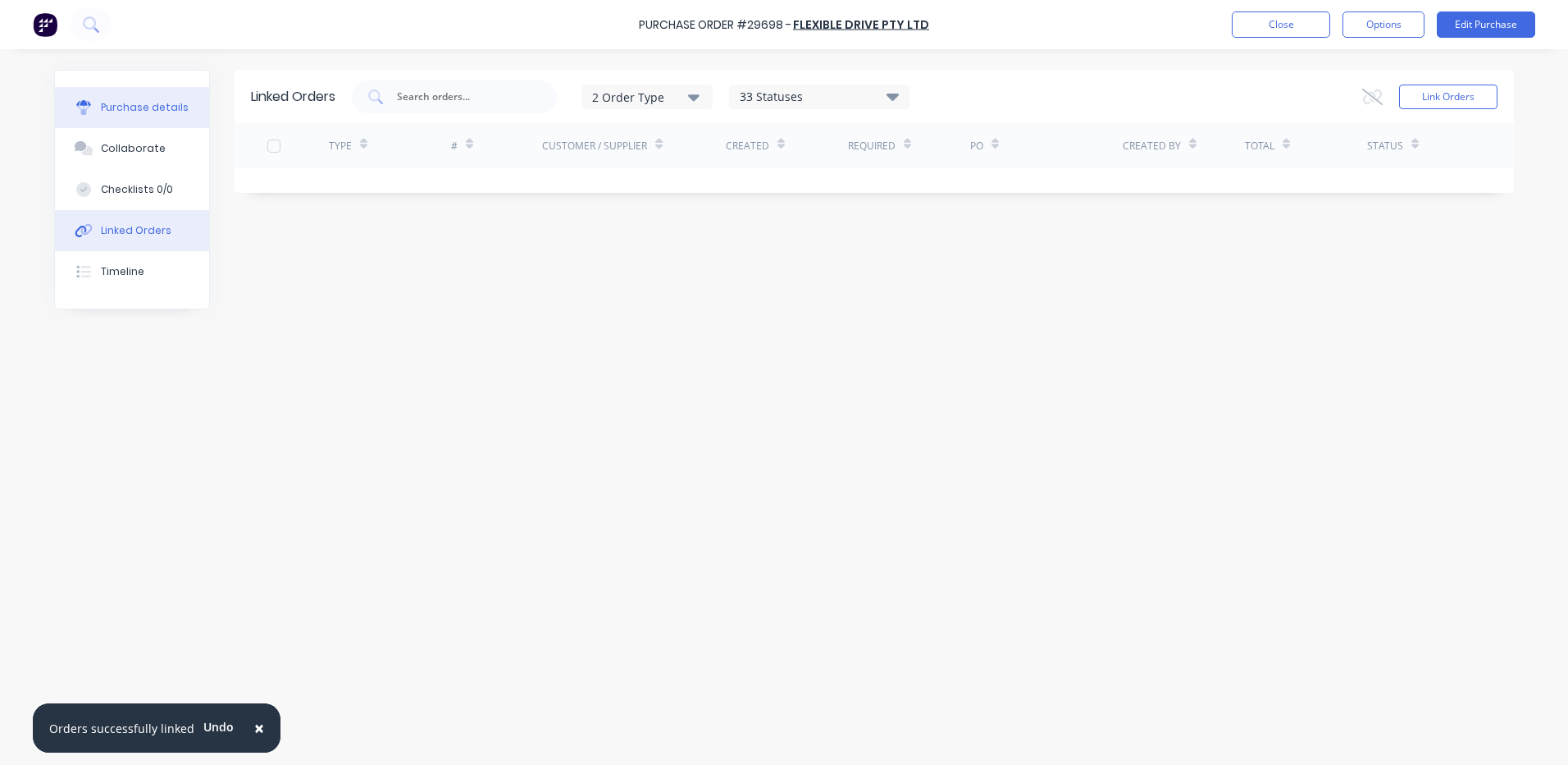
click at [167, 117] on button "Purchase details" at bounding box center [132, 107] width 154 height 41
type textarea "x"
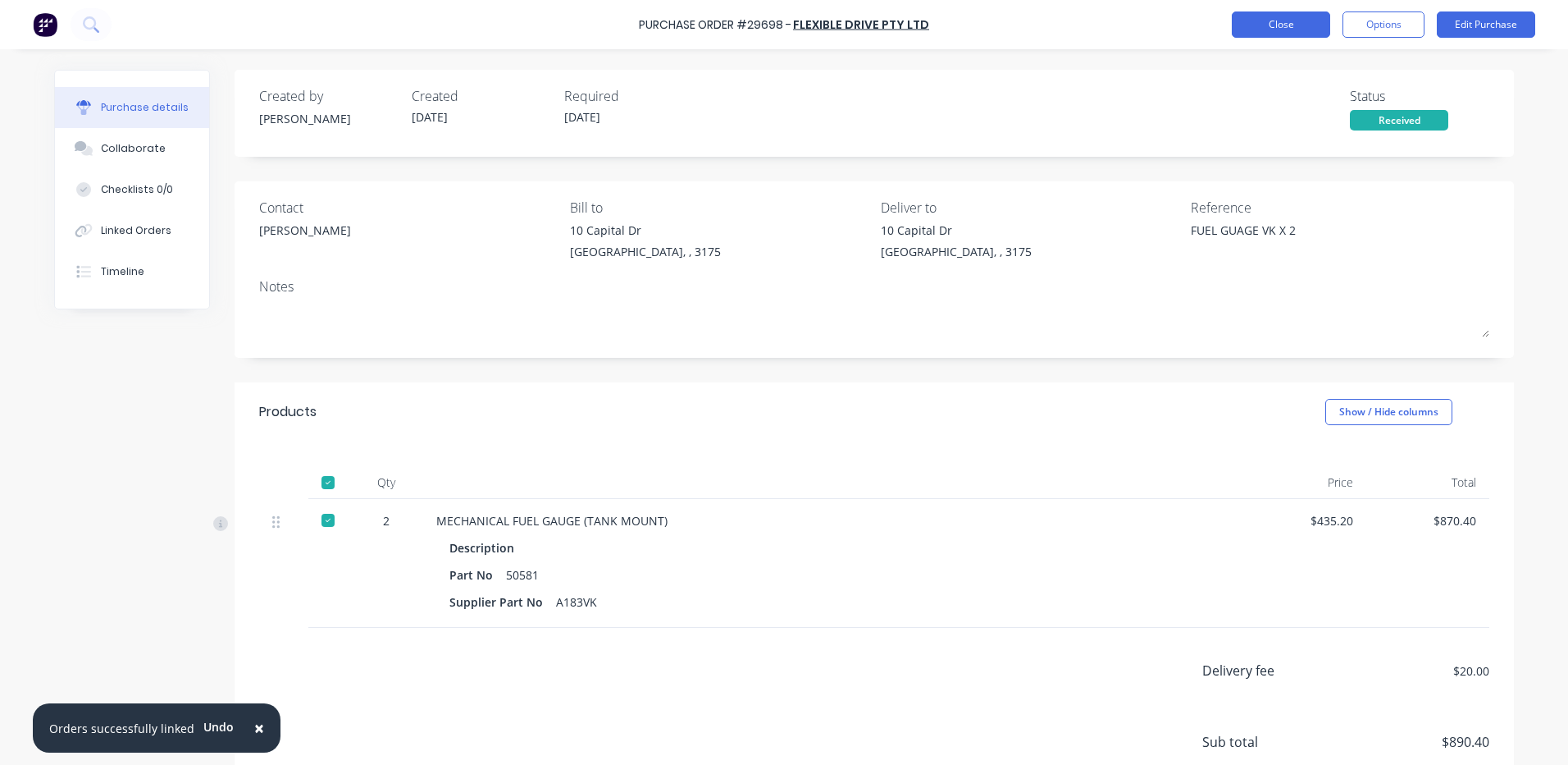
click at [1293, 15] on button "Close" at bounding box center [1281, 25] width 98 height 27
